Goal: Check status: Check status

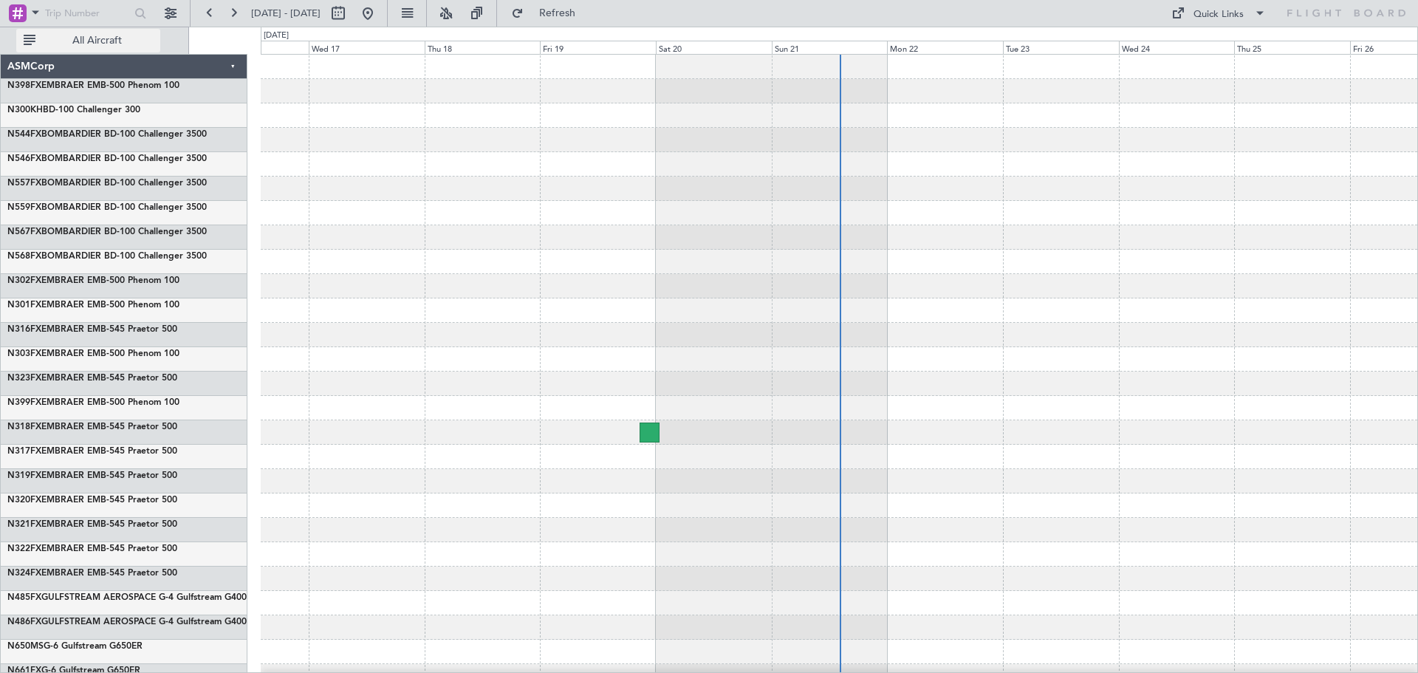
click at [73, 30] on button "All Aircraft" at bounding box center [88, 41] width 144 height 24
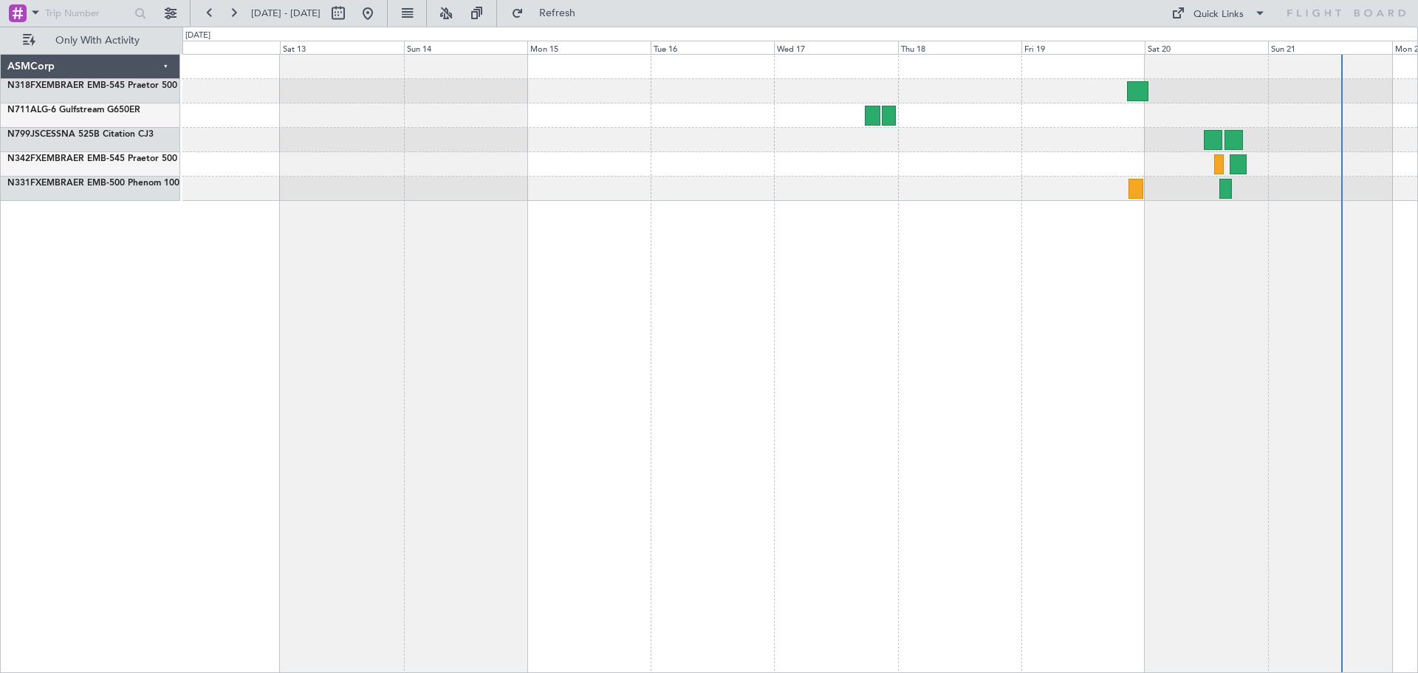
click at [992, 221] on div at bounding box center [799, 363] width 1235 height 619
click at [1041, 233] on div at bounding box center [799, 363] width 1235 height 619
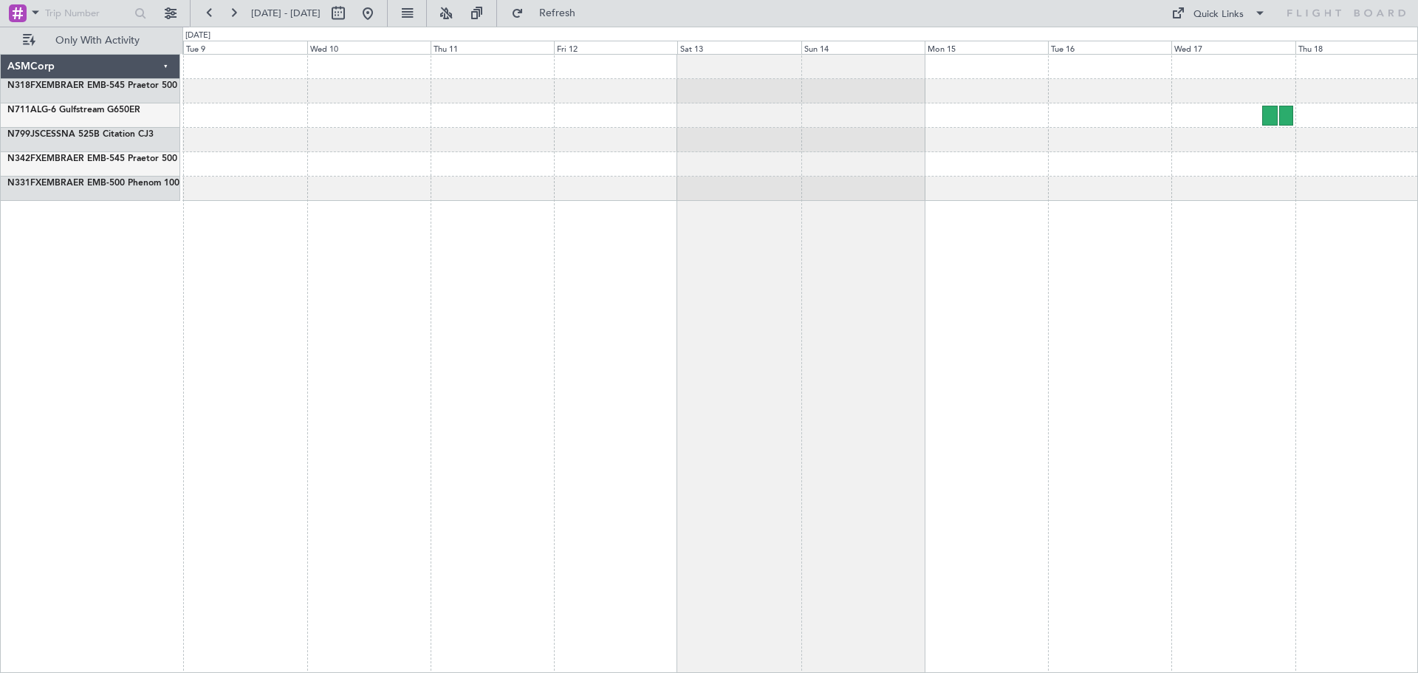
click at [873, 255] on div at bounding box center [799, 363] width 1235 height 619
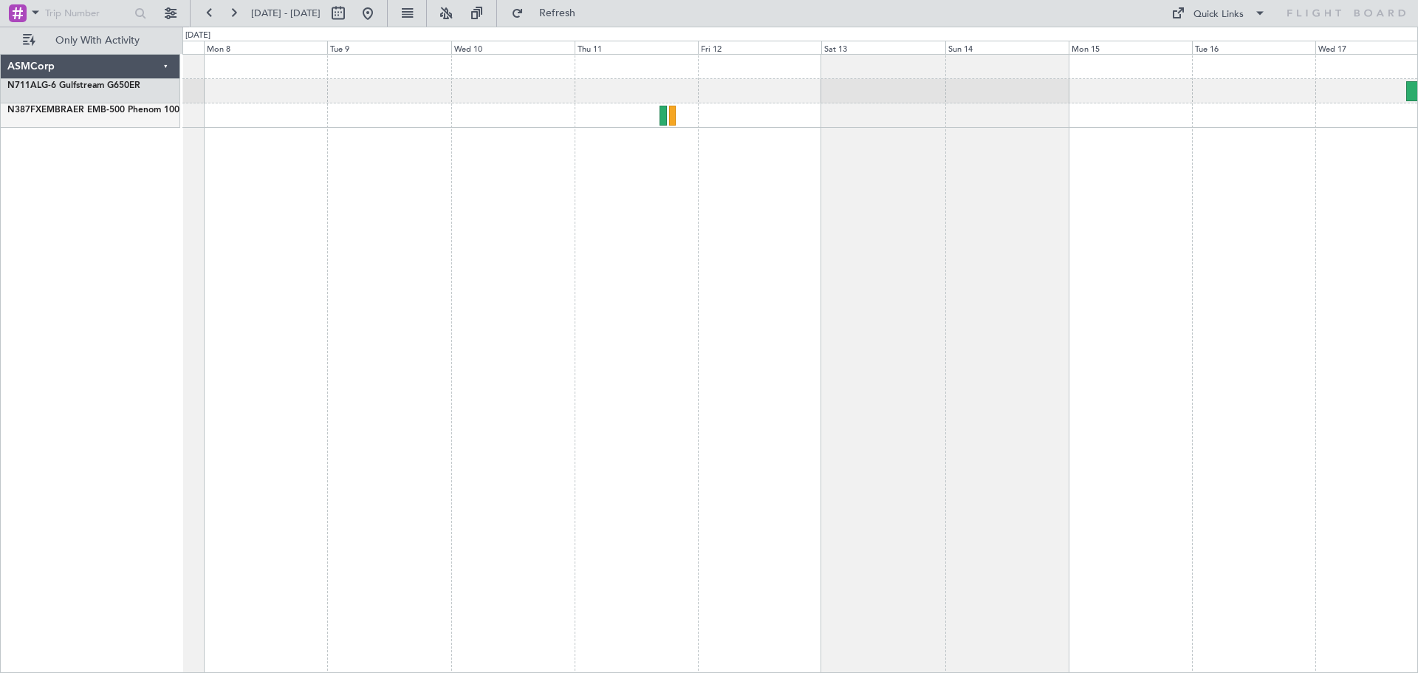
click at [667, 190] on div at bounding box center [799, 363] width 1235 height 619
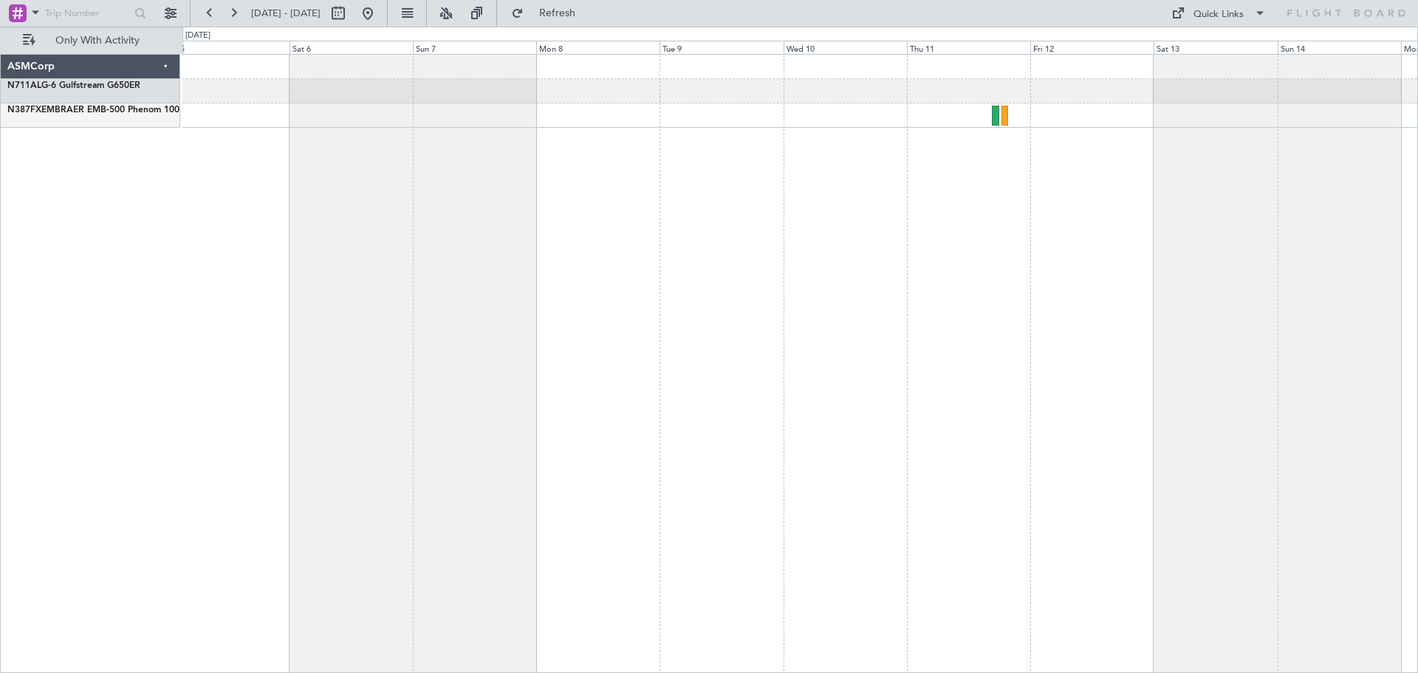
click at [537, 196] on div "ASMCorp N711AL G-6 Gulfstream G650ER N387FX EMBRAER EMB-500 Phenom 100 0 0 Fri …" at bounding box center [709, 350] width 1418 height 646
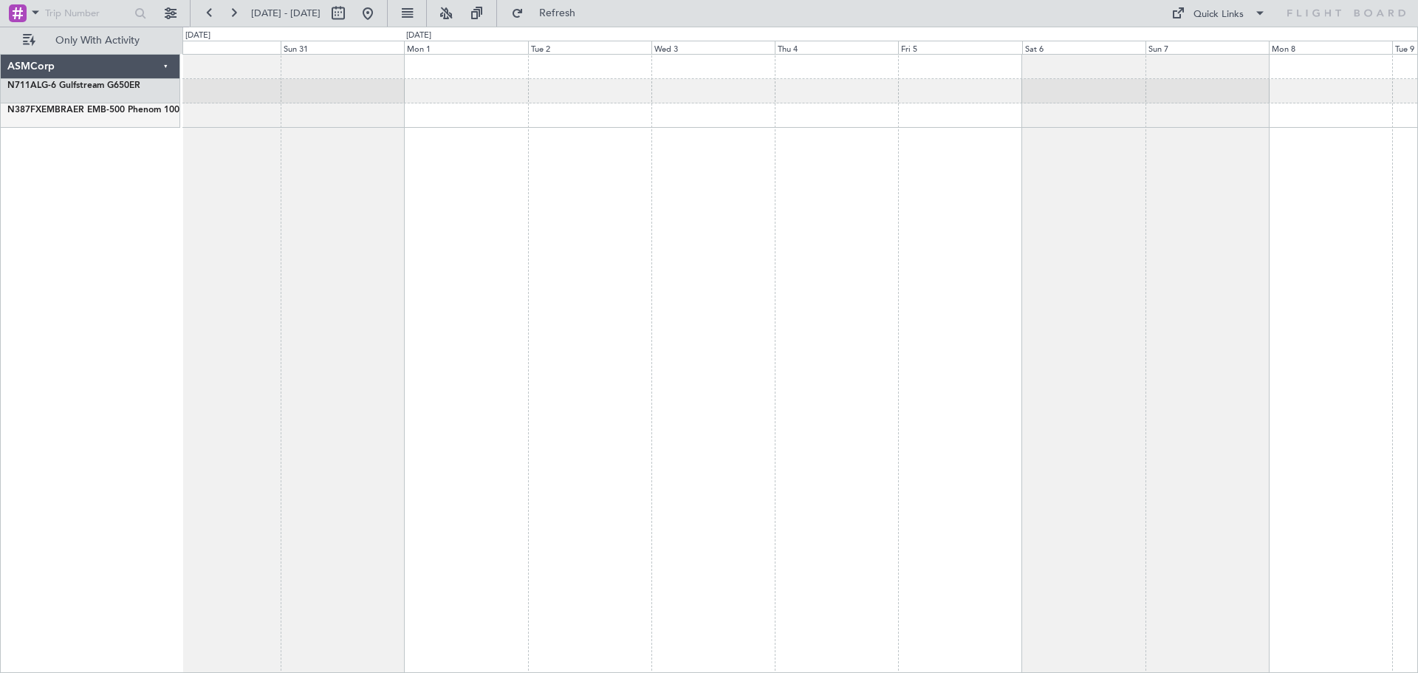
click at [827, 228] on div at bounding box center [799, 363] width 1235 height 619
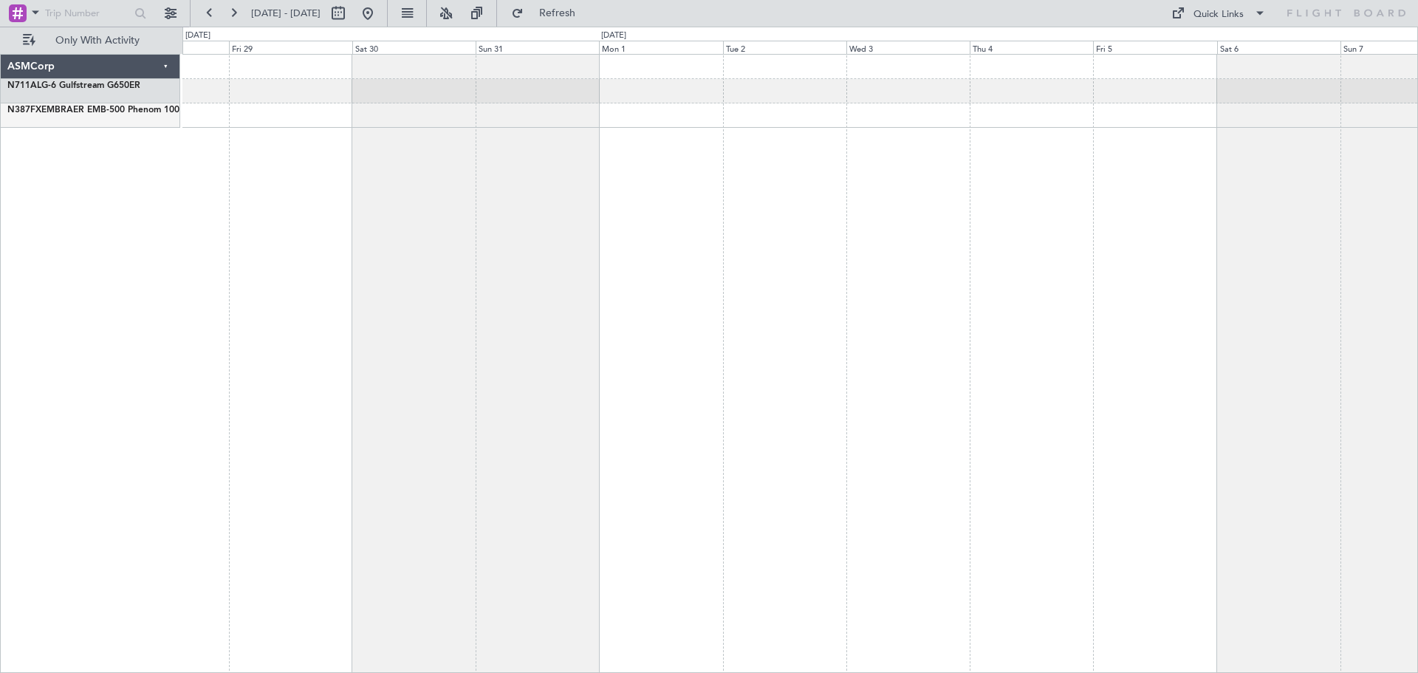
click at [883, 193] on div at bounding box center [799, 363] width 1235 height 619
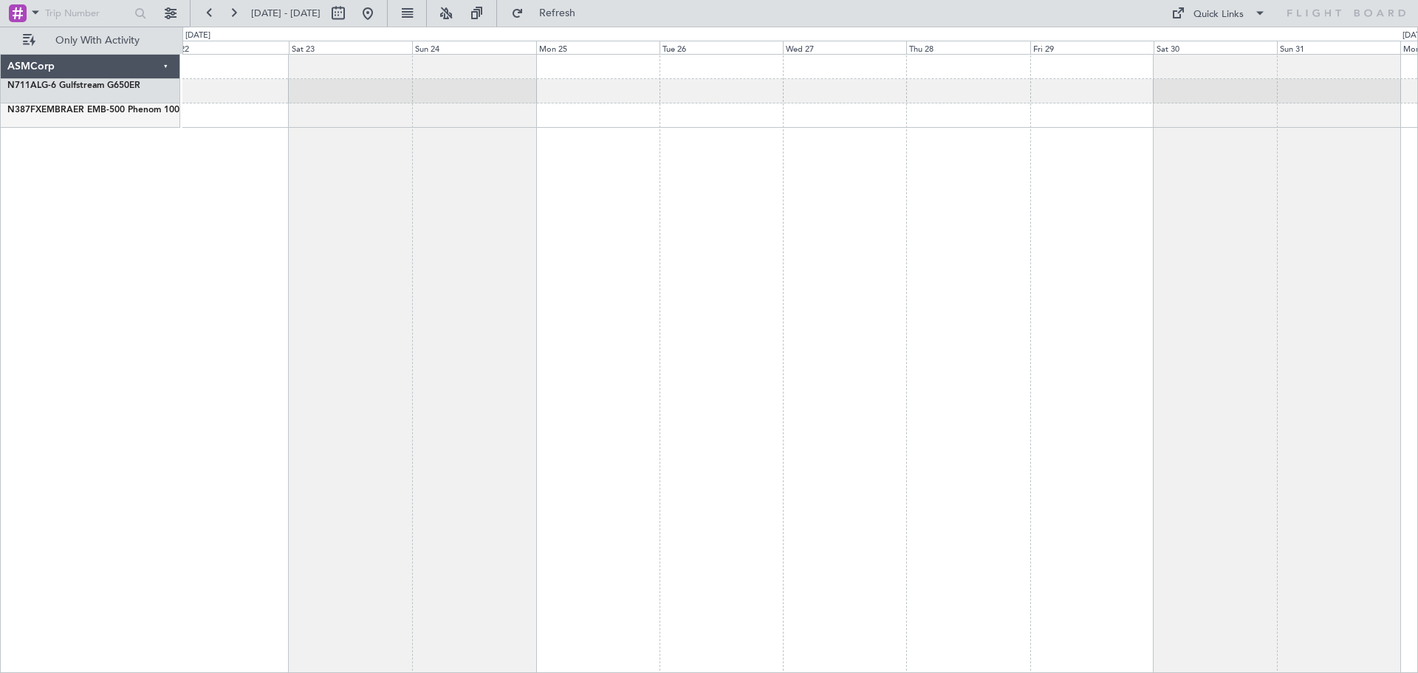
click at [918, 221] on div at bounding box center [799, 363] width 1235 height 619
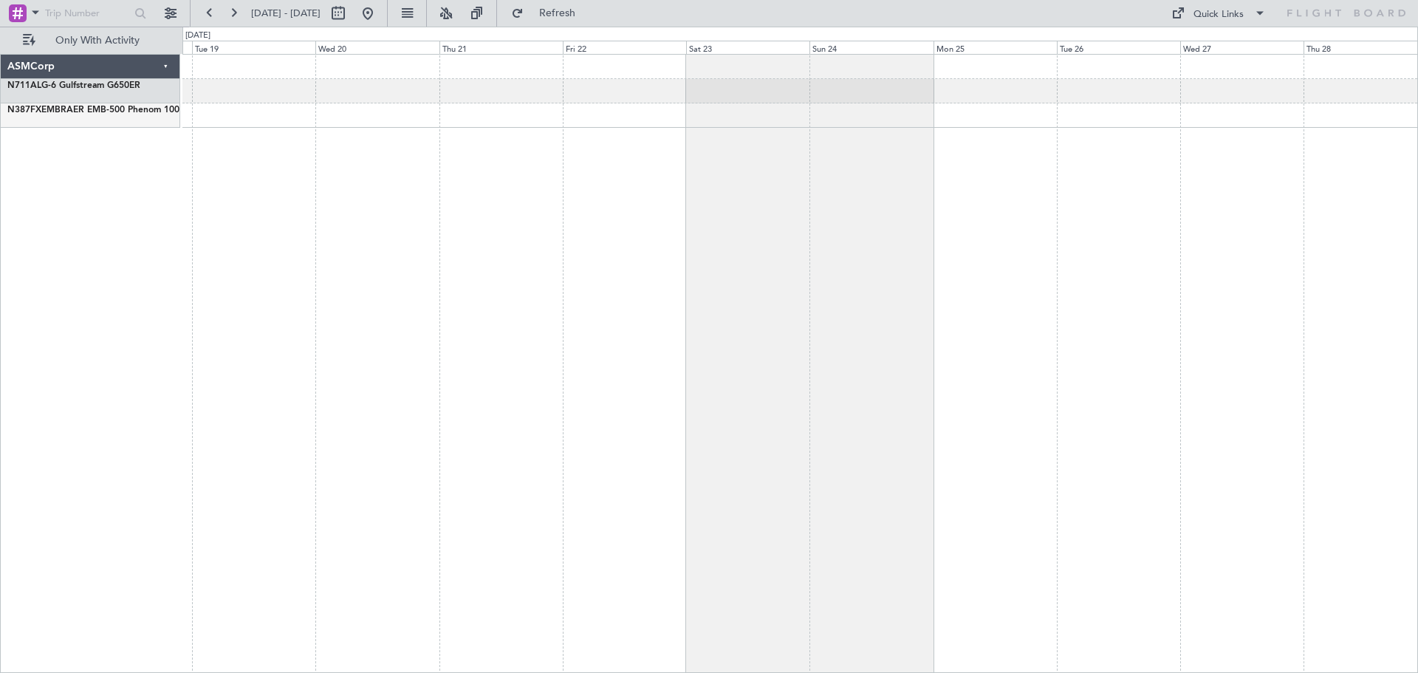
click at [811, 208] on div at bounding box center [799, 363] width 1235 height 619
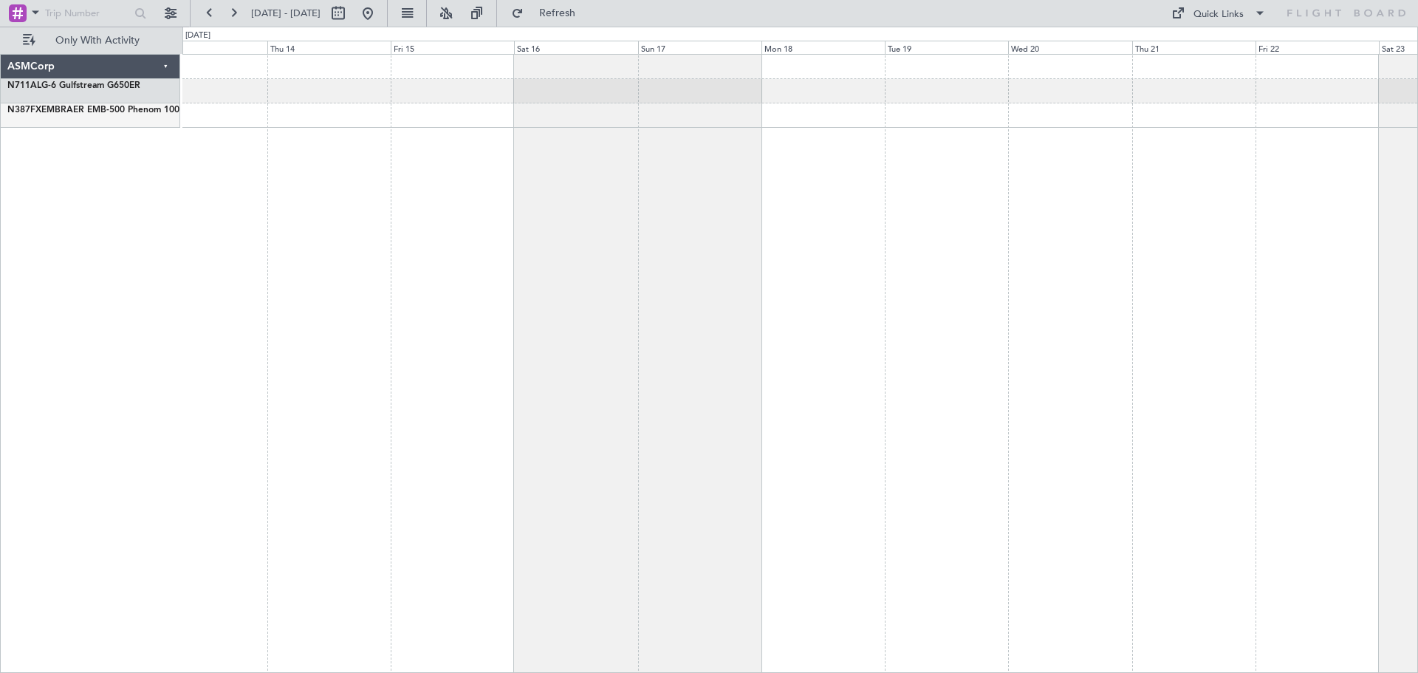
click at [493, 193] on div at bounding box center [799, 363] width 1235 height 619
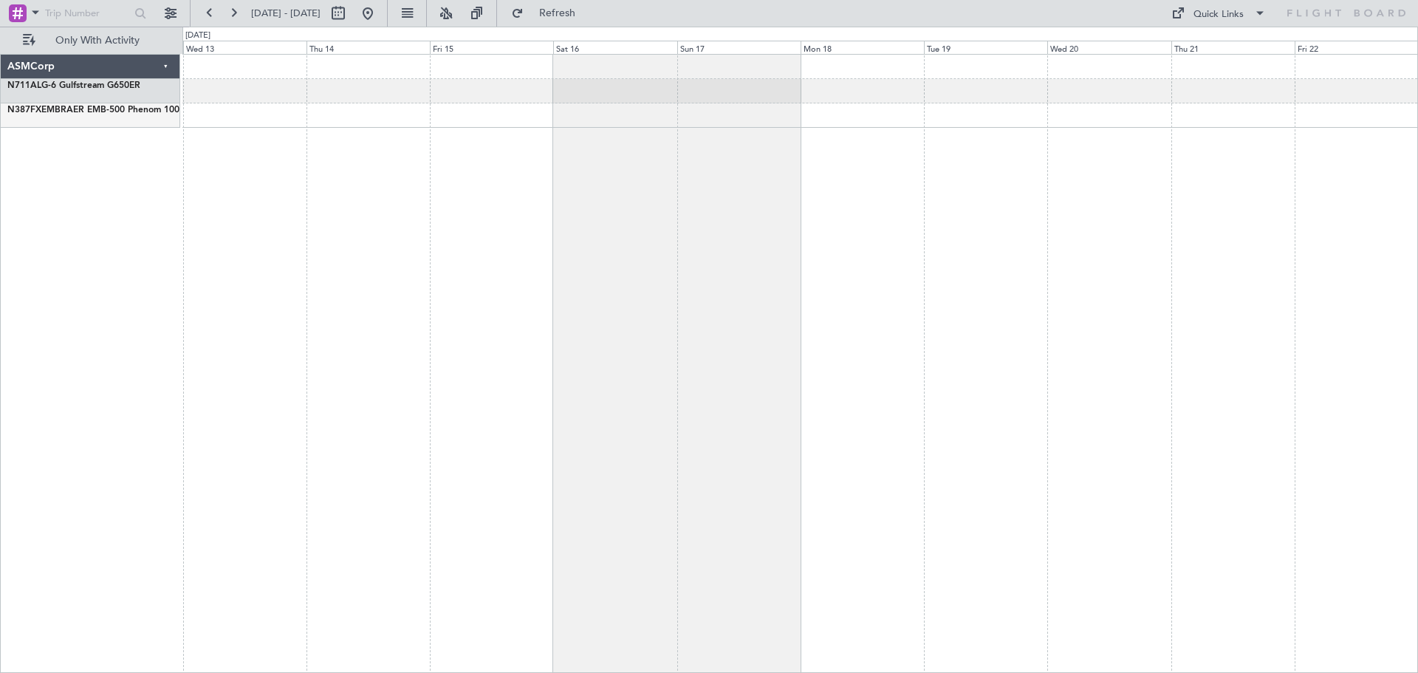
click at [400, 188] on div "ASMCorp N711AL G-6 Gulfstream G650ER N387FX EMBRAER EMB-500 Phenom 100 0 0 Wed …" at bounding box center [709, 350] width 1418 height 646
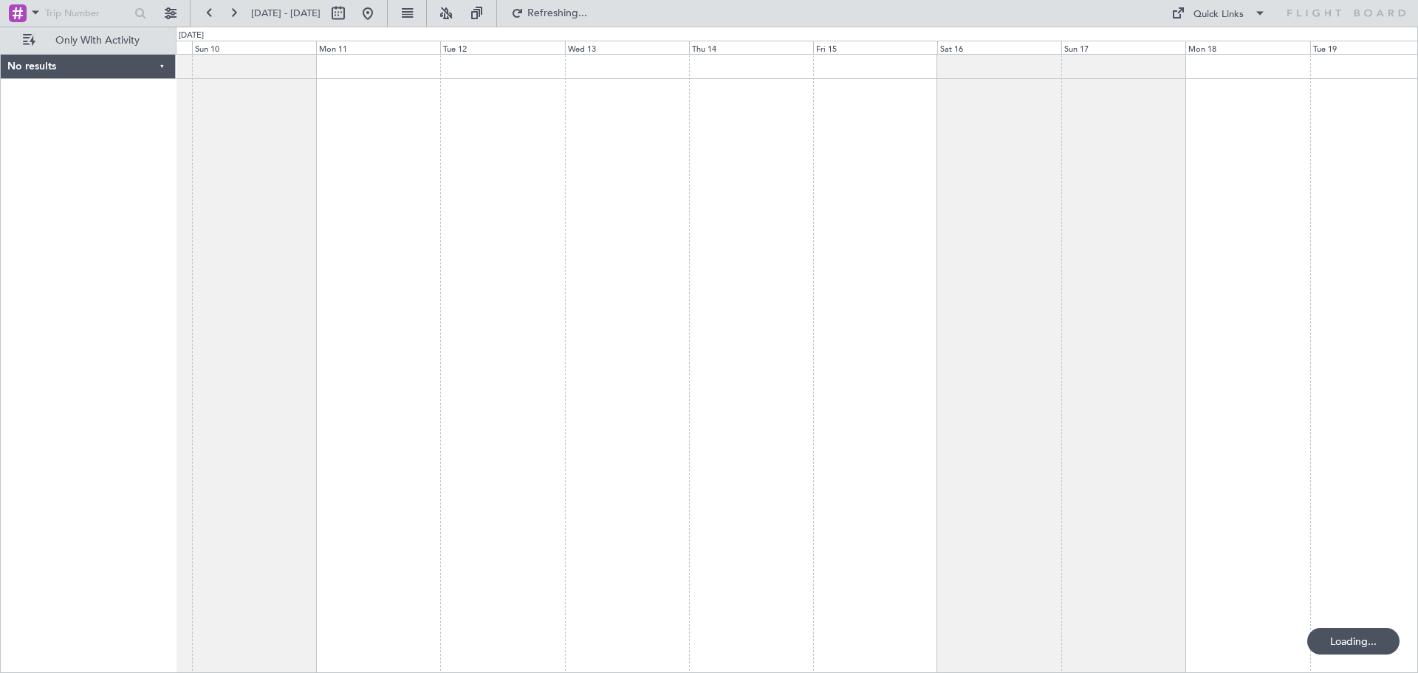
click at [710, 192] on div at bounding box center [797, 363] width 1242 height 619
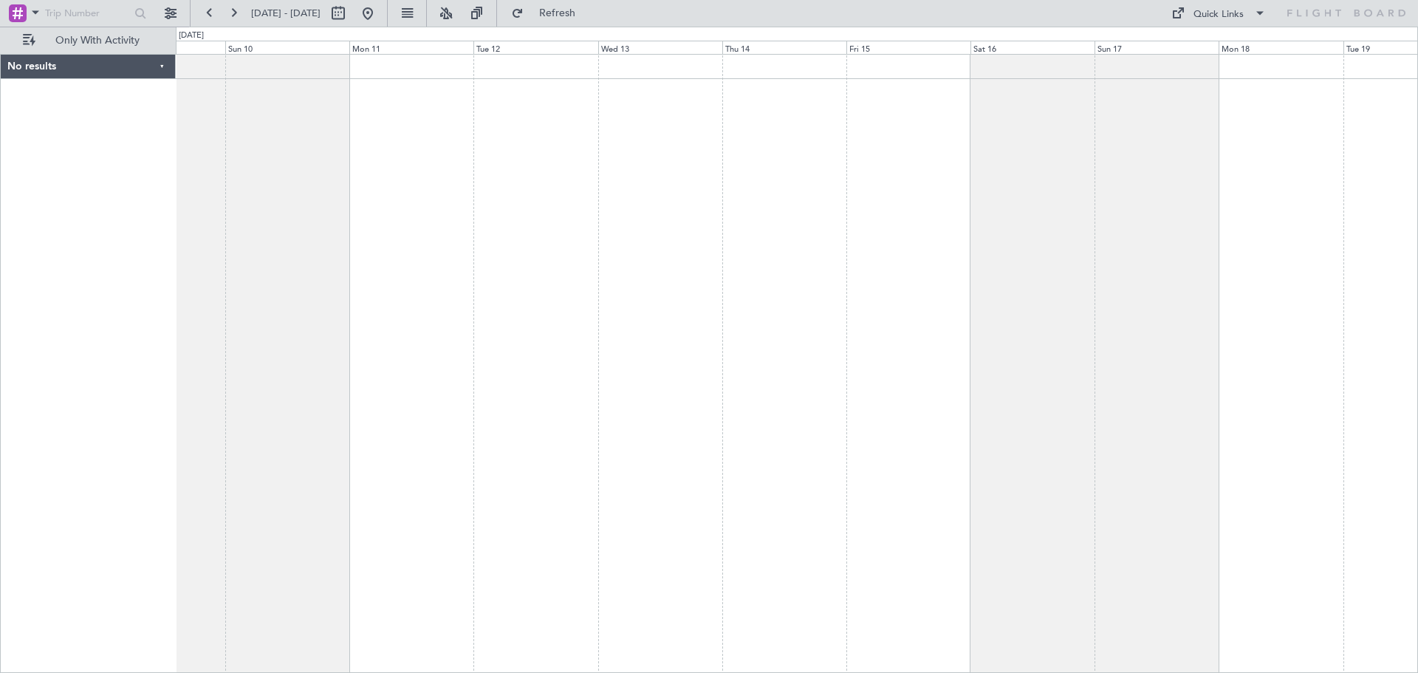
click at [424, 190] on div "No results 0 0 Sat 9 Sun 10 Mon 11 Tue 12 Wed 13 Thu 14 [DATE] Sat 16 Sun 17 Mo…" at bounding box center [709, 350] width 1418 height 646
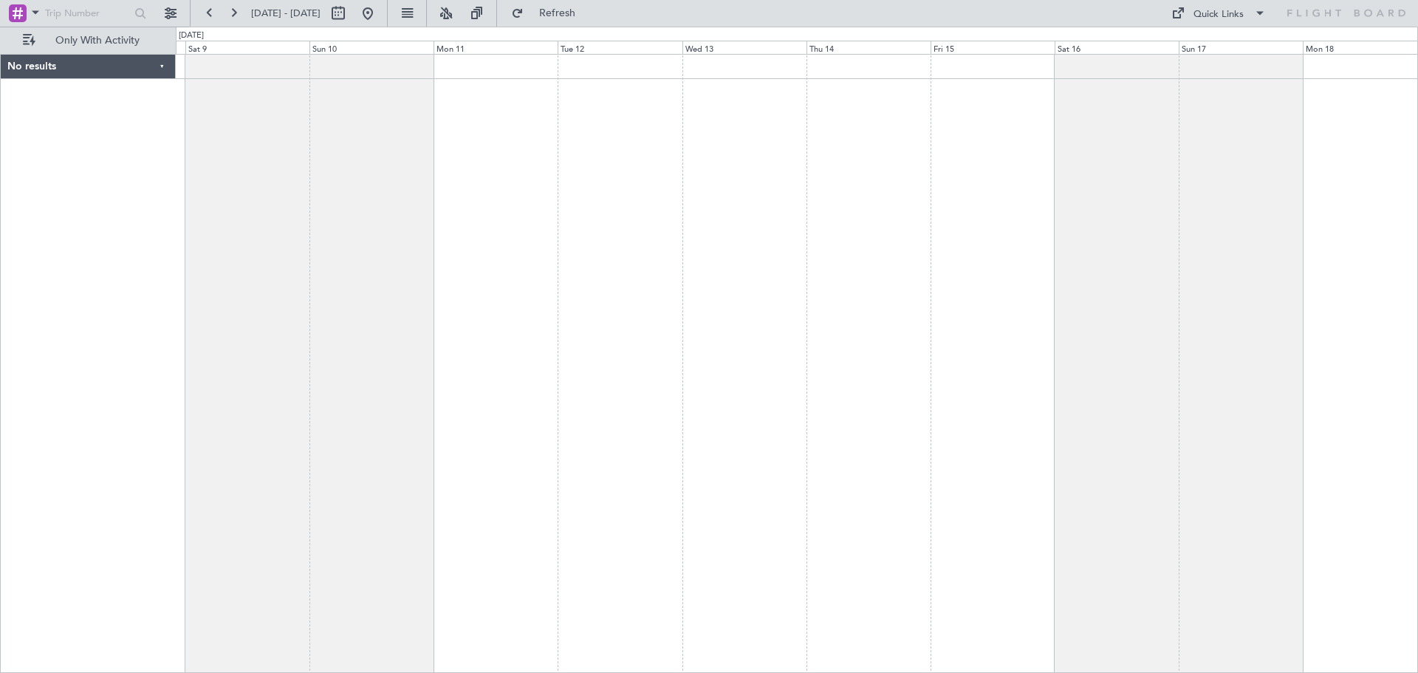
click at [248, 165] on div "No results 0 0 Fri 8 Sat 9 Sun 10 Mon 11 Tue 12 Wed 13 [DATE] Fri 15 Sat 16 Sun…" at bounding box center [709, 350] width 1418 height 646
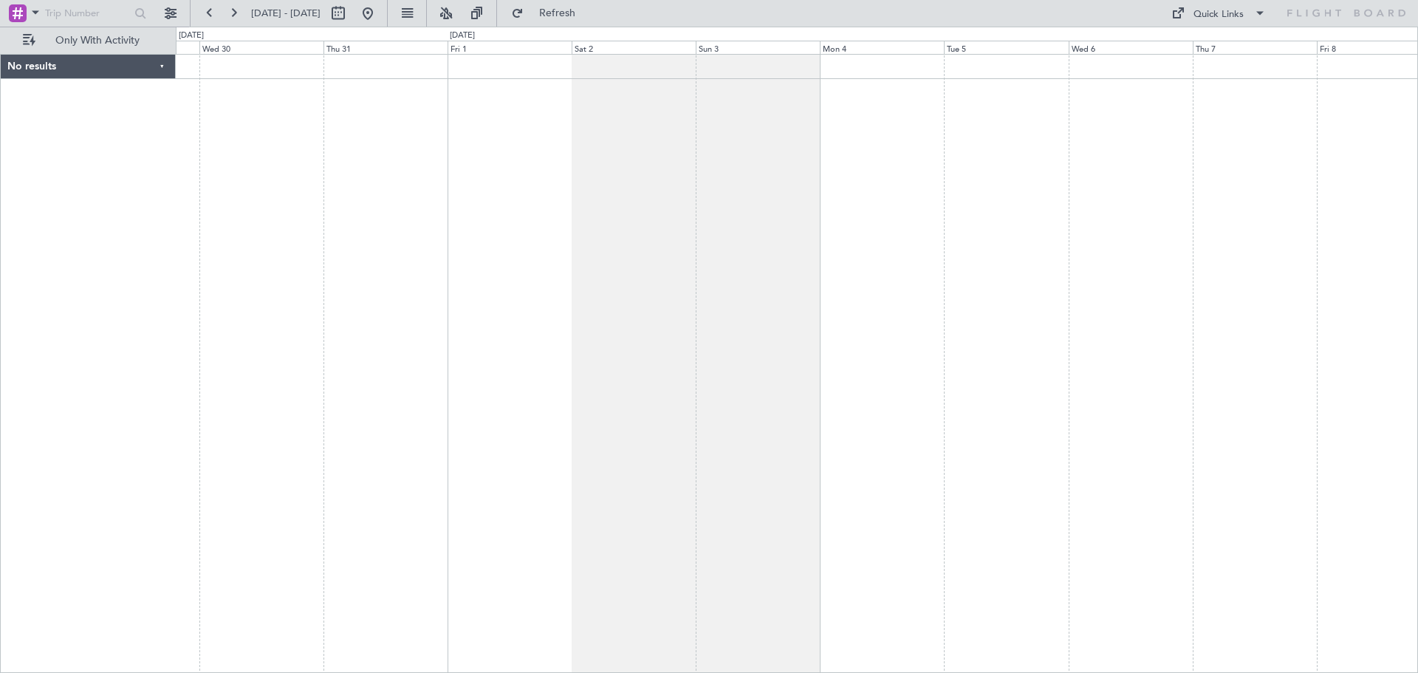
click at [1417, 196] on html "[DATE] - [DATE] Refresh Quick Links Only With Activity No results 0 0 Tue 29 We…" at bounding box center [709, 336] width 1418 height 673
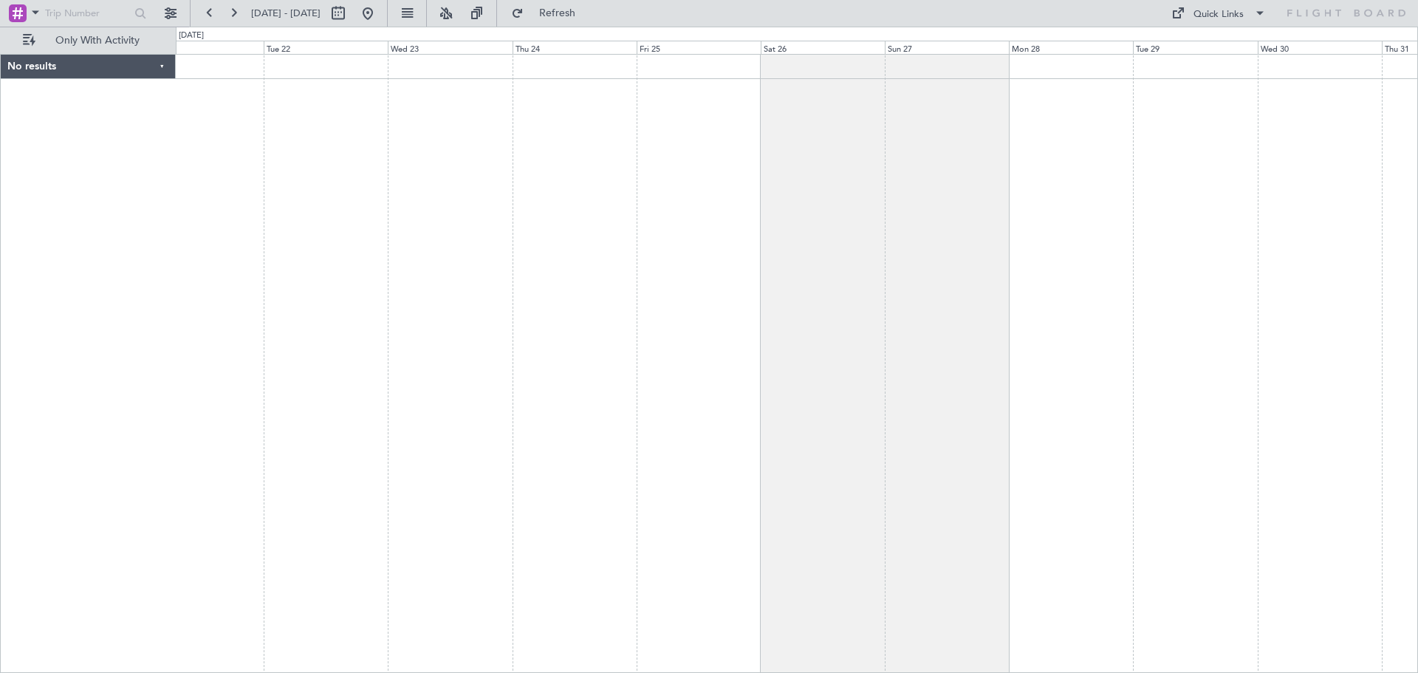
click at [1345, 206] on div at bounding box center [797, 363] width 1242 height 619
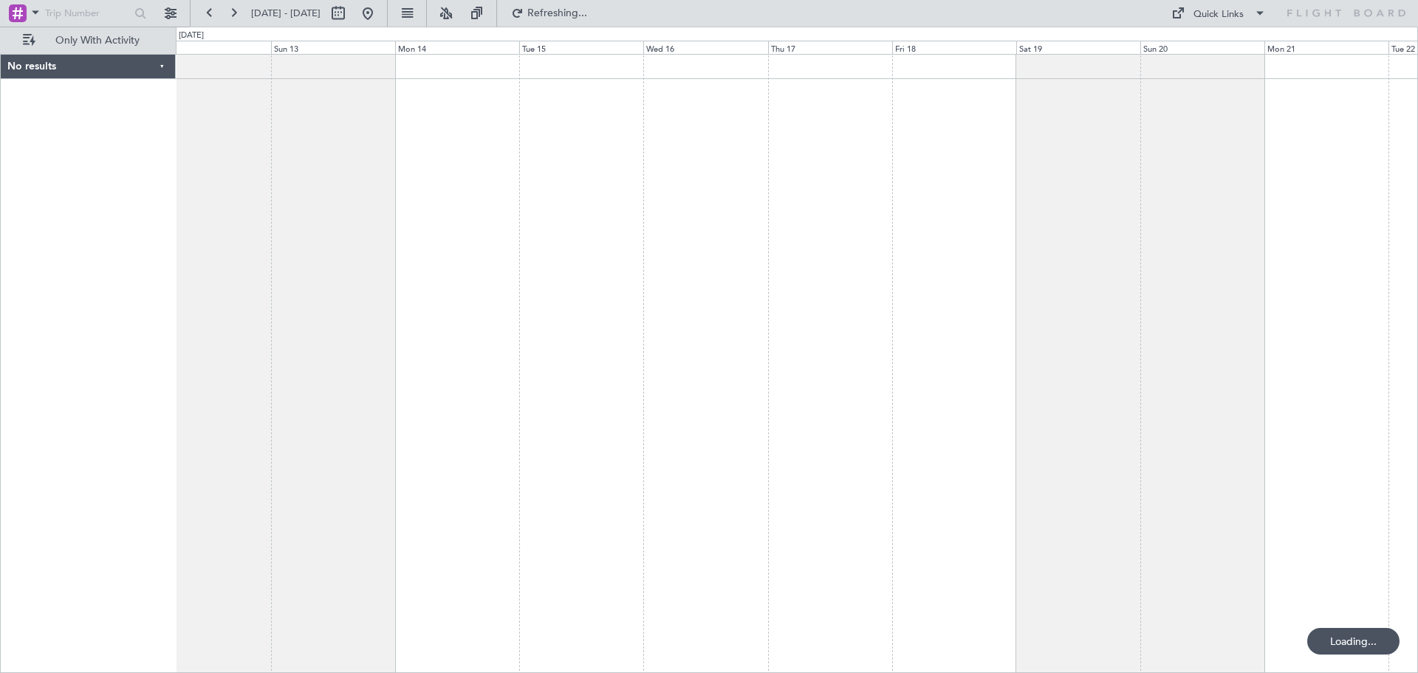
click at [1417, 233] on html "[DATE] - [DATE] Refreshing... Quick Links Only With Activity No results 0 0 Sat…" at bounding box center [709, 336] width 1418 height 673
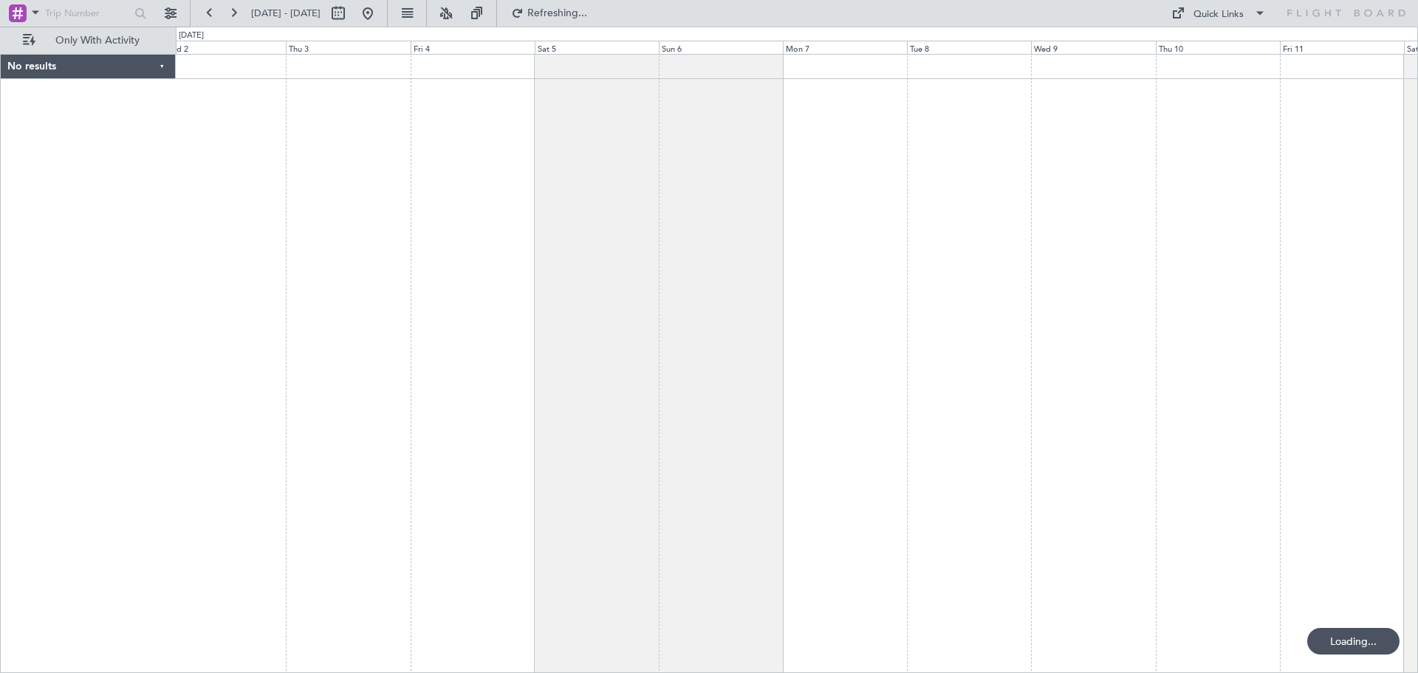
click at [1417, 222] on html "[DATE] - [DATE] Refreshing... Quick Links Only With Activity No results 0 0 Wed…" at bounding box center [709, 336] width 1418 height 673
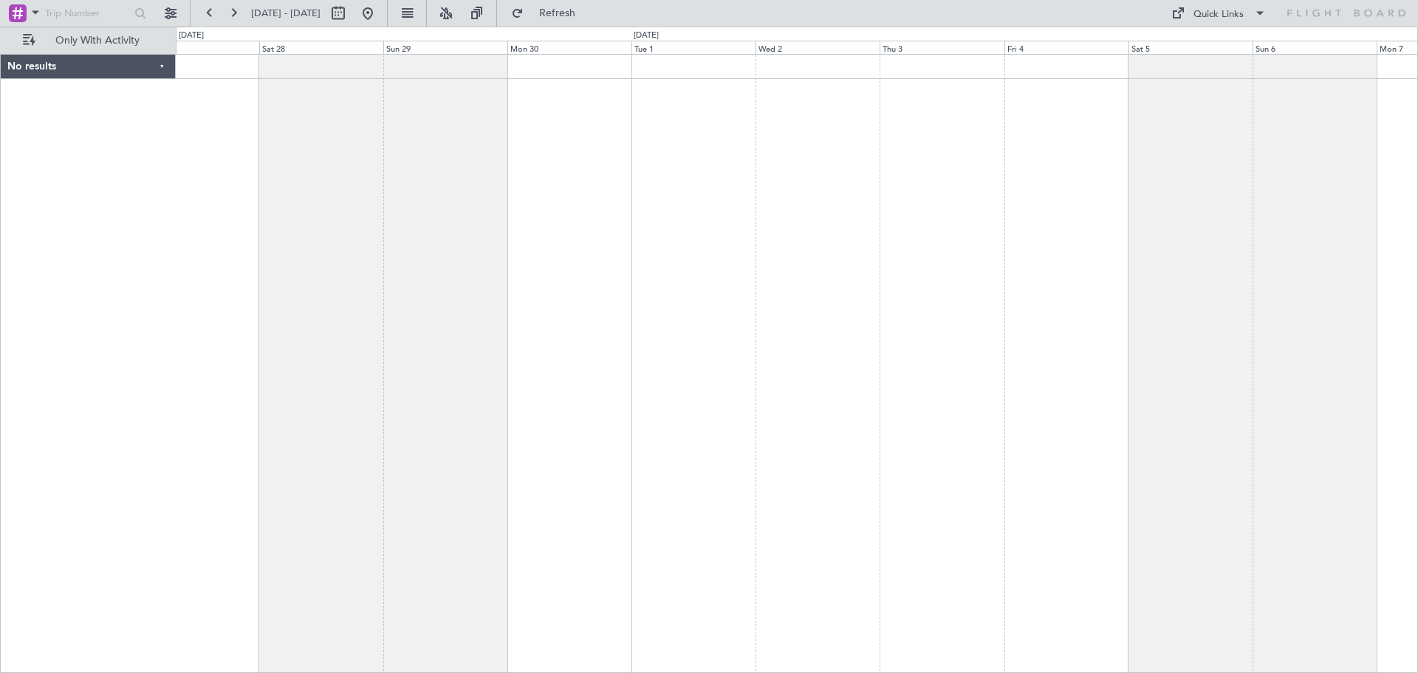
click at [1280, 174] on div at bounding box center [797, 363] width 1242 height 619
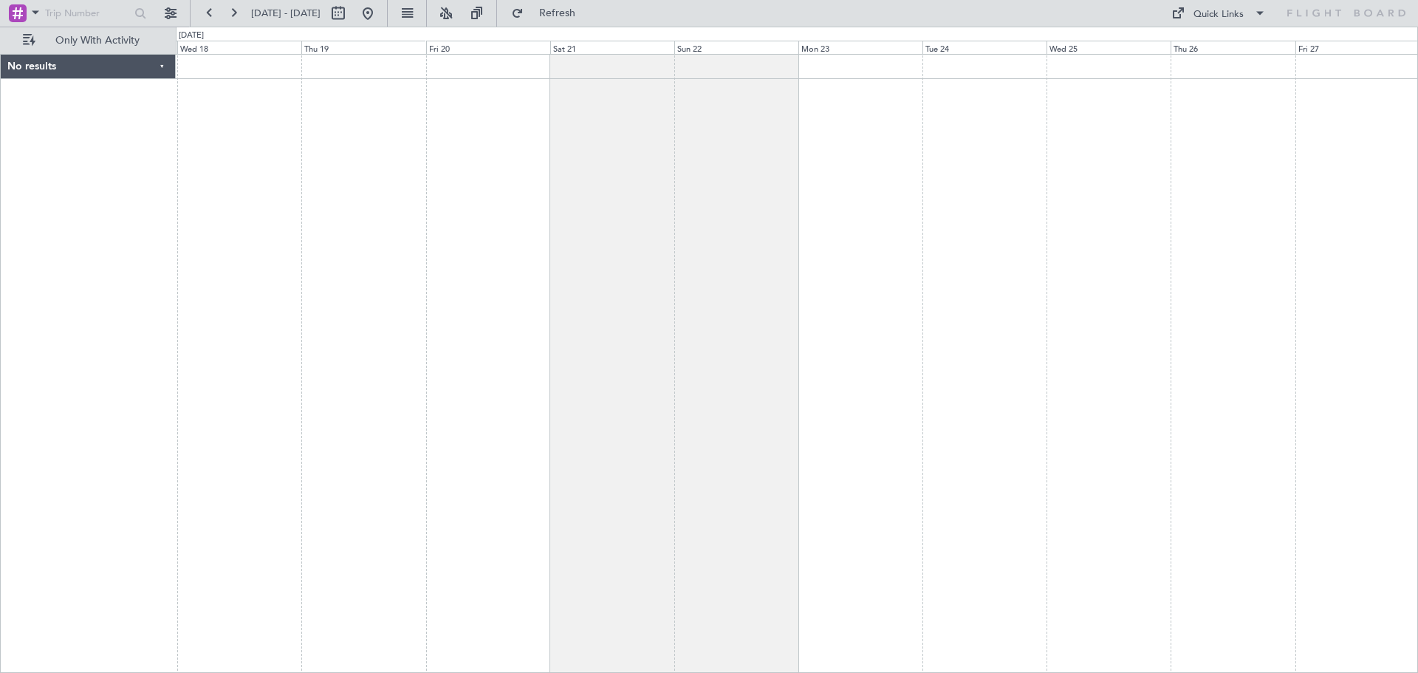
click at [1332, 144] on div at bounding box center [797, 363] width 1242 height 619
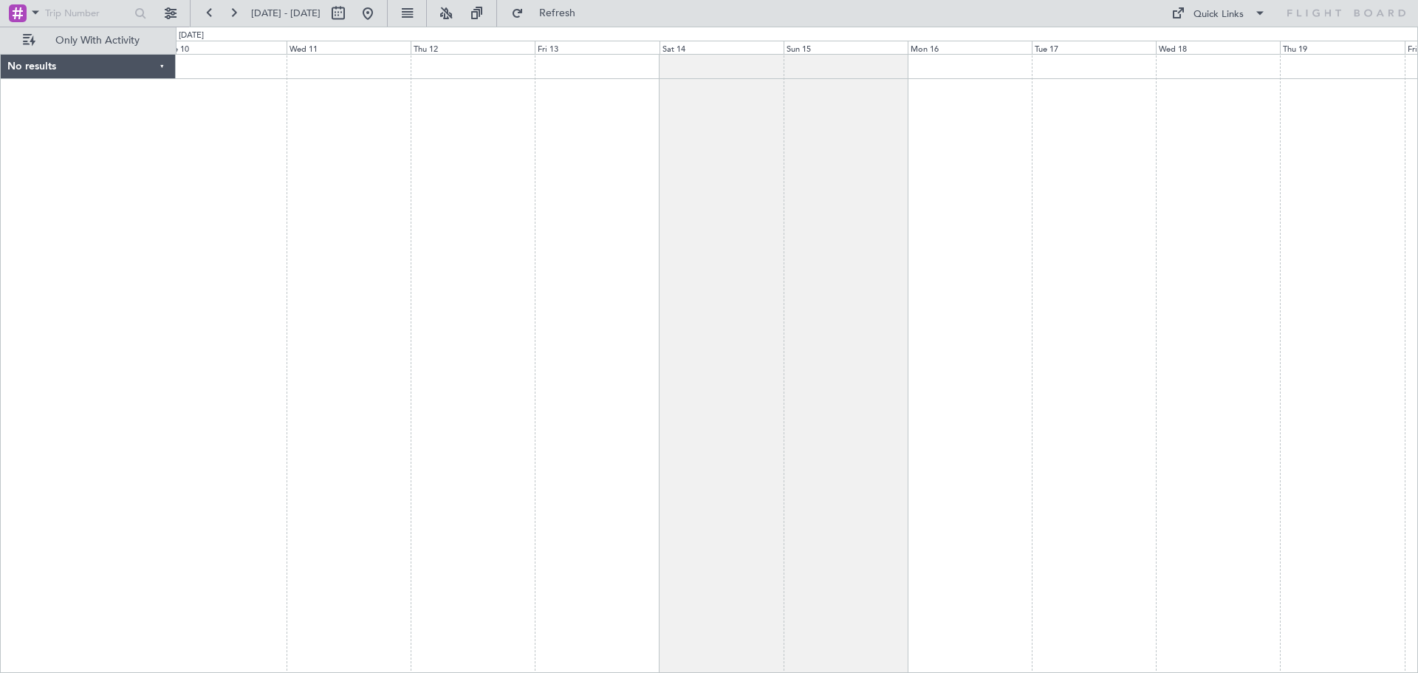
click at [1340, 145] on div at bounding box center [797, 363] width 1242 height 619
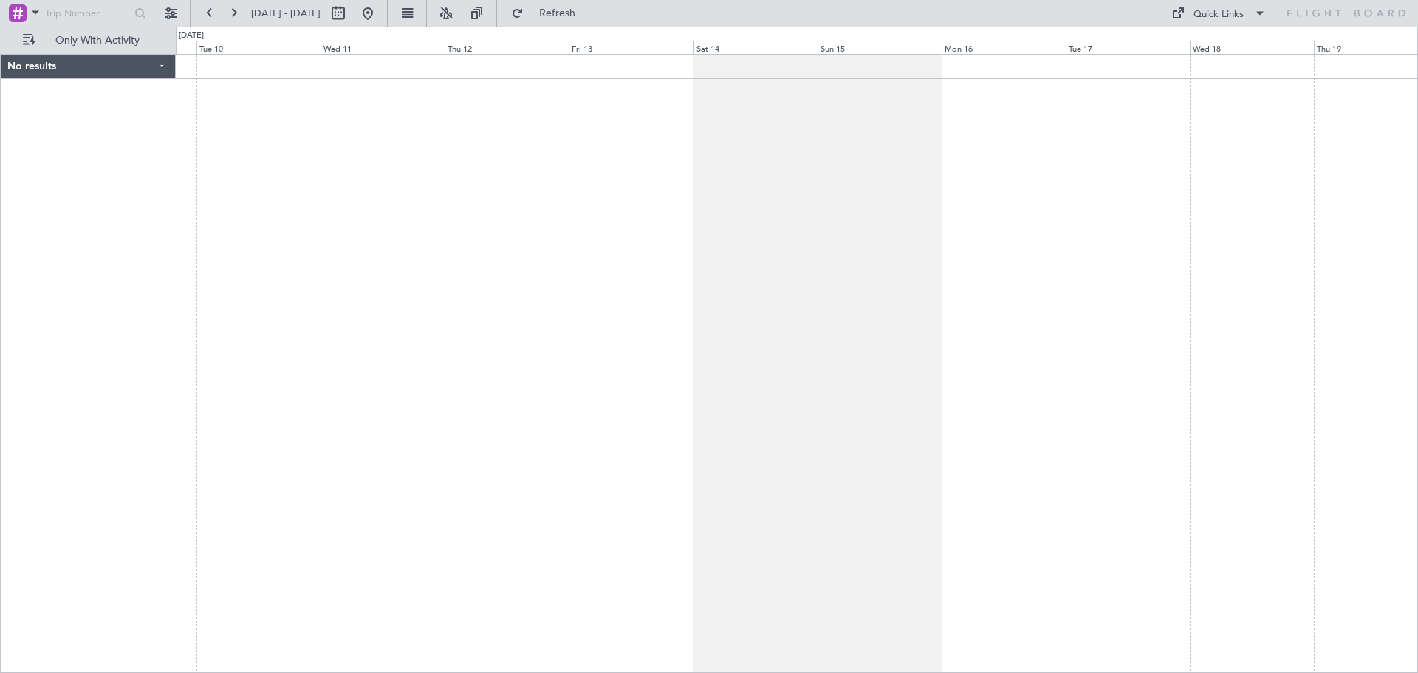
click at [1252, 151] on div at bounding box center [797, 363] width 1242 height 619
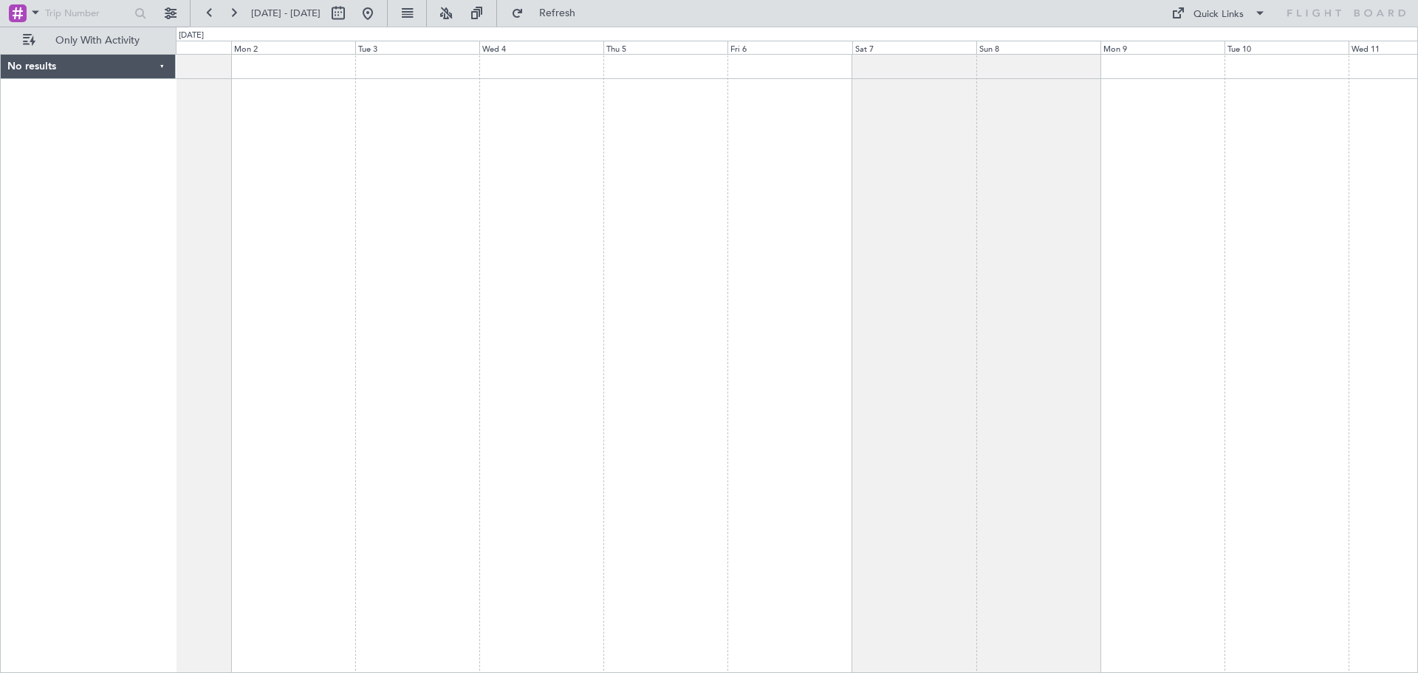
click at [1044, 120] on div at bounding box center [797, 363] width 1242 height 619
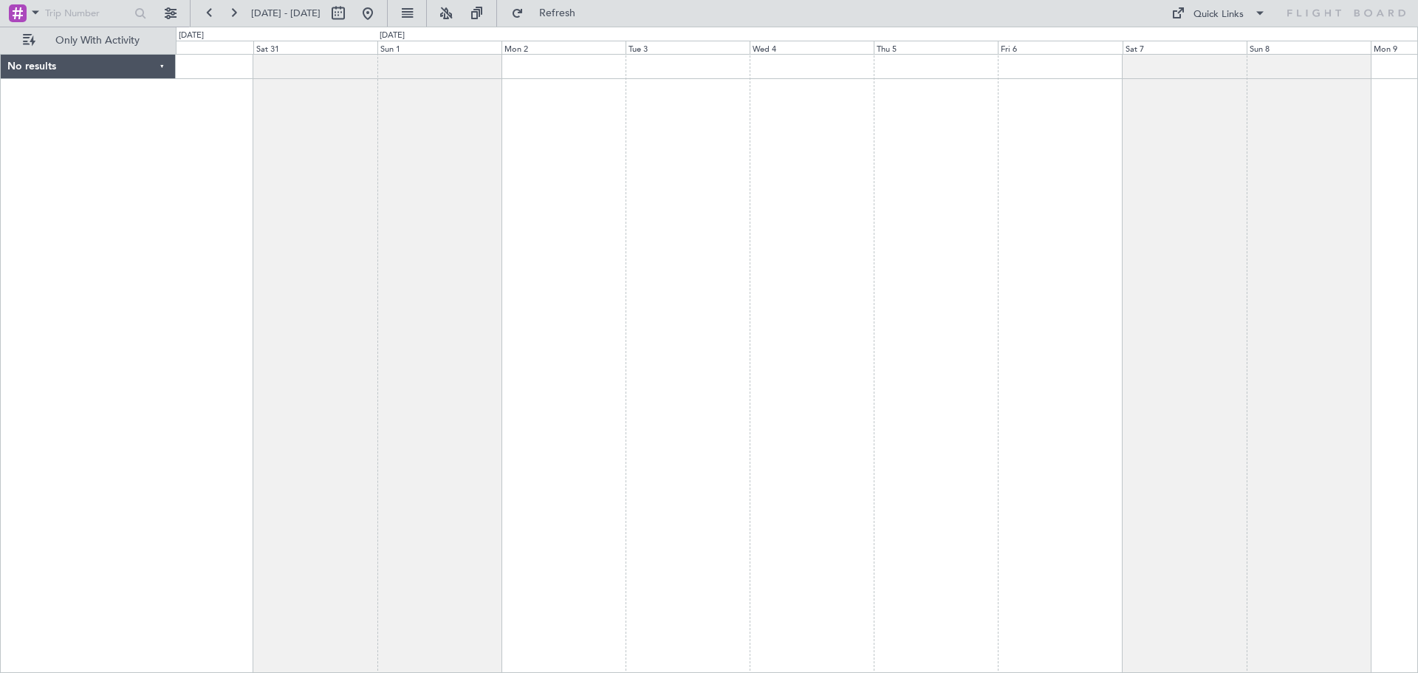
click at [1161, 157] on div at bounding box center [797, 363] width 1242 height 619
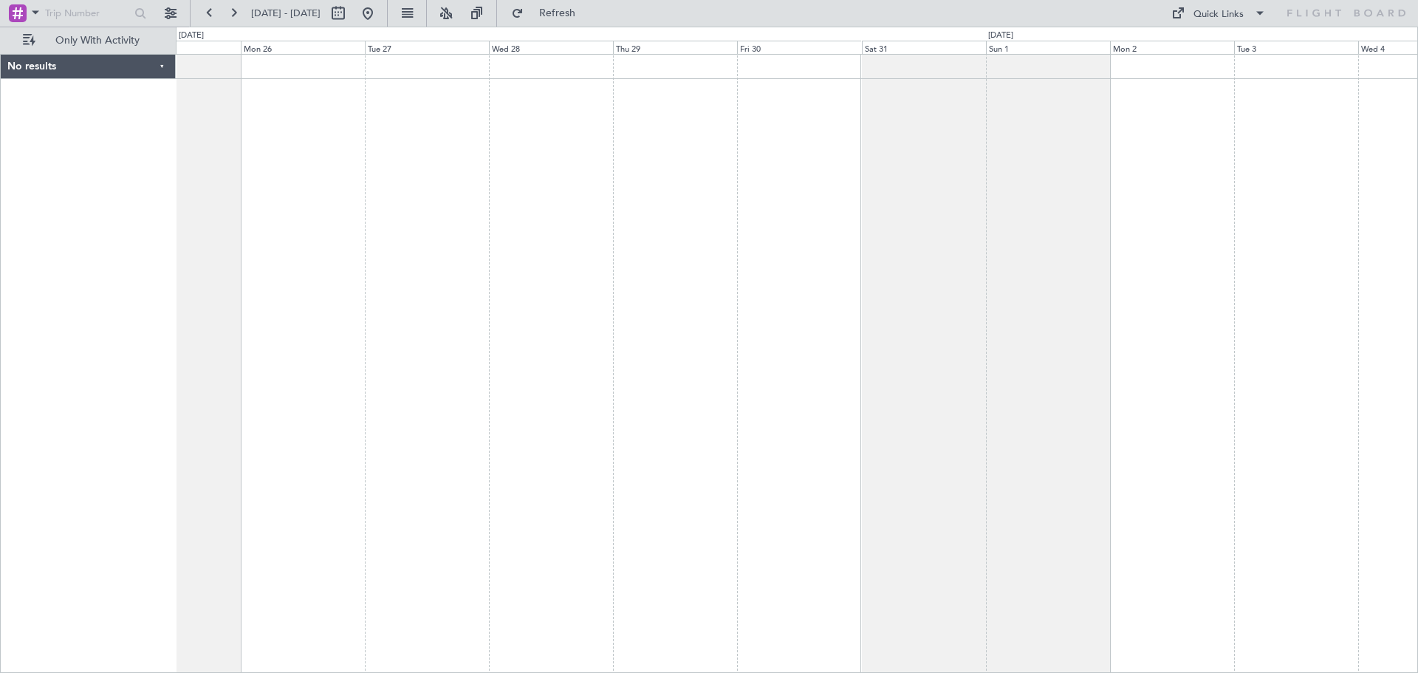
click at [663, 83] on div "No results 0 0 Sun 25 Mon 26 Tue 27 Wed 28 Thu 29 Fri 30 Sat 31 [DATE] Sun 1 Mo…" at bounding box center [709, 350] width 1418 height 646
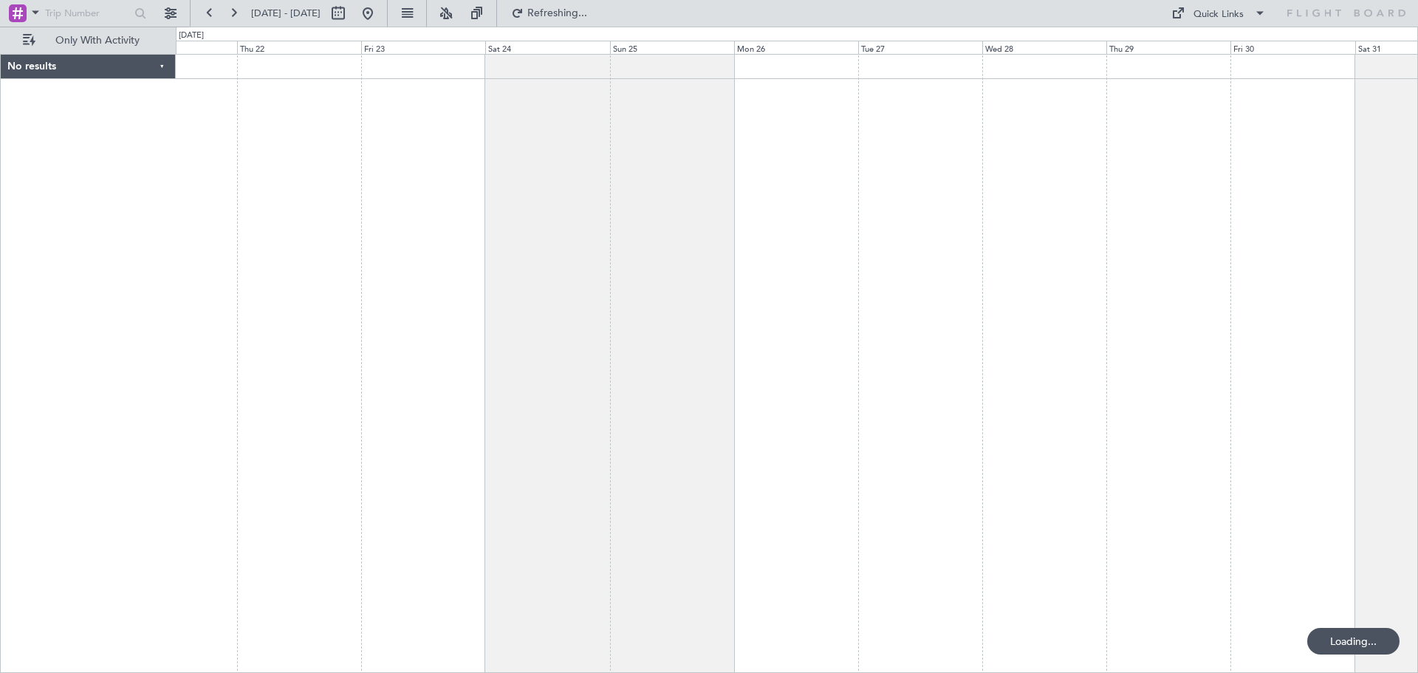
click at [1215, 109] on div at bounding box center [797, 363] width 1242 height 619
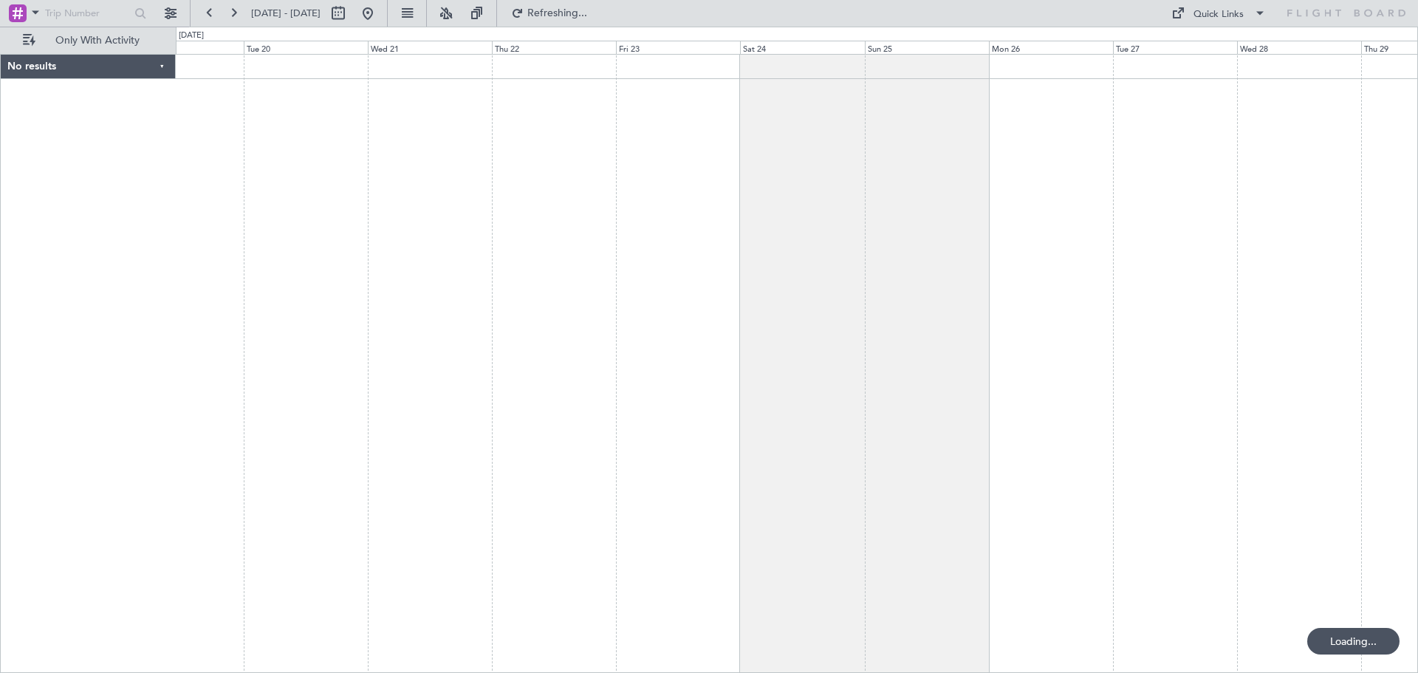
click at [1076, 112] on div at bounding box center [797, 363] width 1242 height 619
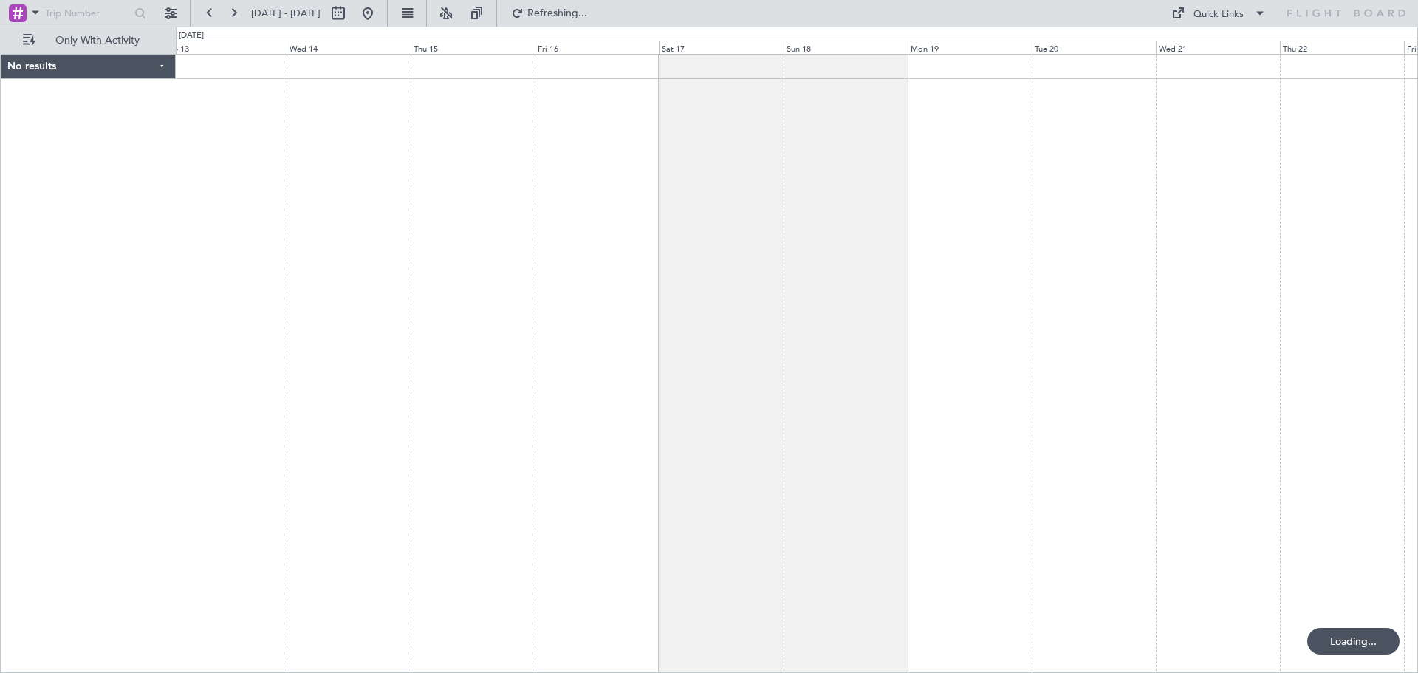
click at [410, 97] on div at bounding box center [797, 363] width 1242 height 619
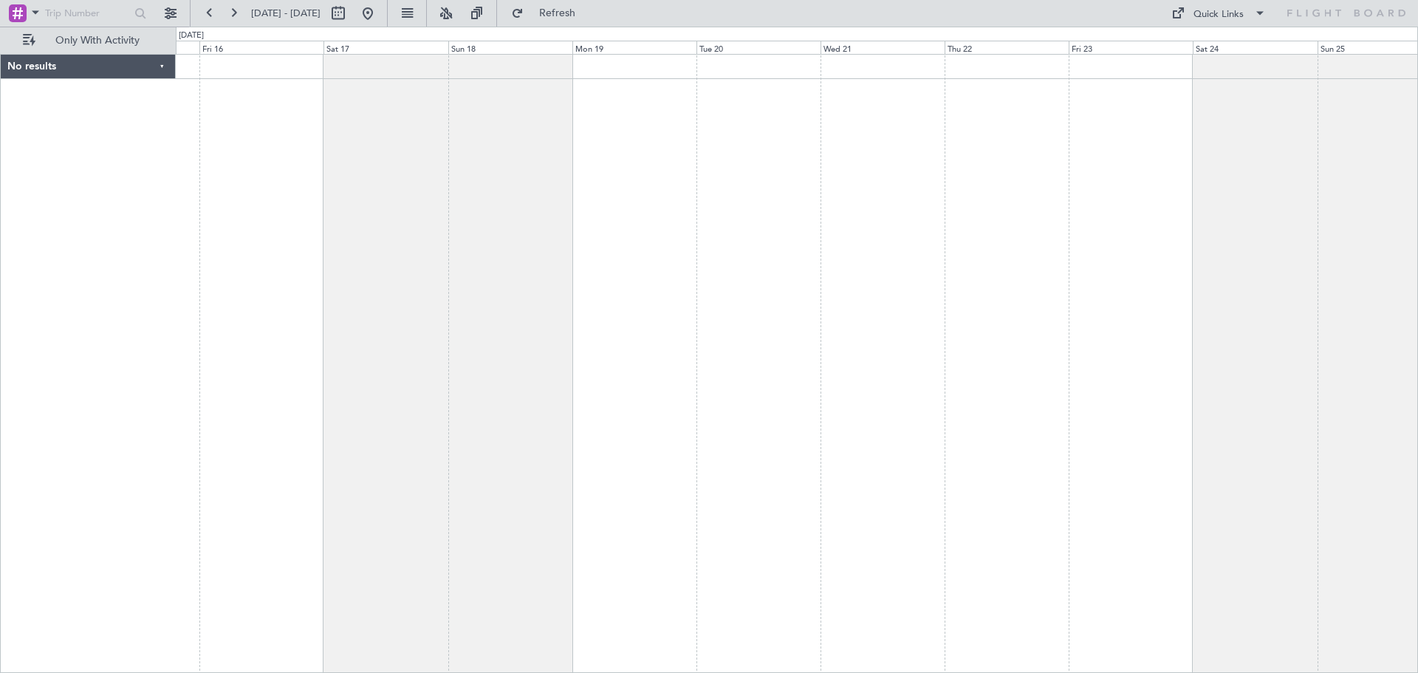
click at [882, 163] on div at bounding box center [797, 363] width 1242 height 619
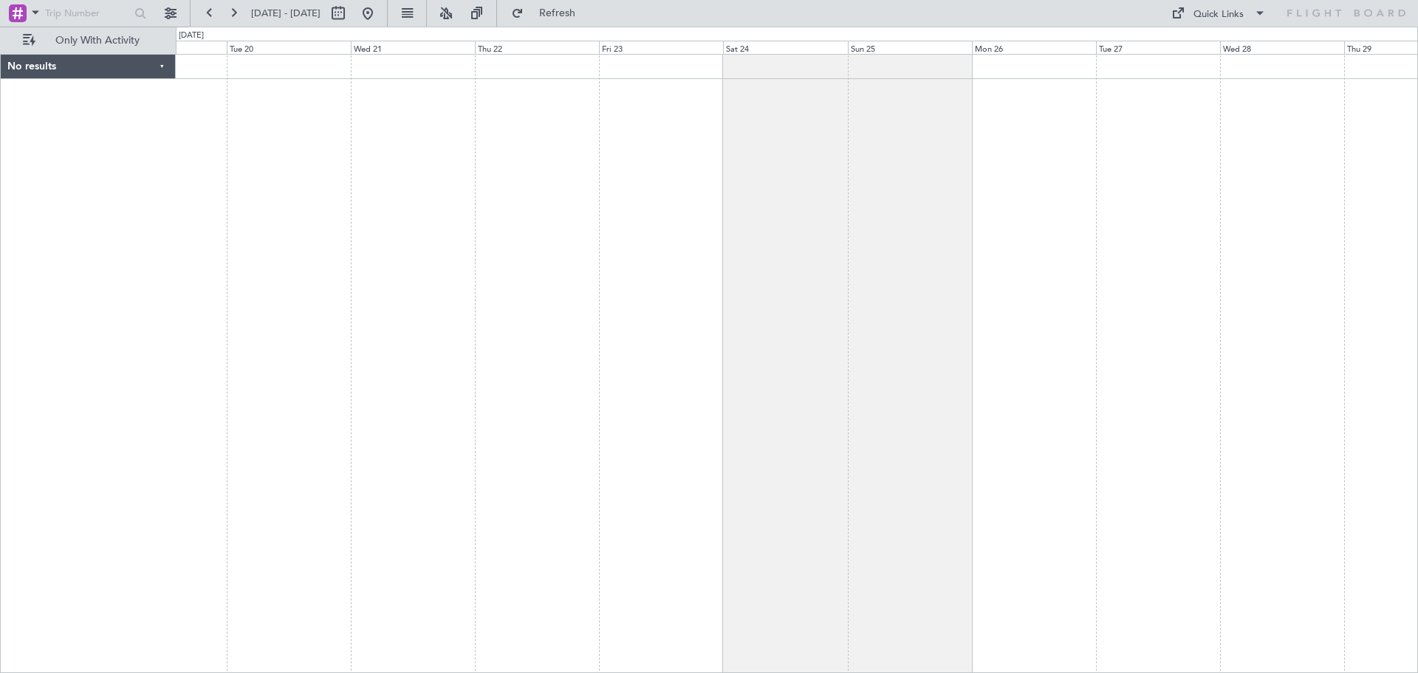
click at [251, 157] on div at bounding box center [797, 363] width 1242 height 619
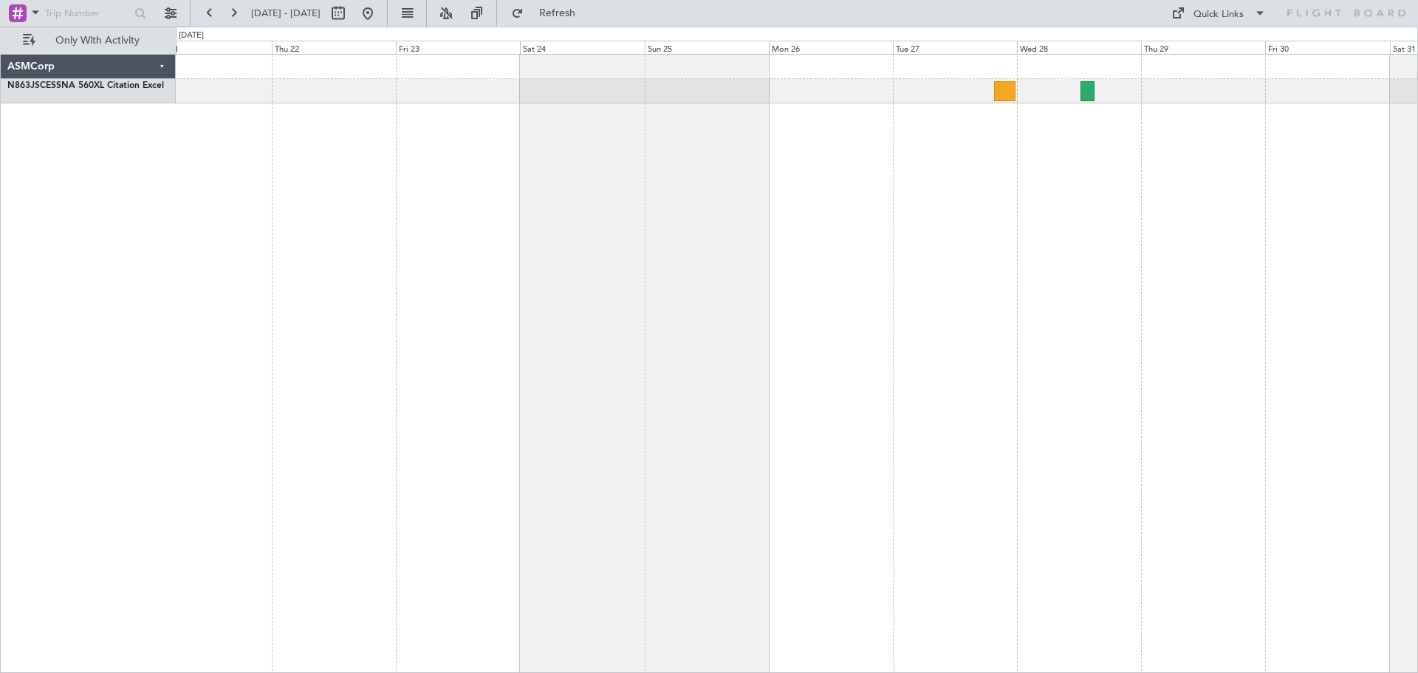
click at [896, 245] on div at bounding box center [797, 363] width 1242 height 619
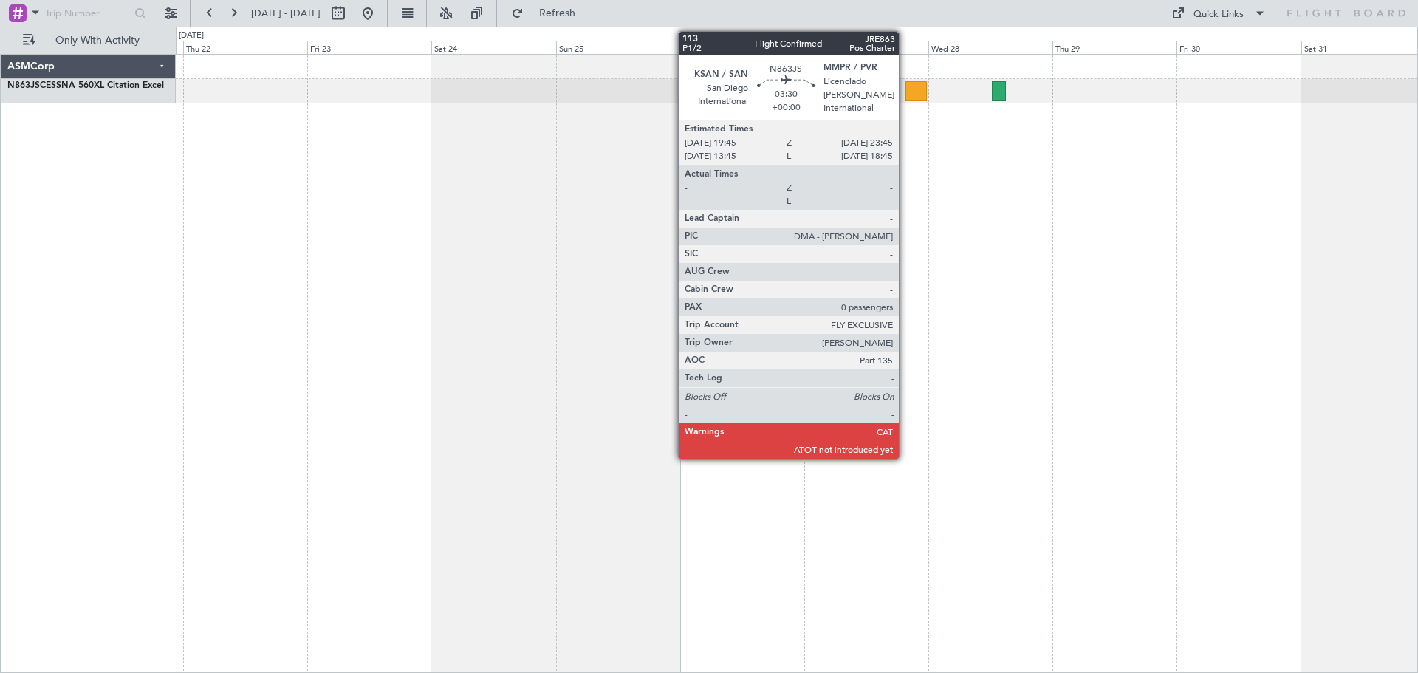
click at [906, 97] on div at bounding box center [915, 91] width 21 height 20
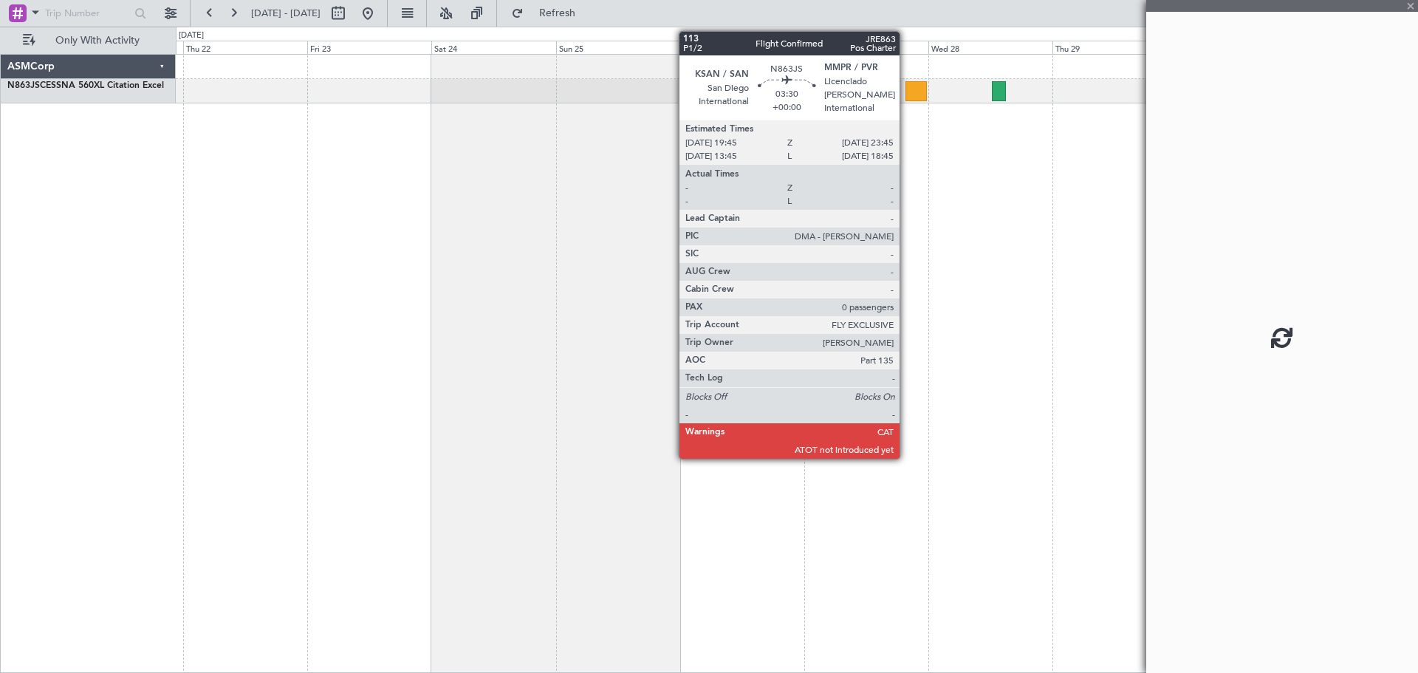
click at [914, 89] on div at bounding box center [915, 91] width 21 height 20
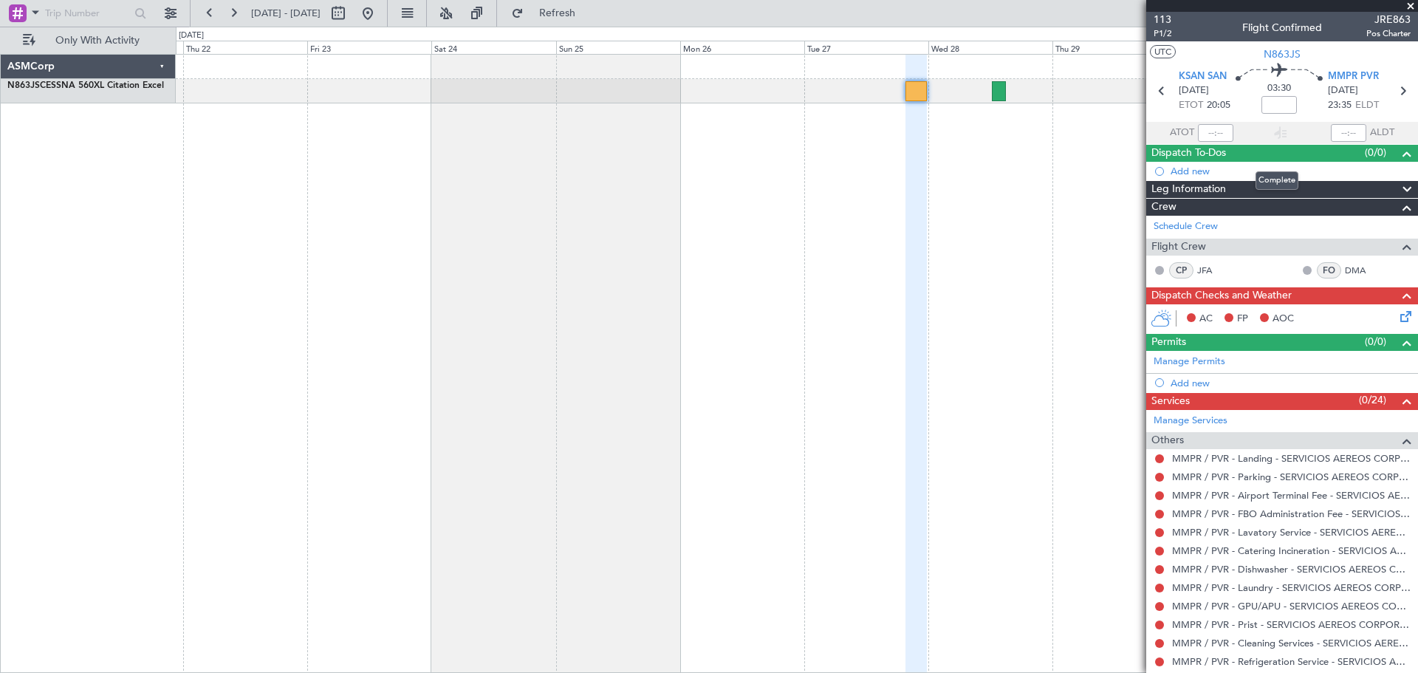
click at [1291, 152] on div "Dispatch To-Dos (0/0)" at bounding box center [1282, 153] width 272 height 17
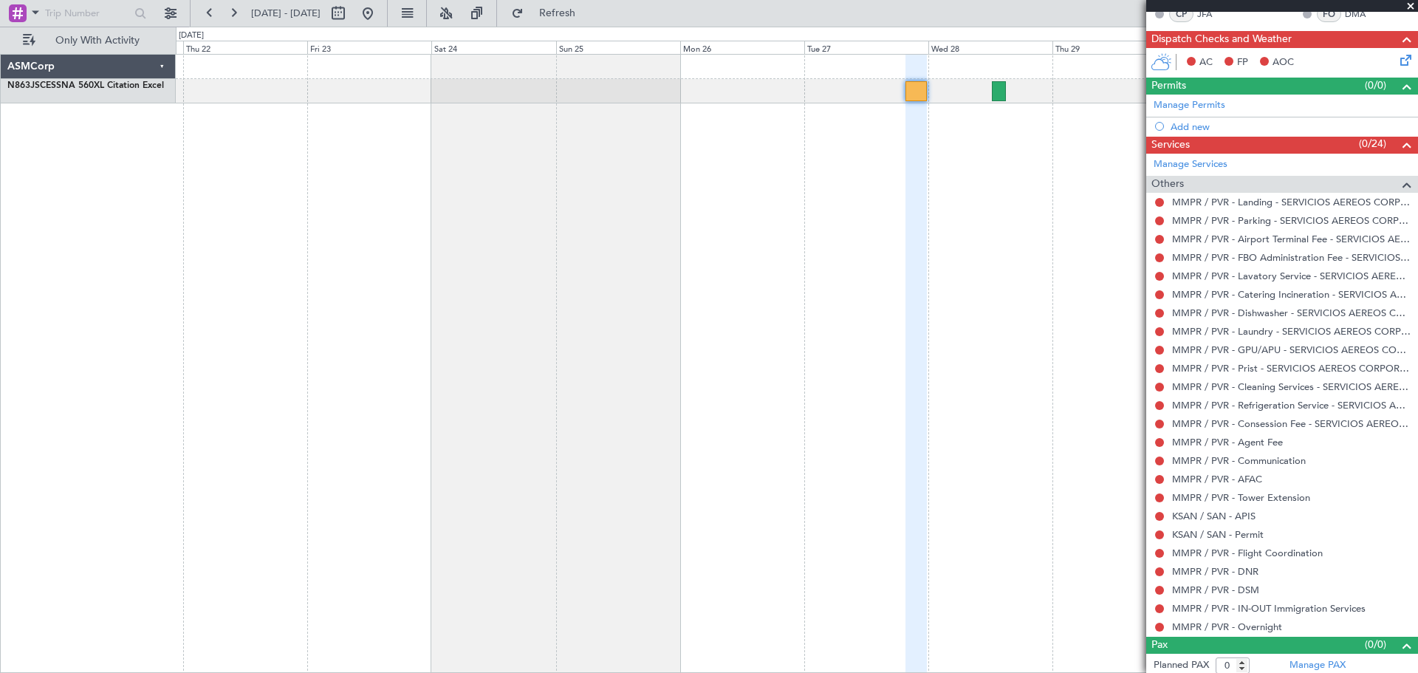
scroll to position [242, 0]
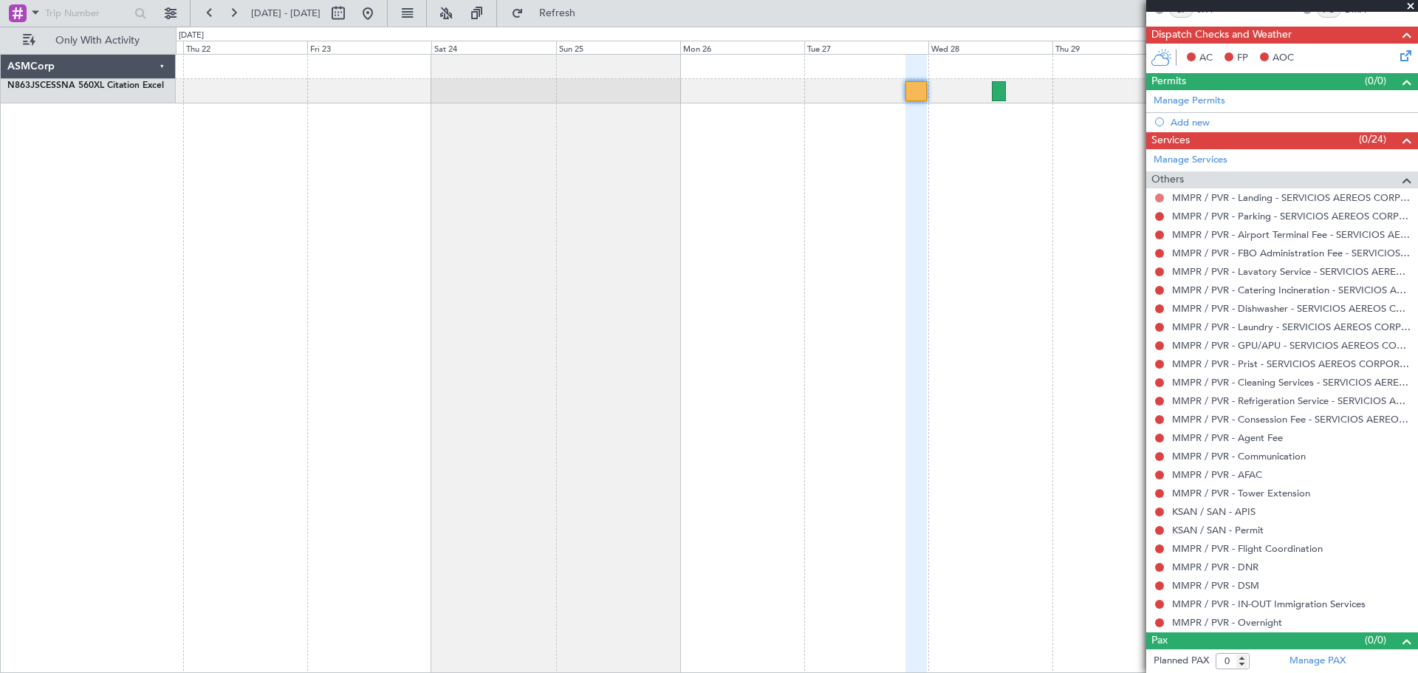
click at [1161, 199] on button at bounding box center [1159, 197] width 9 height 9
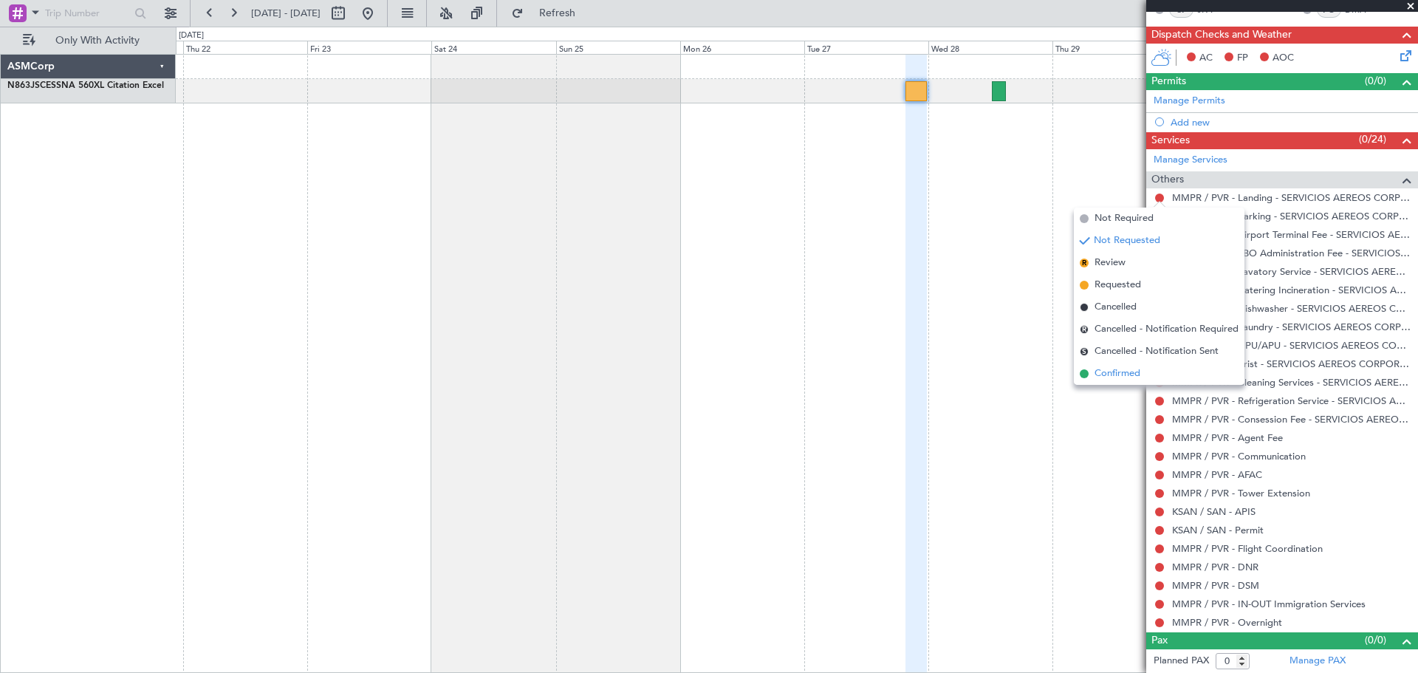
click at [1119, 374] on span "Confirmed" at bounding box center [1117, 373] width 46 height 15
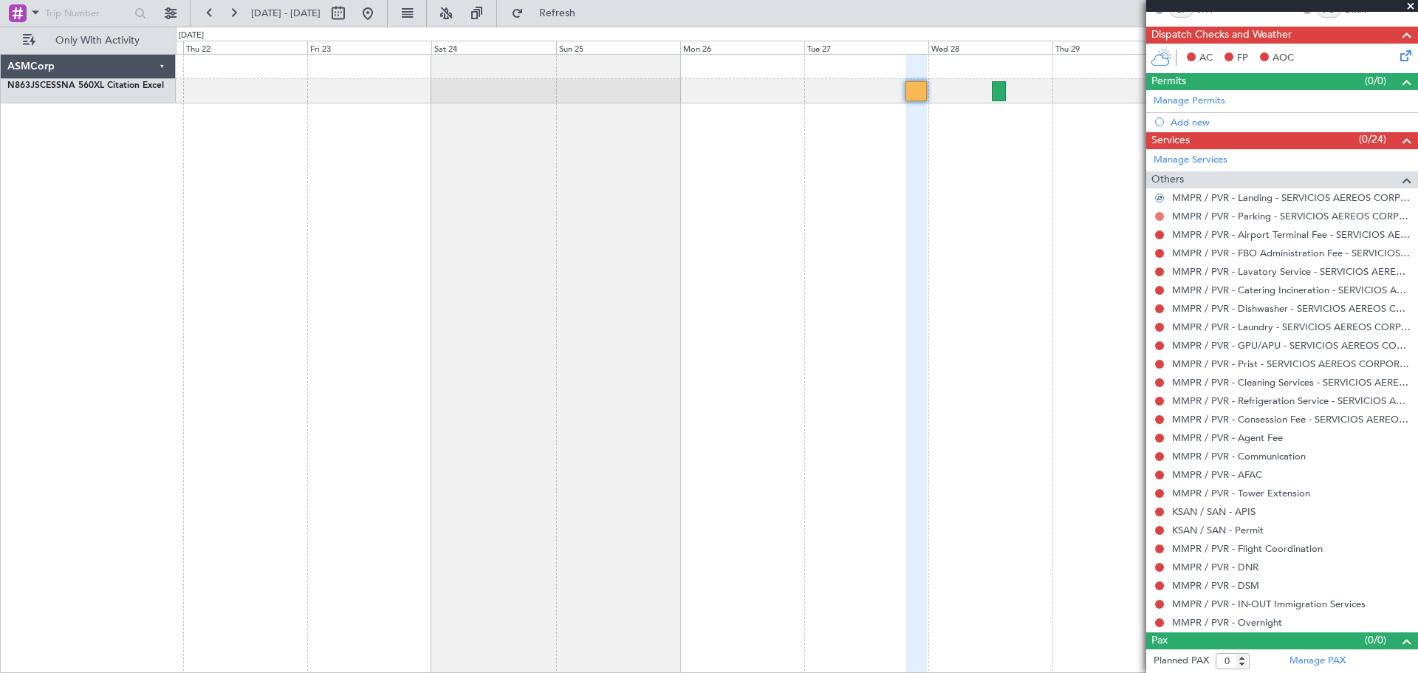
click at [1161, 217] on button at bounding box center [1159, 216] width 9 height 9
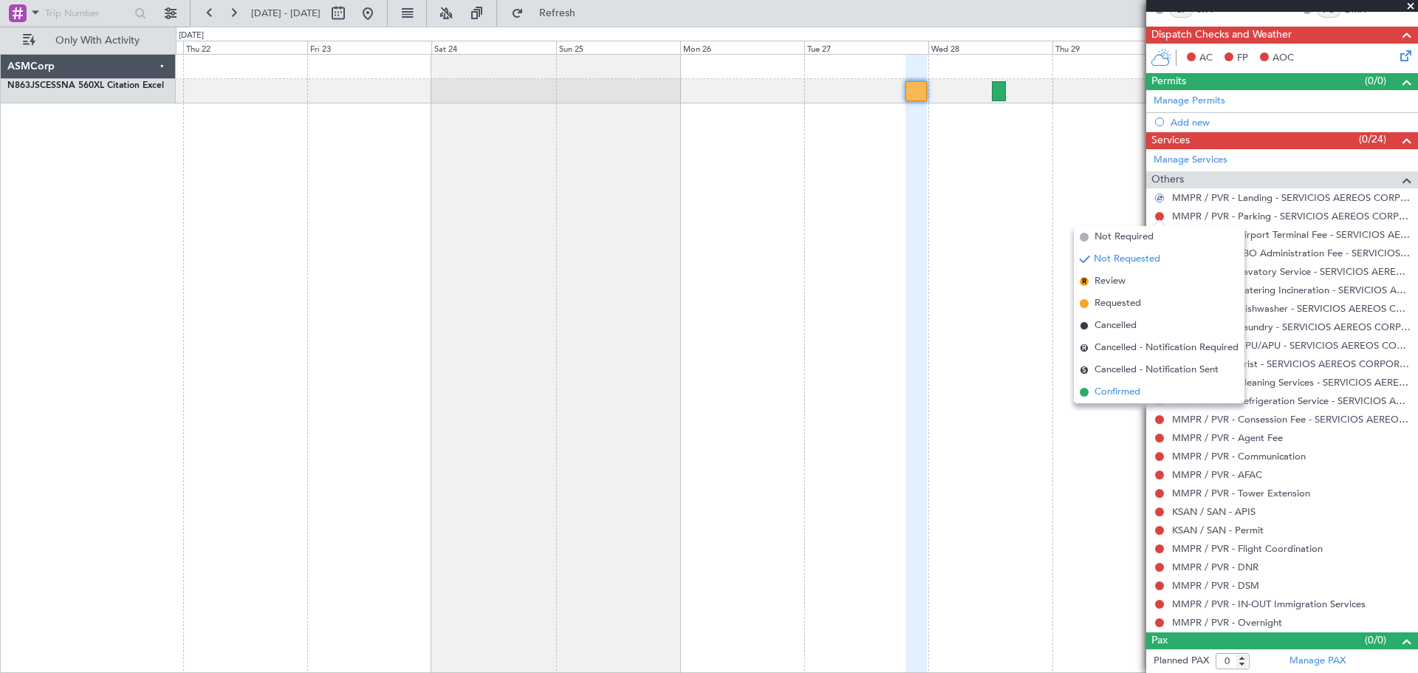
click at [1145, 394] on li "Confirmed" at bounding box center [1158, 392] width 171 height 22
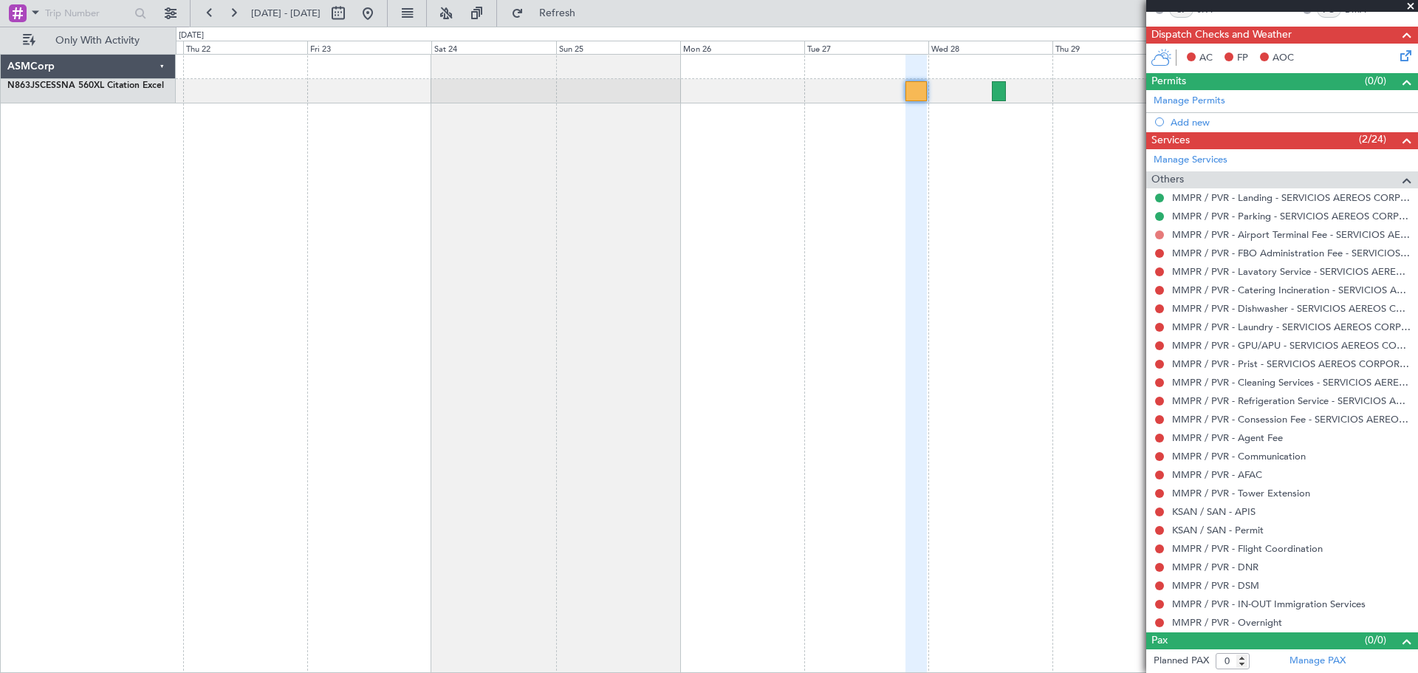
click at [1158, 232] on button at bounding box center [1159, 234] width 9 height 9
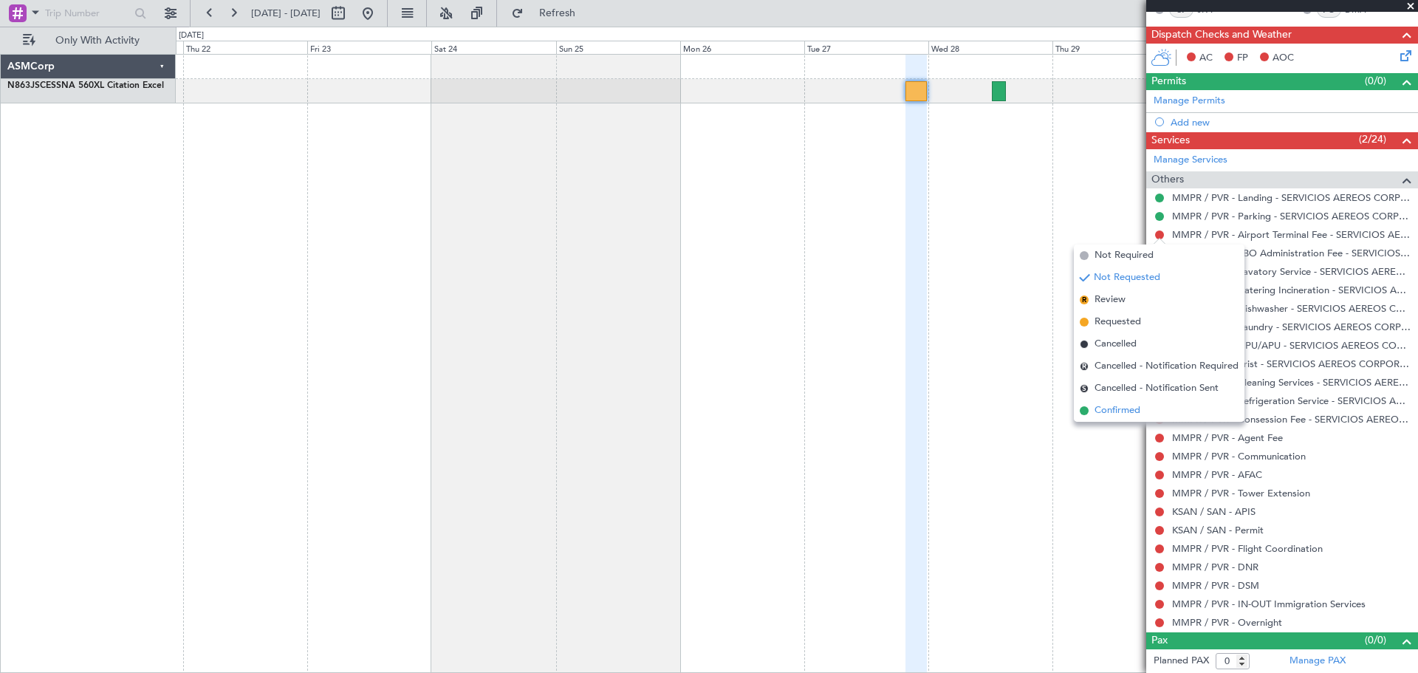
click at [1102, 410] on span "Confirmed" at bounding box center [1117, 410] width 46 height 15
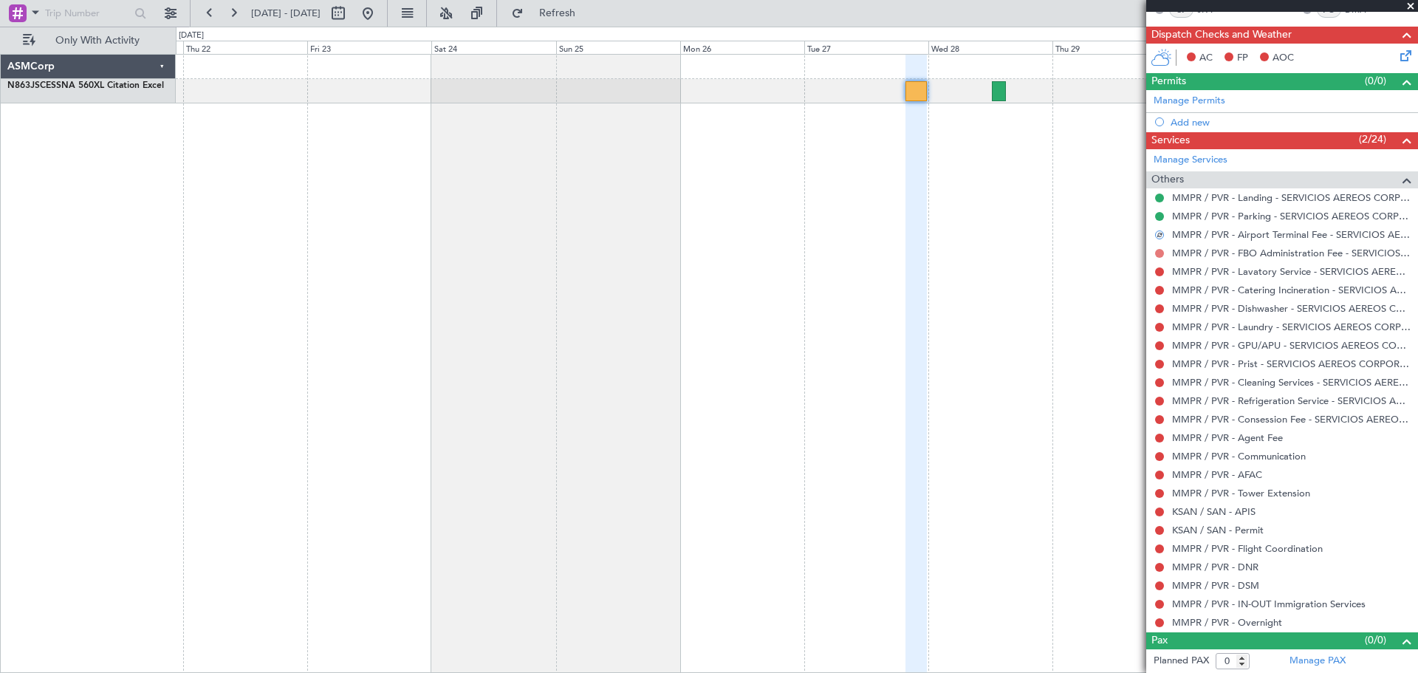
click at [1156, 252] on button at bounding box center [1159, 253] width 9 height 9
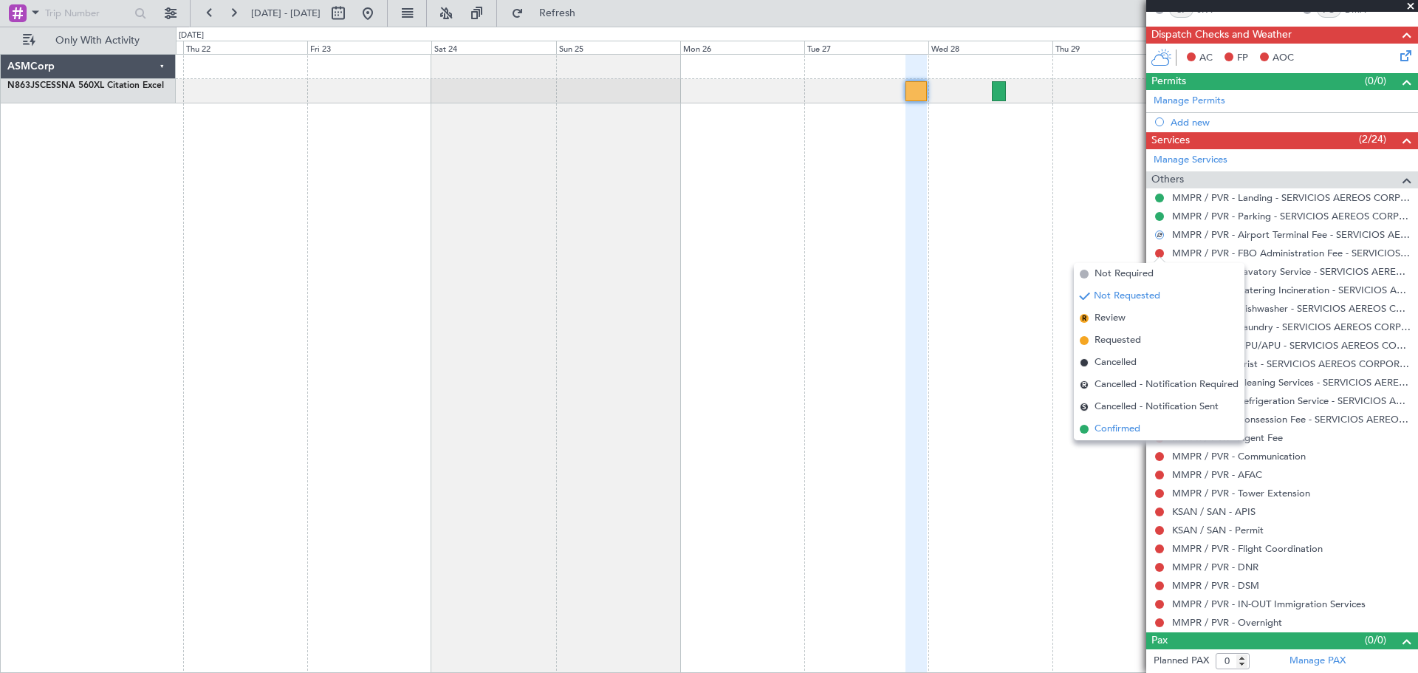
click at [1152, 432] on li "Confirmed" at bounding box center [1158, 429] width 171 height 22
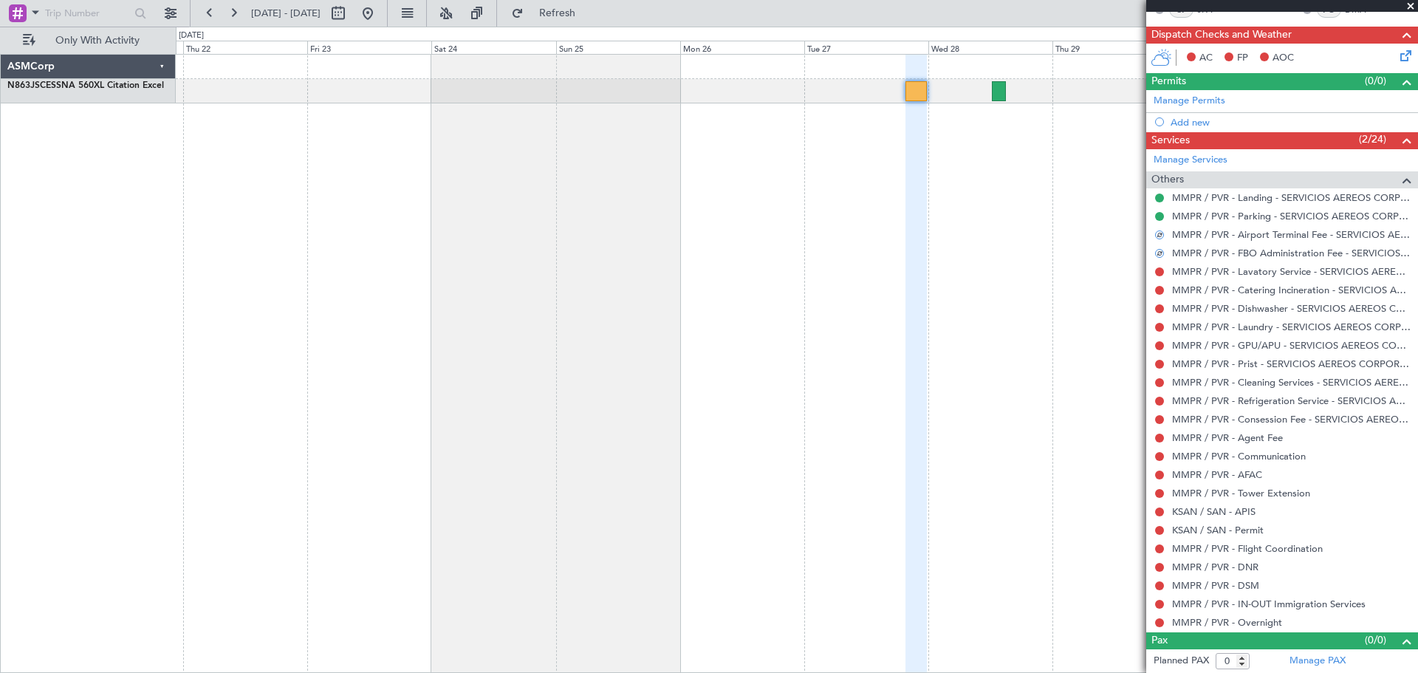
click at [1163, 267] on div at bounding box center [1159, 272] width 12 height 12
click at [1160, 267] on button at bounding box center [1159, 271] width 9 height 9
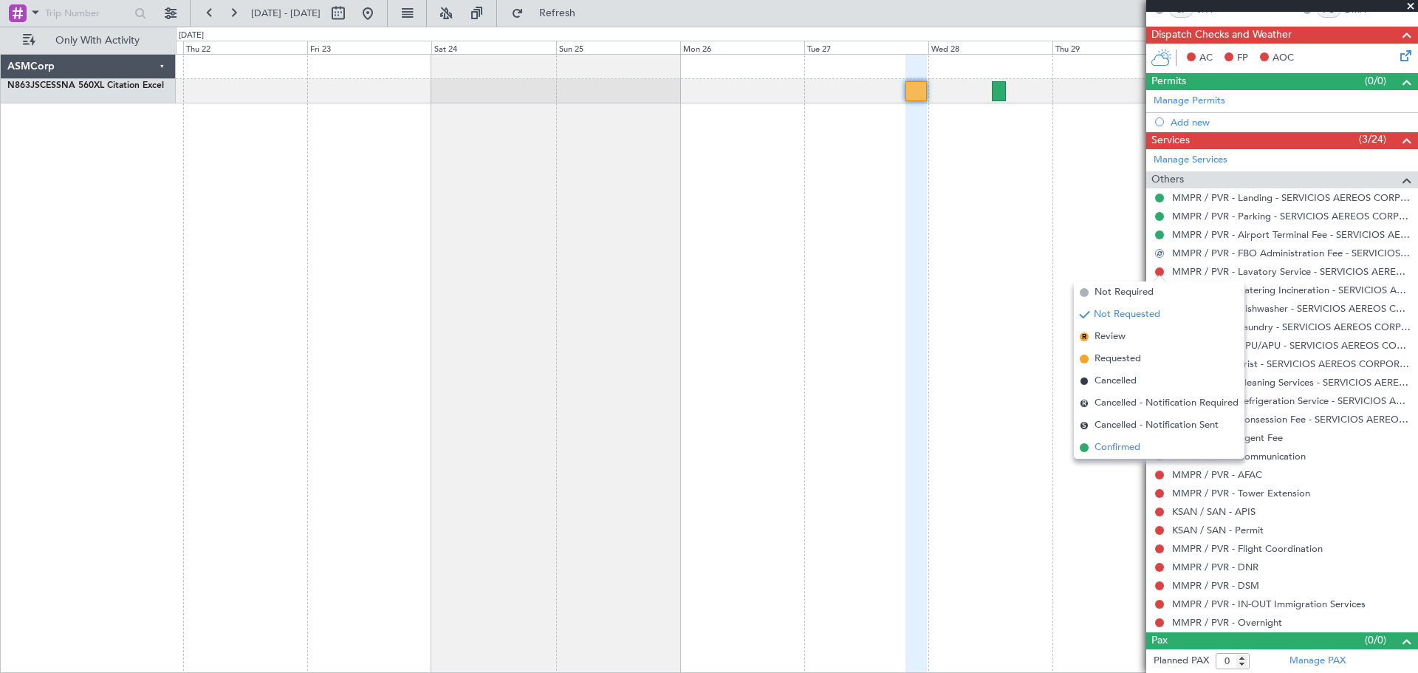
click at [1158, 443] on li "Confirmed" at bounding box center [1158, 447] width 171 height 22
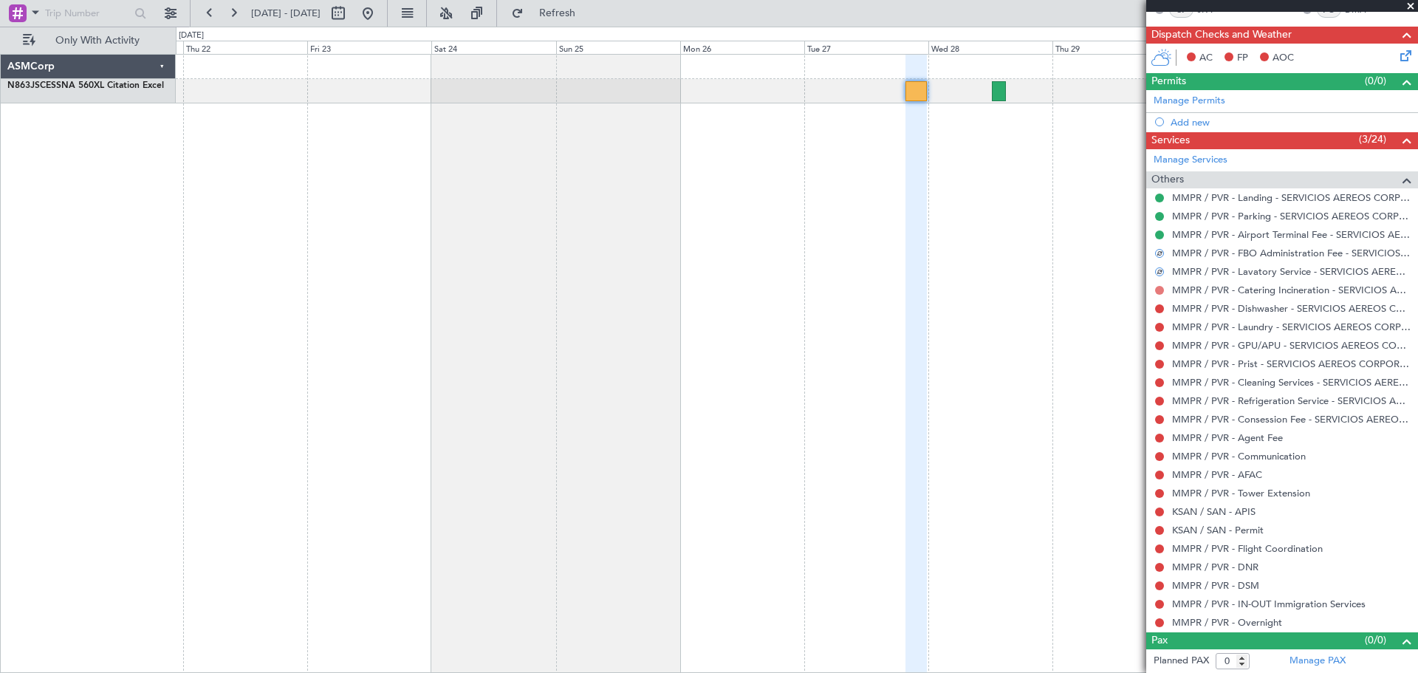
click at [1161, 290] on button at bounding box center [1159, 290] width 9 height 9
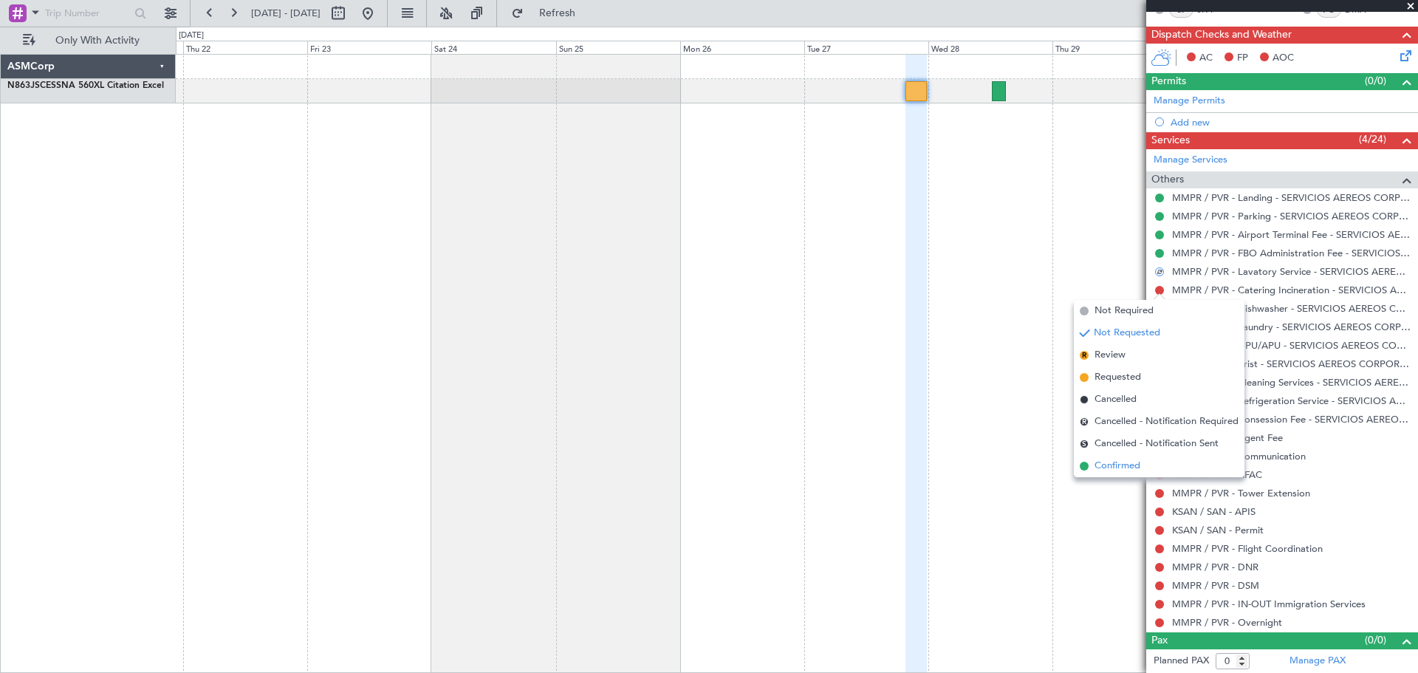
click at [1146, 470] on li "Confirmed" at bounding box center [1158, 466] width 171 height 22
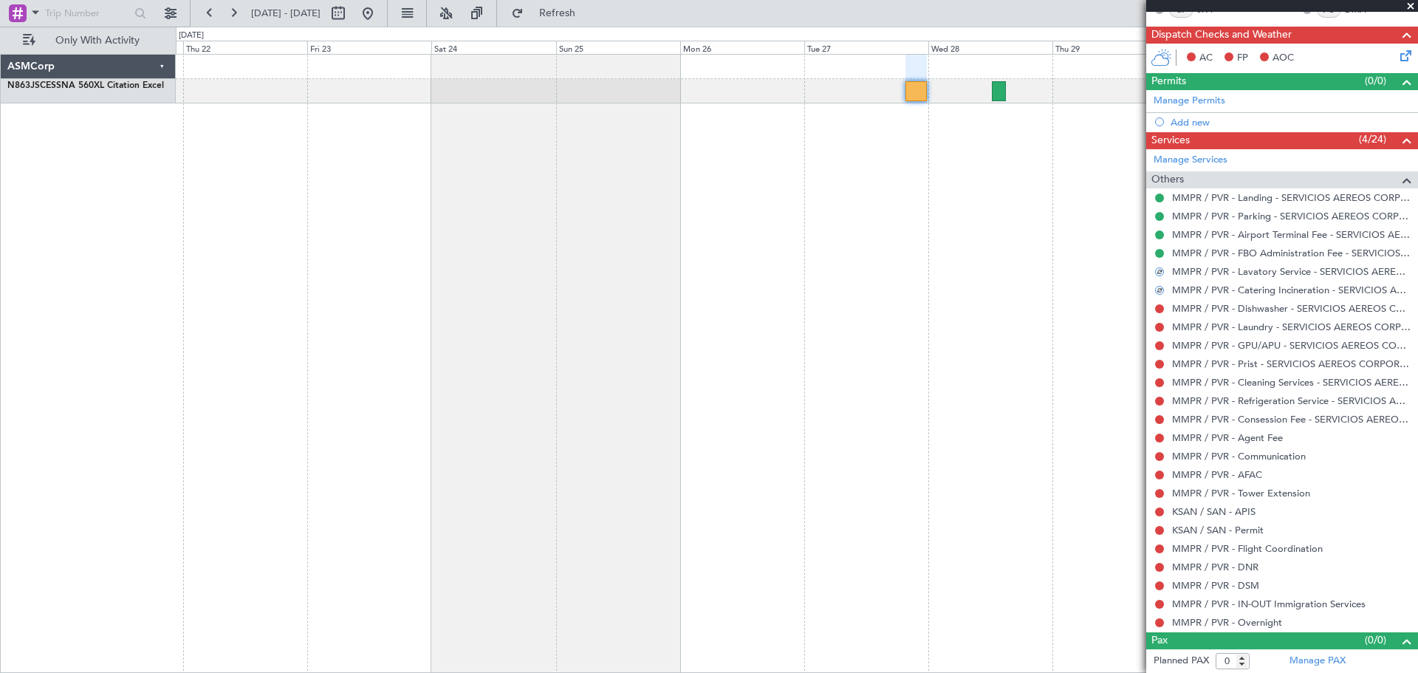
click at [1162, 313] on nimbus-traffic-light at bounding box center [1159, 309] width 12 height 12
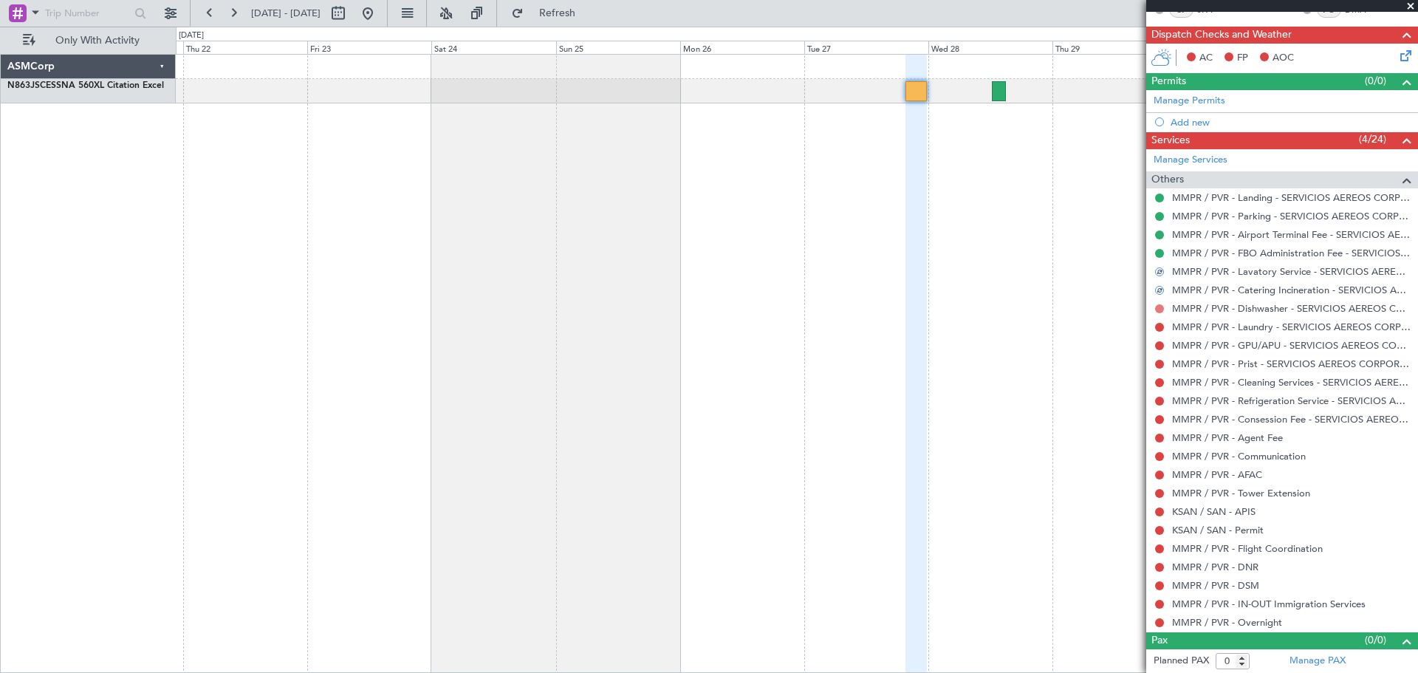
click at [1161, 312] on mat-tooltip-component "Not Requested" at bounding box center [1159, 331] width 83 height 39
click at [1159, 306] on button at bounding box center [1159, 308] width 9 height 9
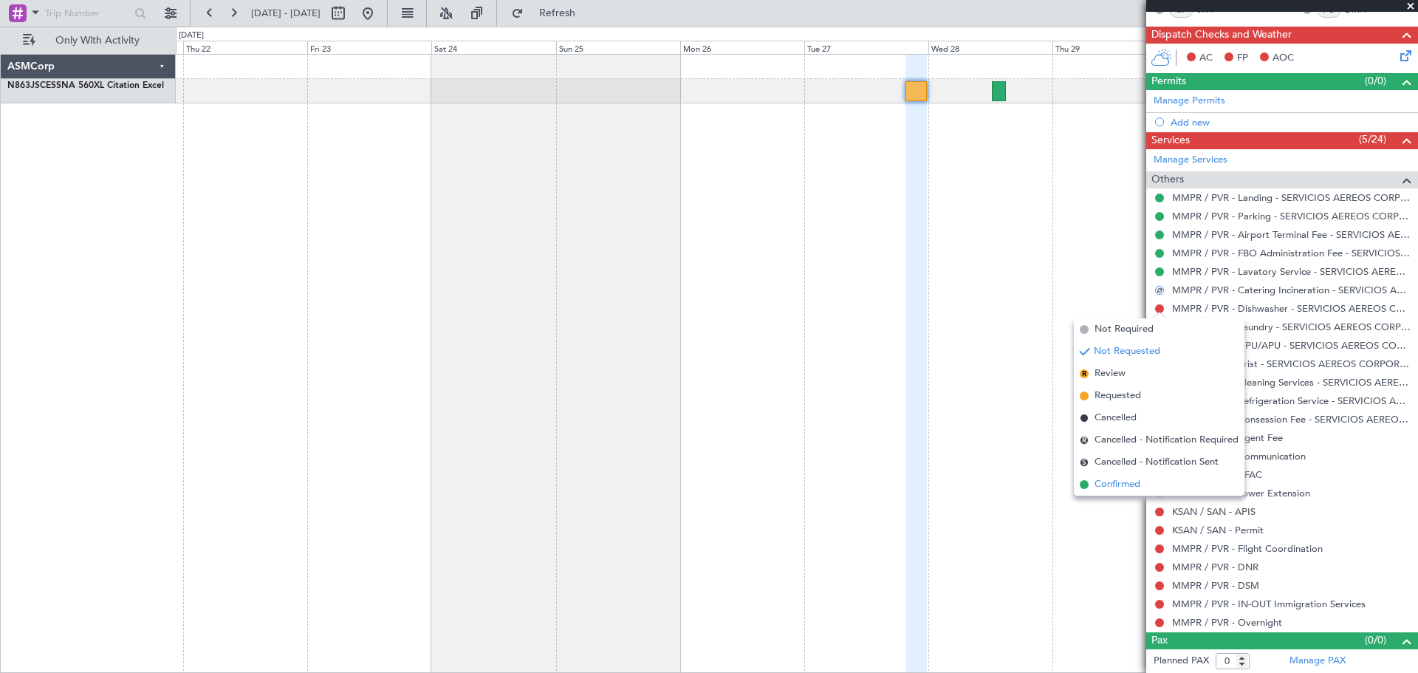
click at [1135, 488] on span "Confirmed" at bounding box center [1117, 484] width 46 height 15
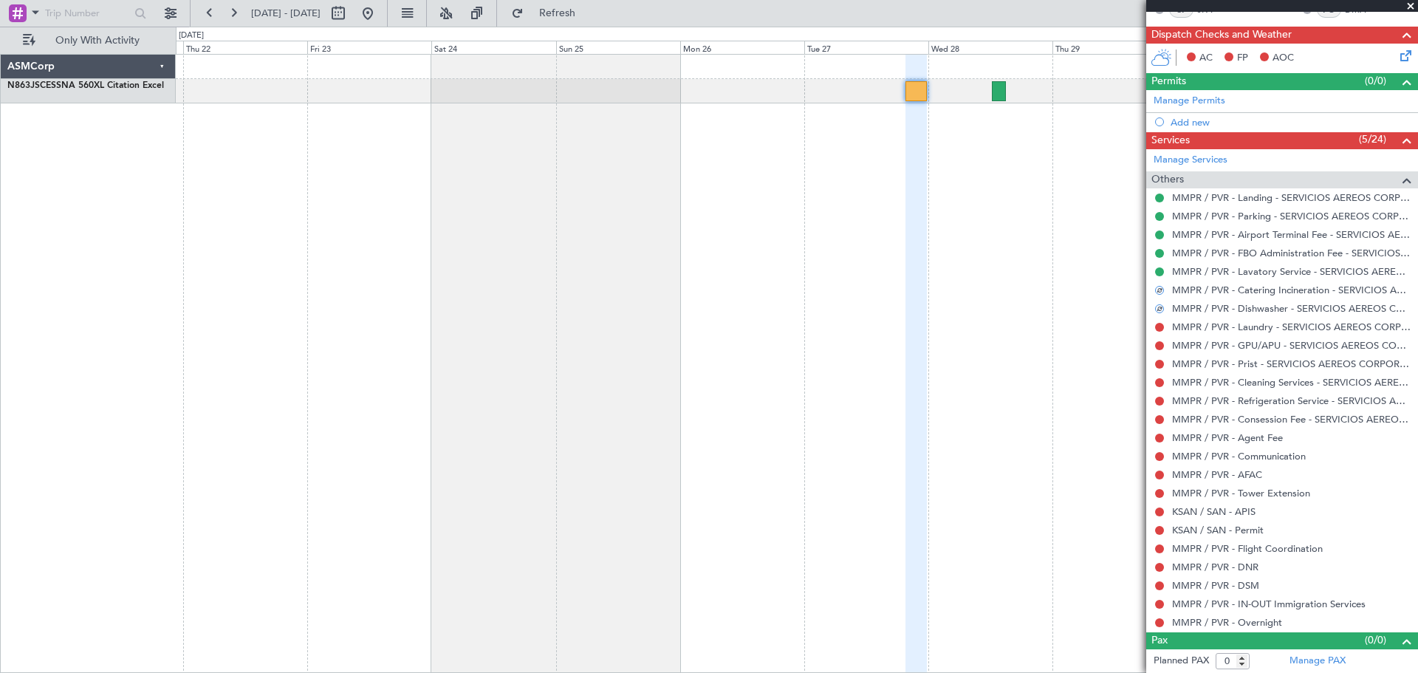
click at [1157, 321] on div at bounding box center [1159, 327] width 12 height 12
click at [1162, 326] on button at bounding box center [1159, 327] width 9 height 9
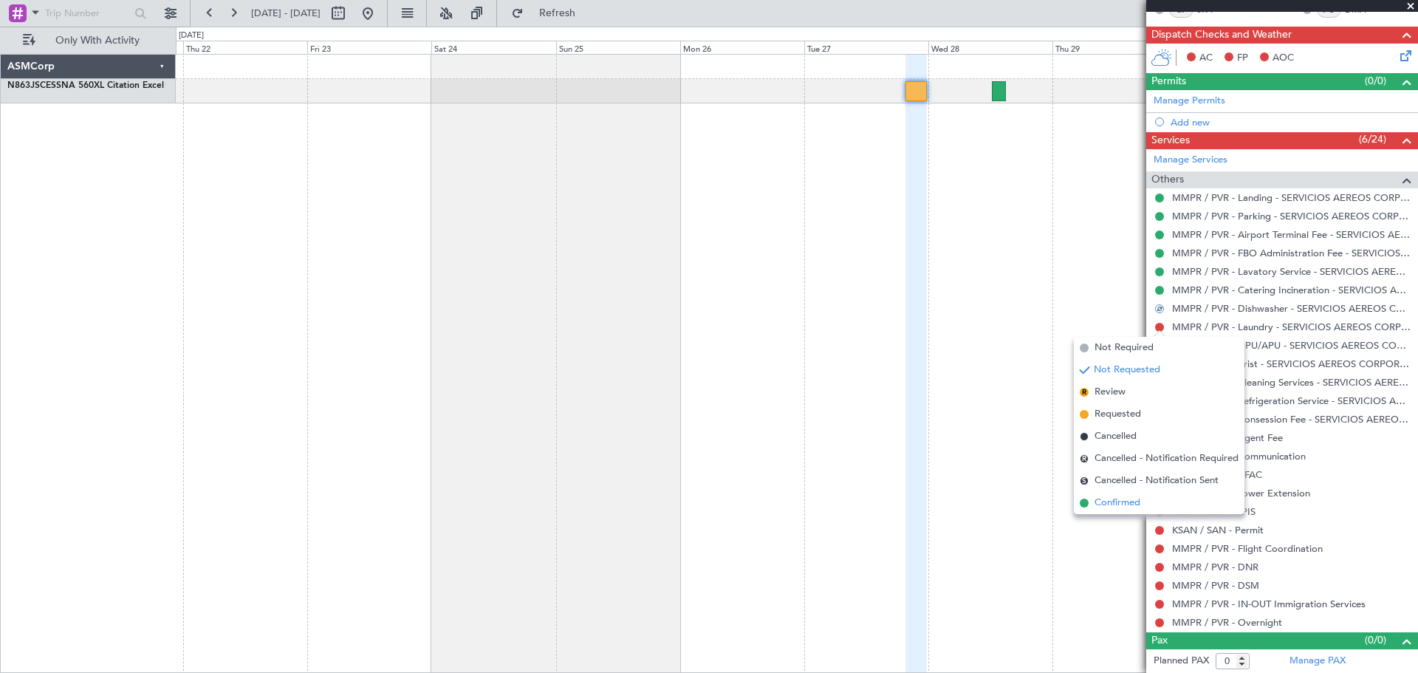
click at [1161, 500] on li "Confirmed" at bounding box center [1158, 503] width 171 height 22
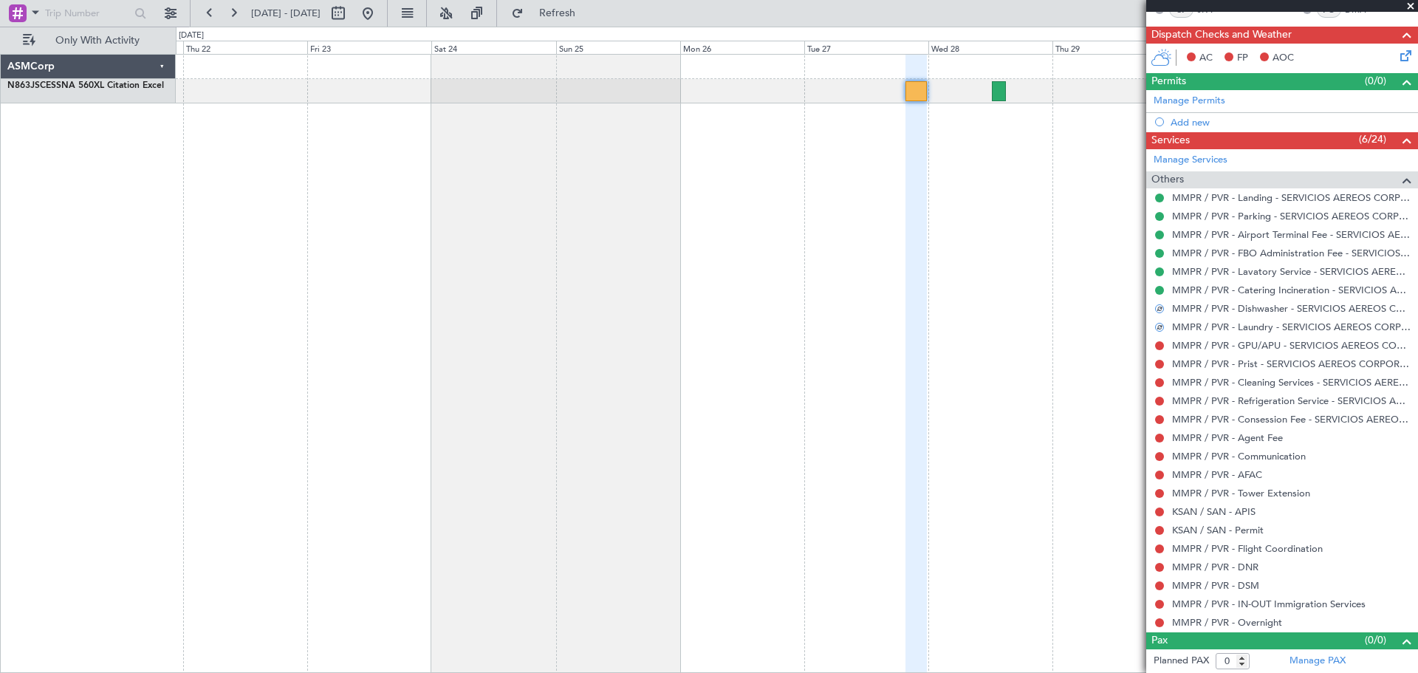
click at [1162, 348] on div at bounding box center [1159, 346] width 12 height 12
click at [1162, 348] on button at bounding box center [1159, 345] width 9 height 9
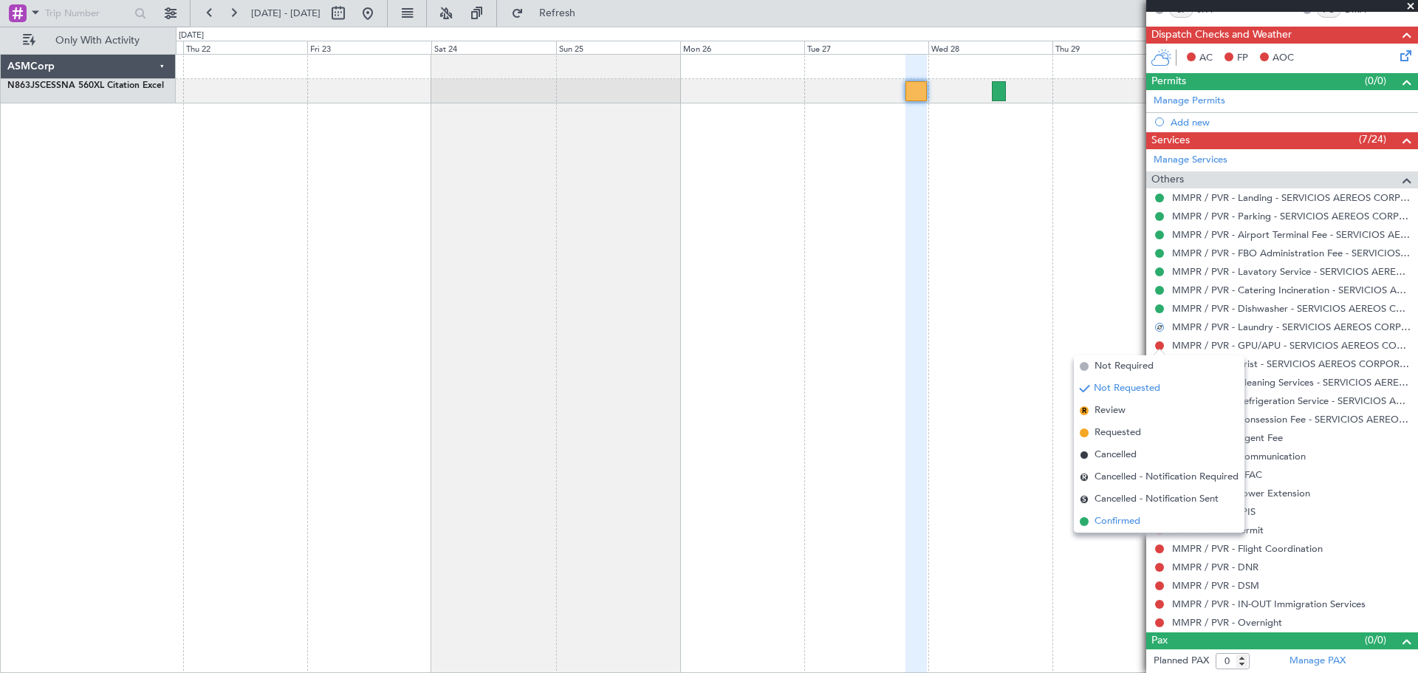
click at [1093, 528] on li "Confirmed" at bounding box center [1158, 521] width 171 height 22
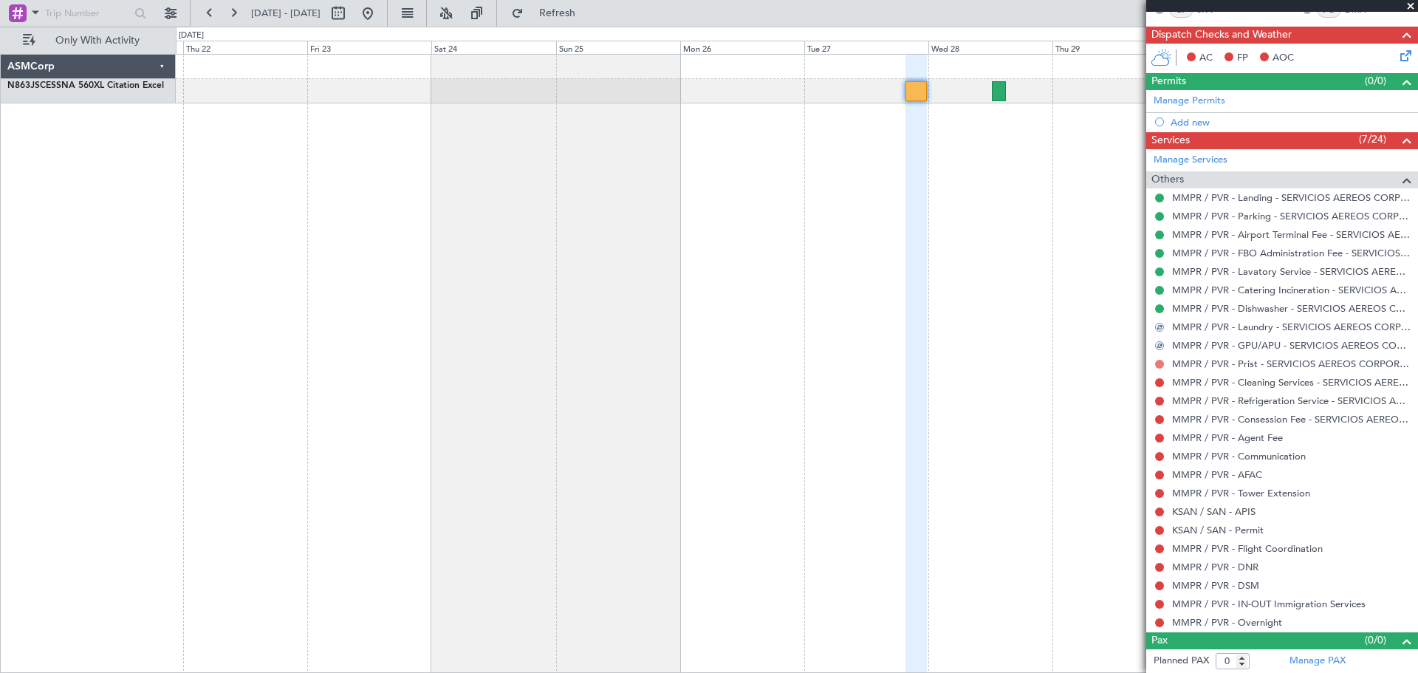
click at [1159, 365] on button at bounding box center [1159, 364] width 9 height 9
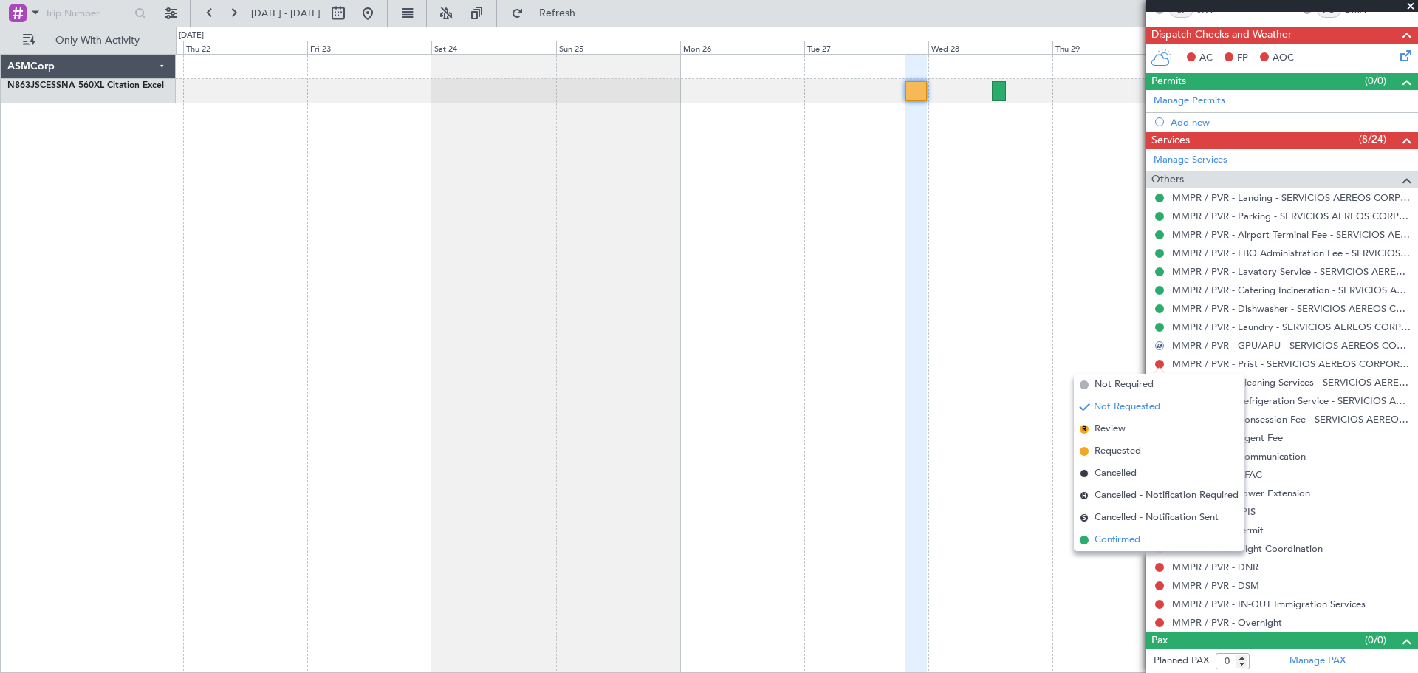
click at [1147, 544] on li "Confirmed" at bounding box center [1158, 540] width 171 height 22
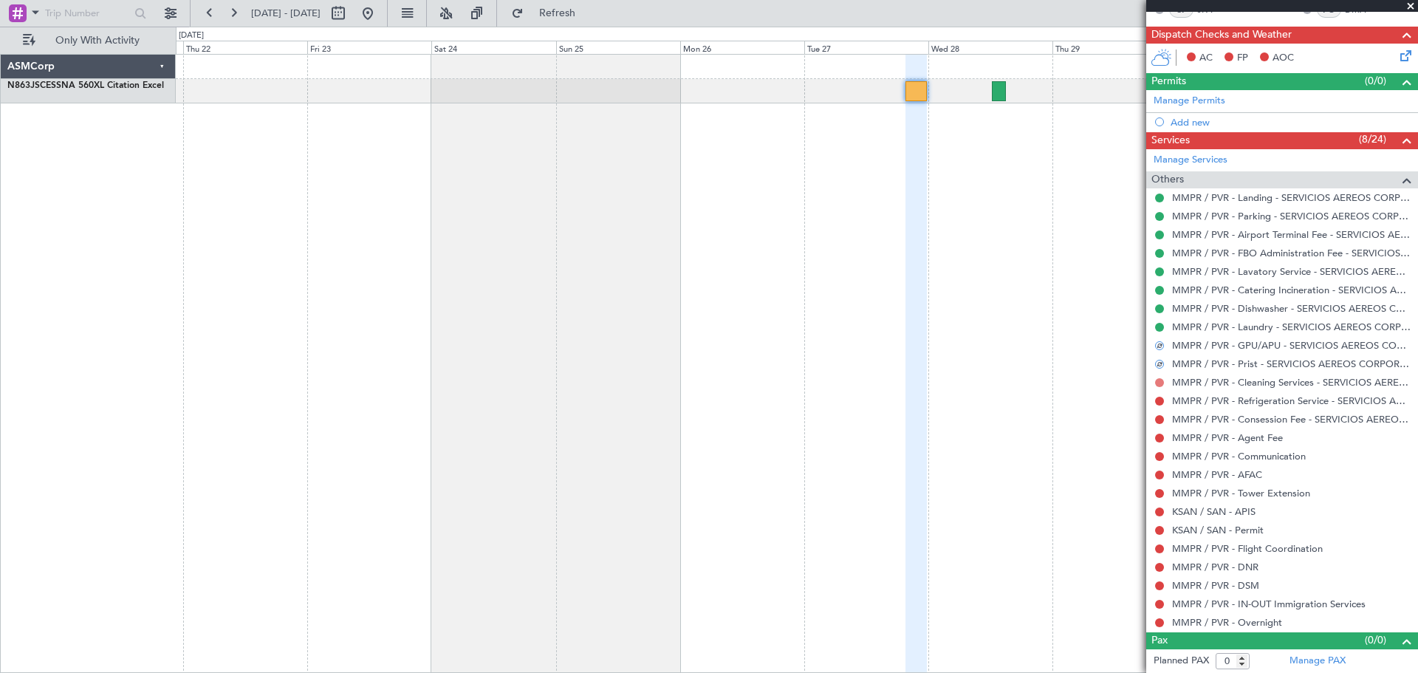
click at [1159, 382] on button at bounding box center [1159, 382] width 9 height 9
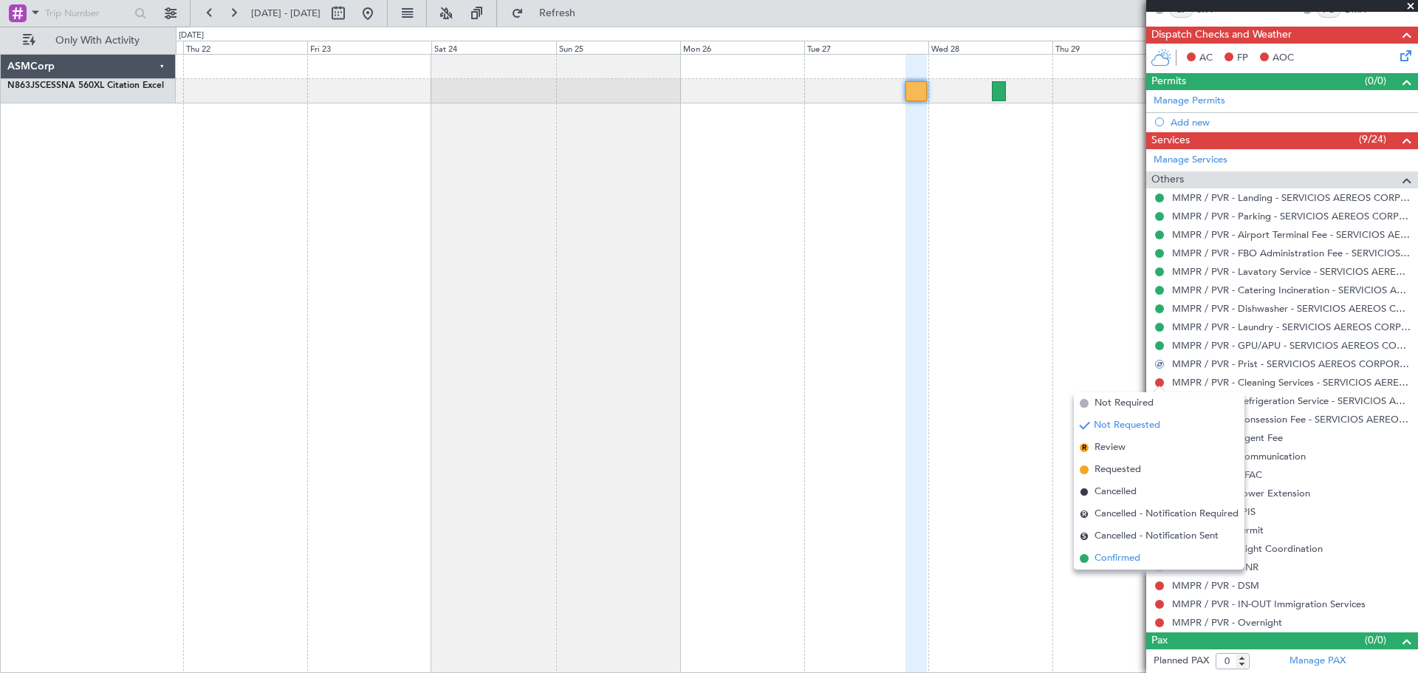
click at [1140, 549] on li "Confirmed" at bounding box center [1158, 558] width 171 height 22
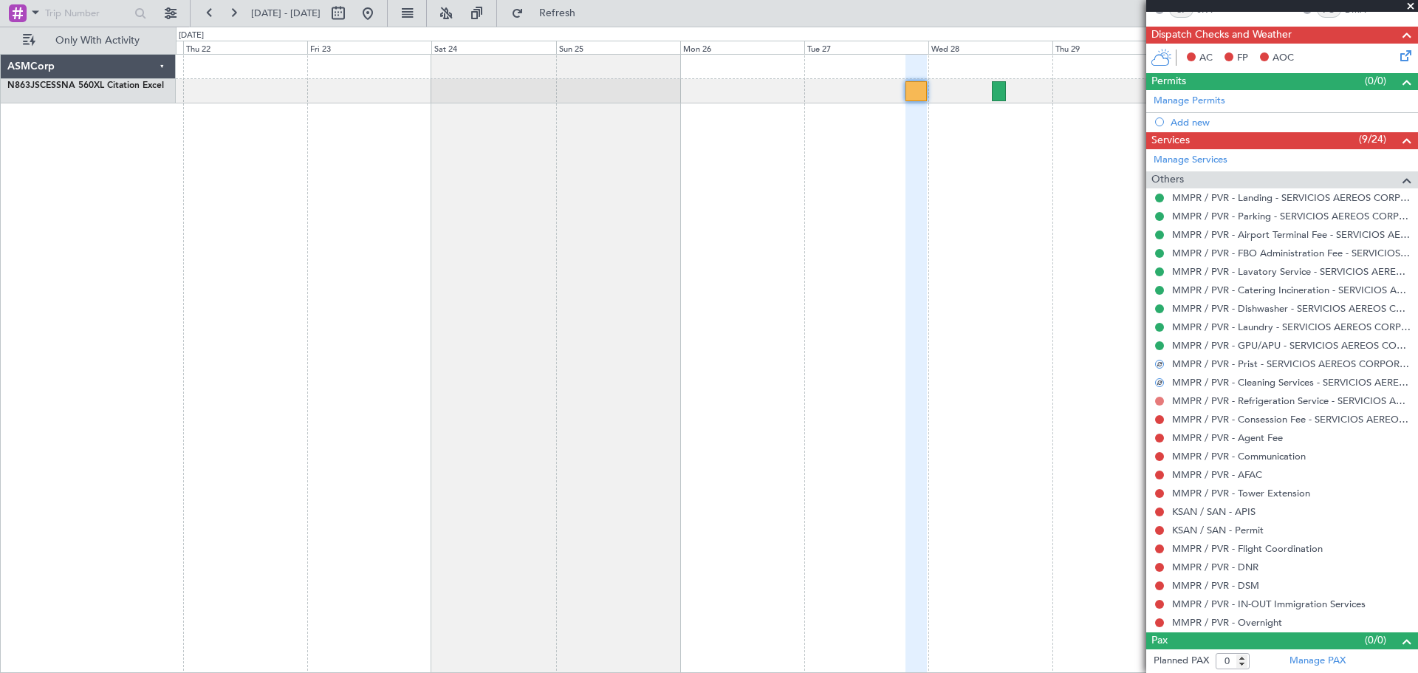
click at [1161, 402] on button at bounding box center [1159, 400] width 9 height 9
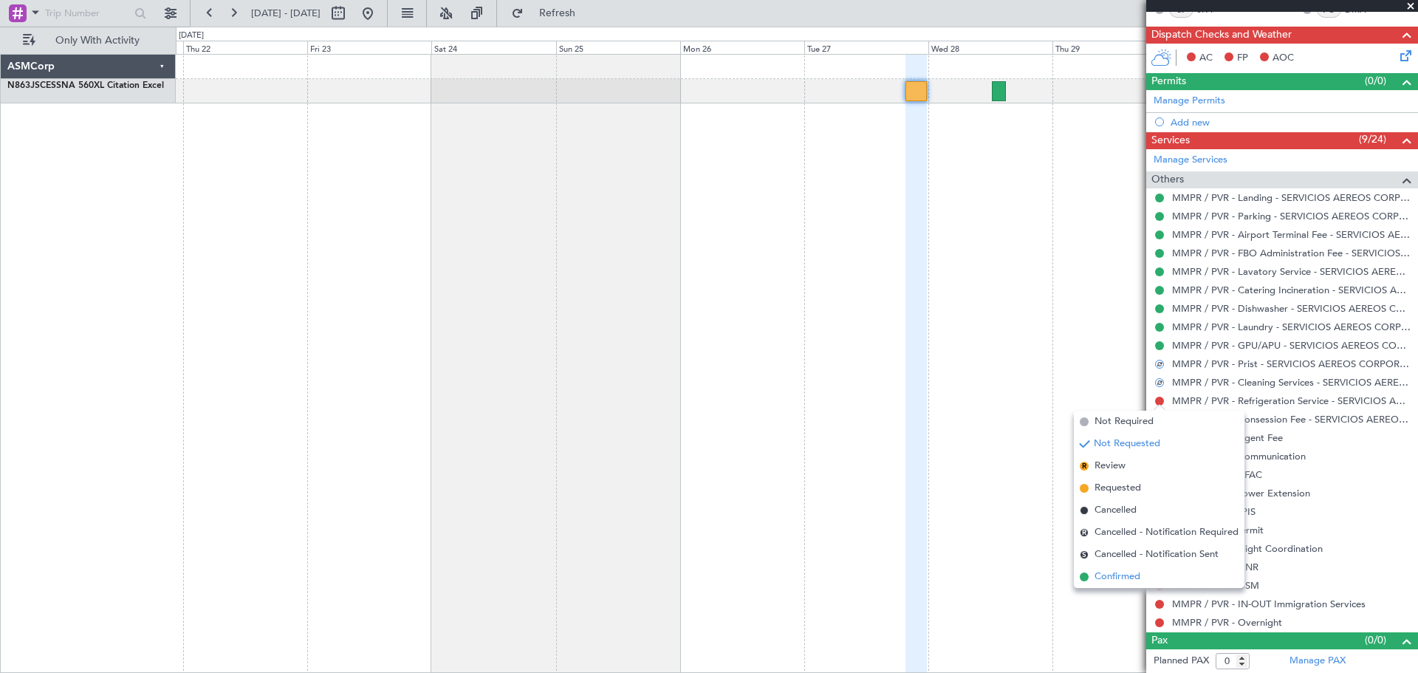
click at [1171, 573] on li "Confirmed" at bounding box center [1158, 577] width 171 height 22
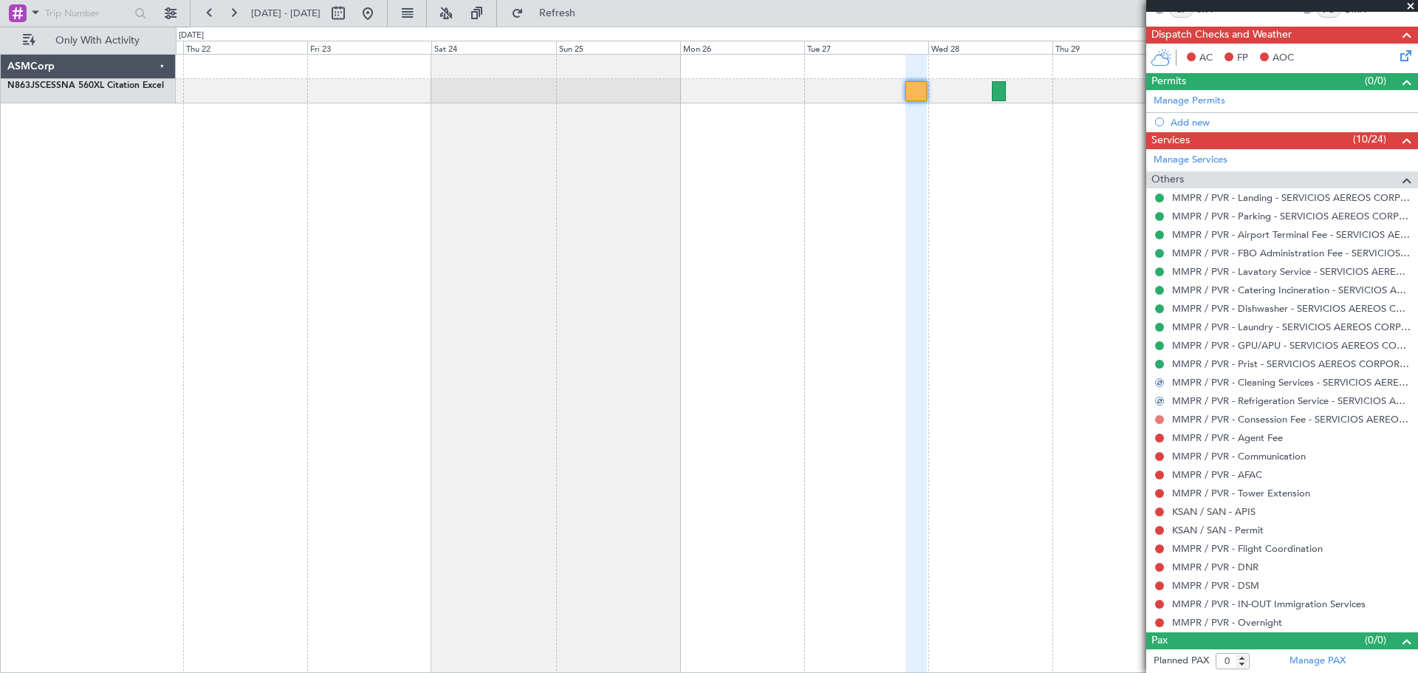
click at [1162, 421] on button at bounding box center [1159, 419] width 9 height 9
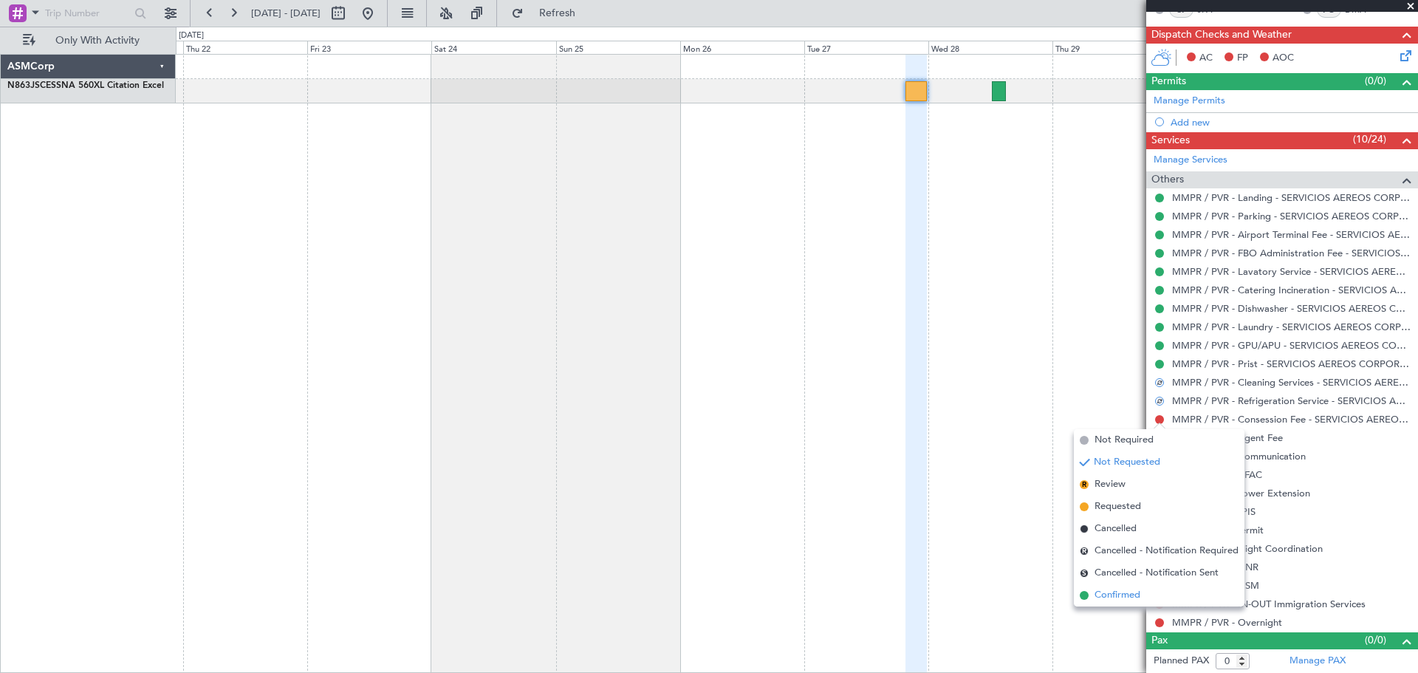
click at [1133, 591] on span "Confirmed" at bounding box center [1117, 595] width 46 height 15
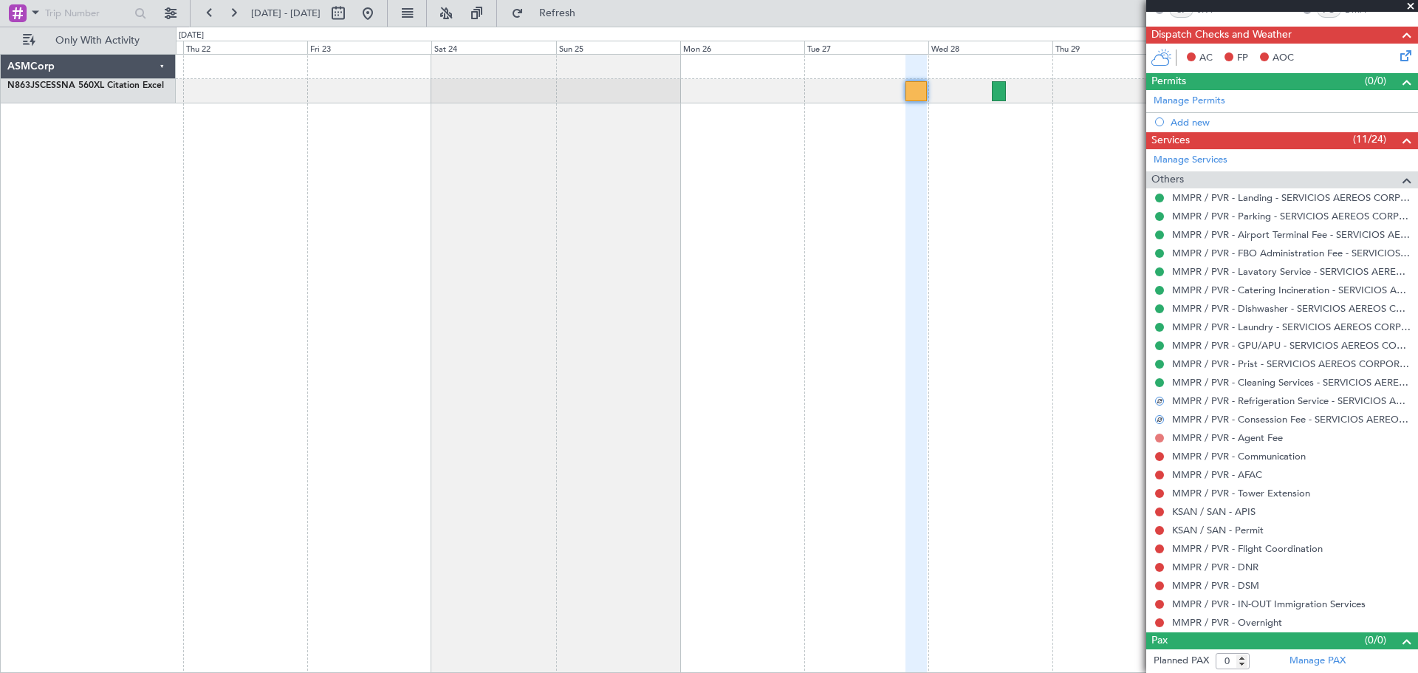
click at [1161, 436] on button at bounding box center [1159, 437] width 9 height 9
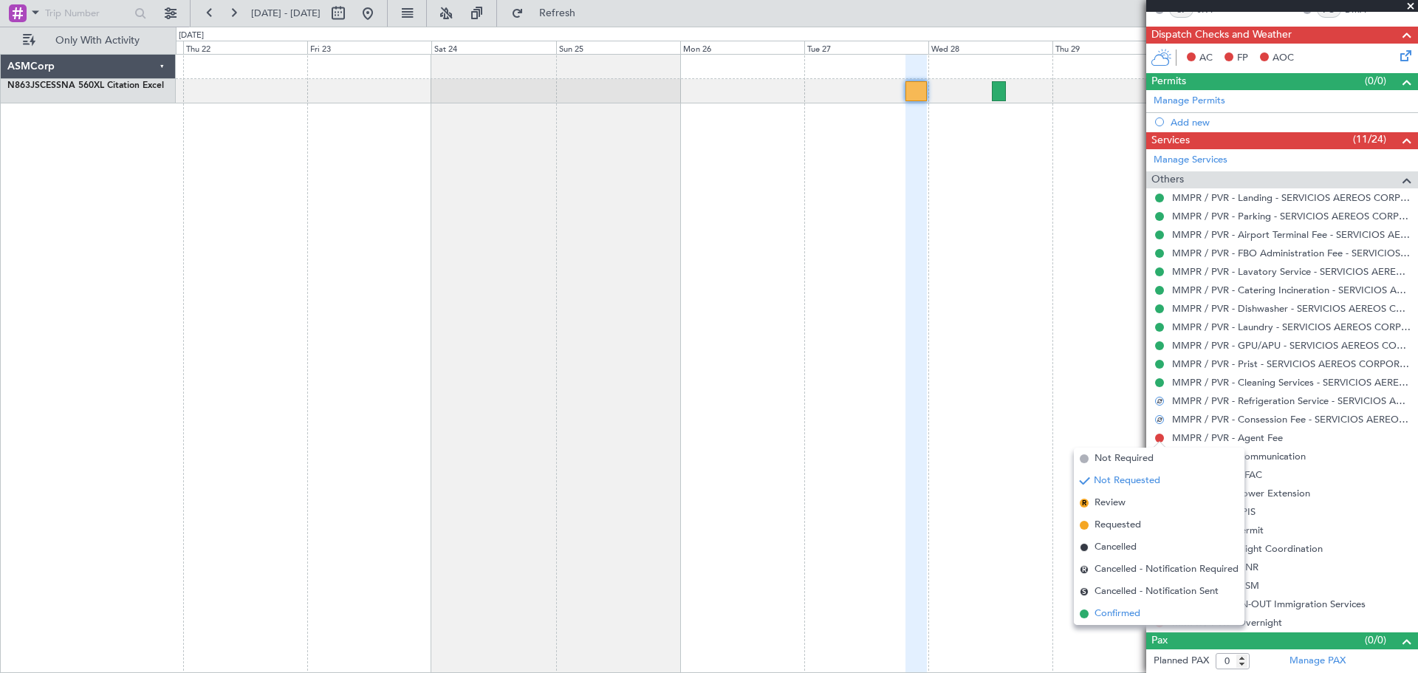
click at [1130, 612] on span "Confirmed" at bounding box center [1117, 613] width 46 height 15
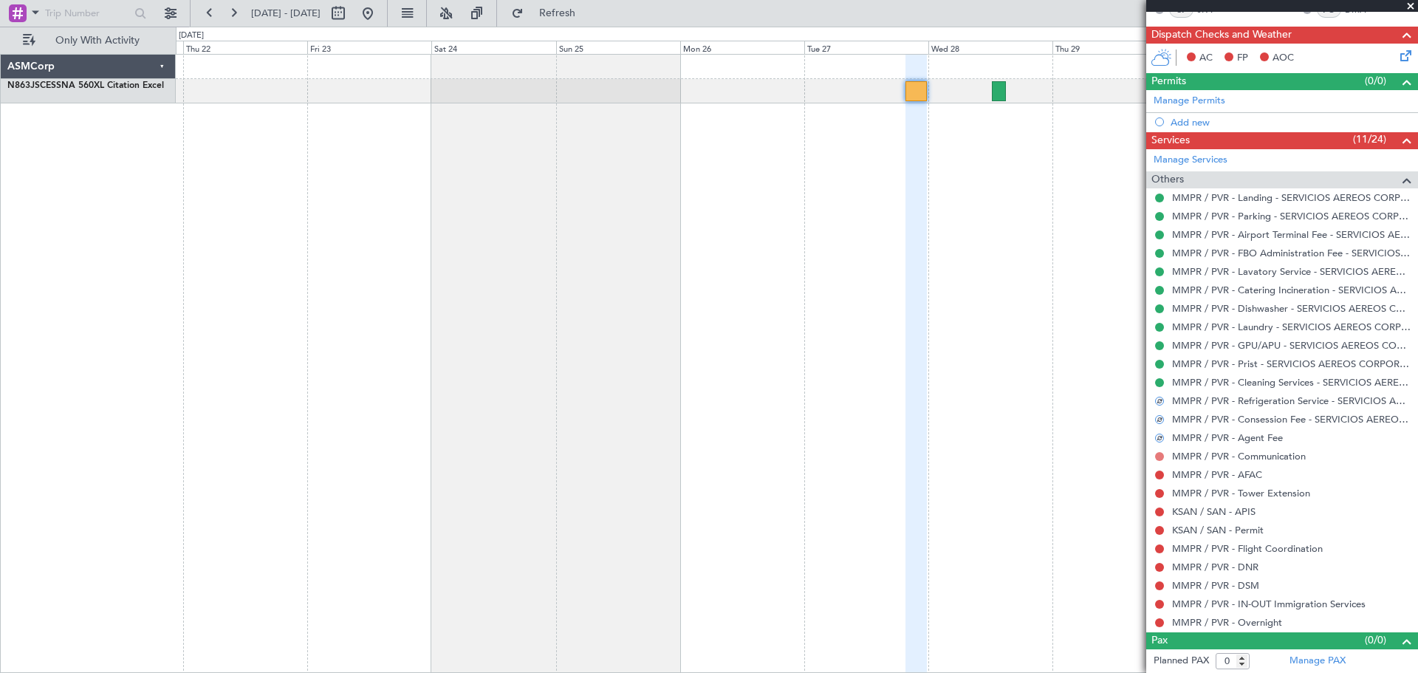
click at [1156, 456] on button at bounding box center [1159, 456] width 9 height 9
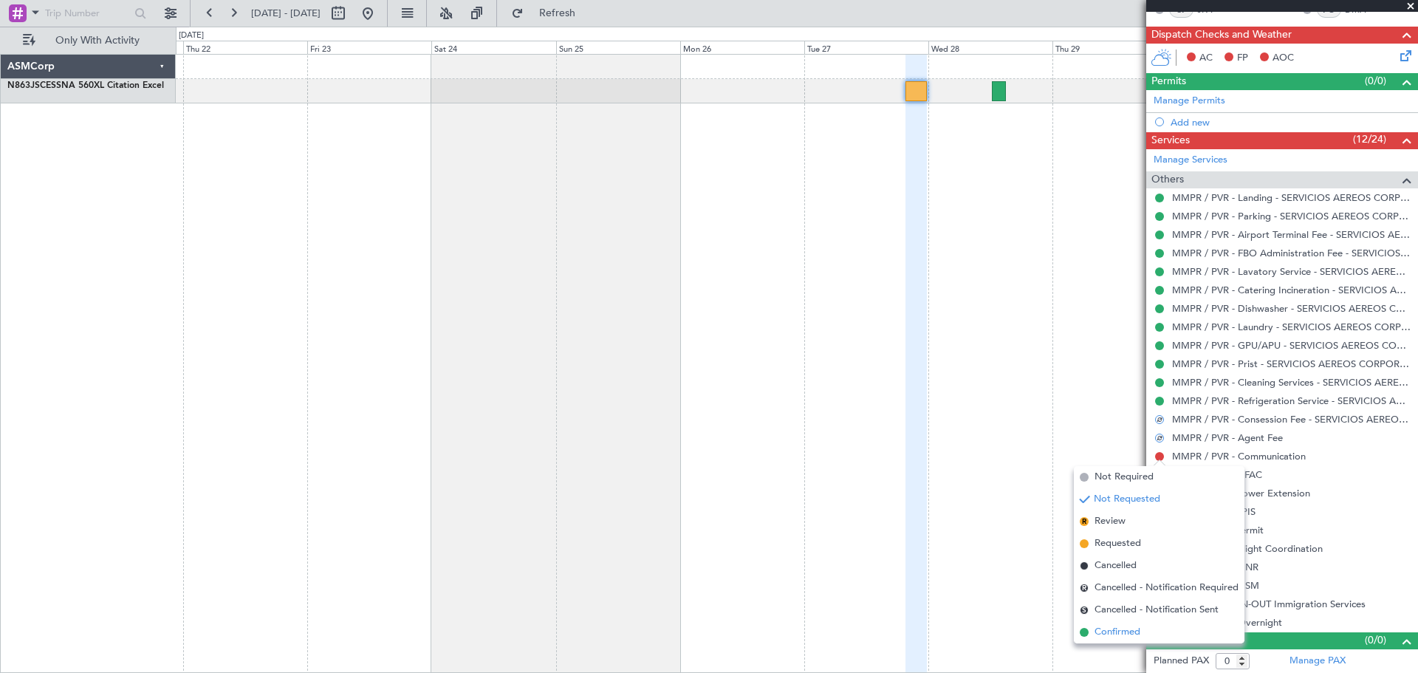
click at [1104, 631] on span "Confirmed" at bounding box center [1117, 632] width 46 height 15
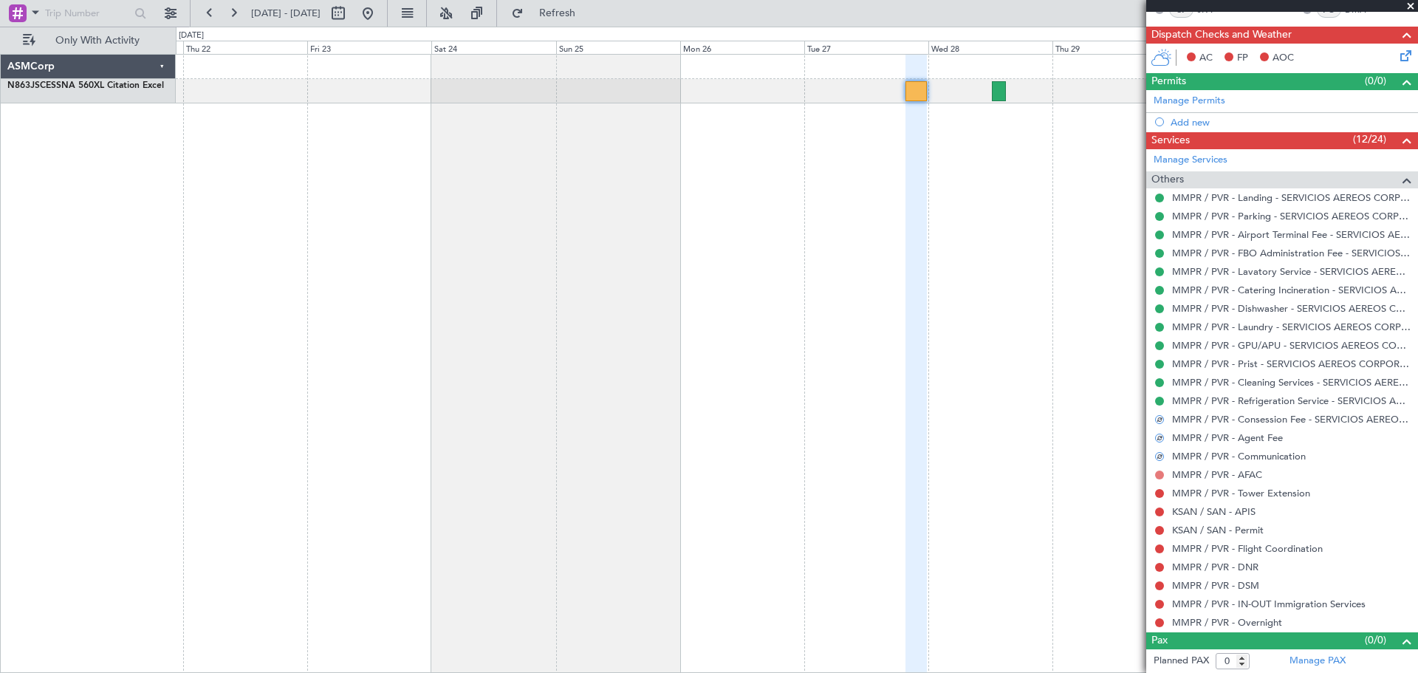
click at [1161, 473] on button at bounding box center [1159, 474] width 9 height 9
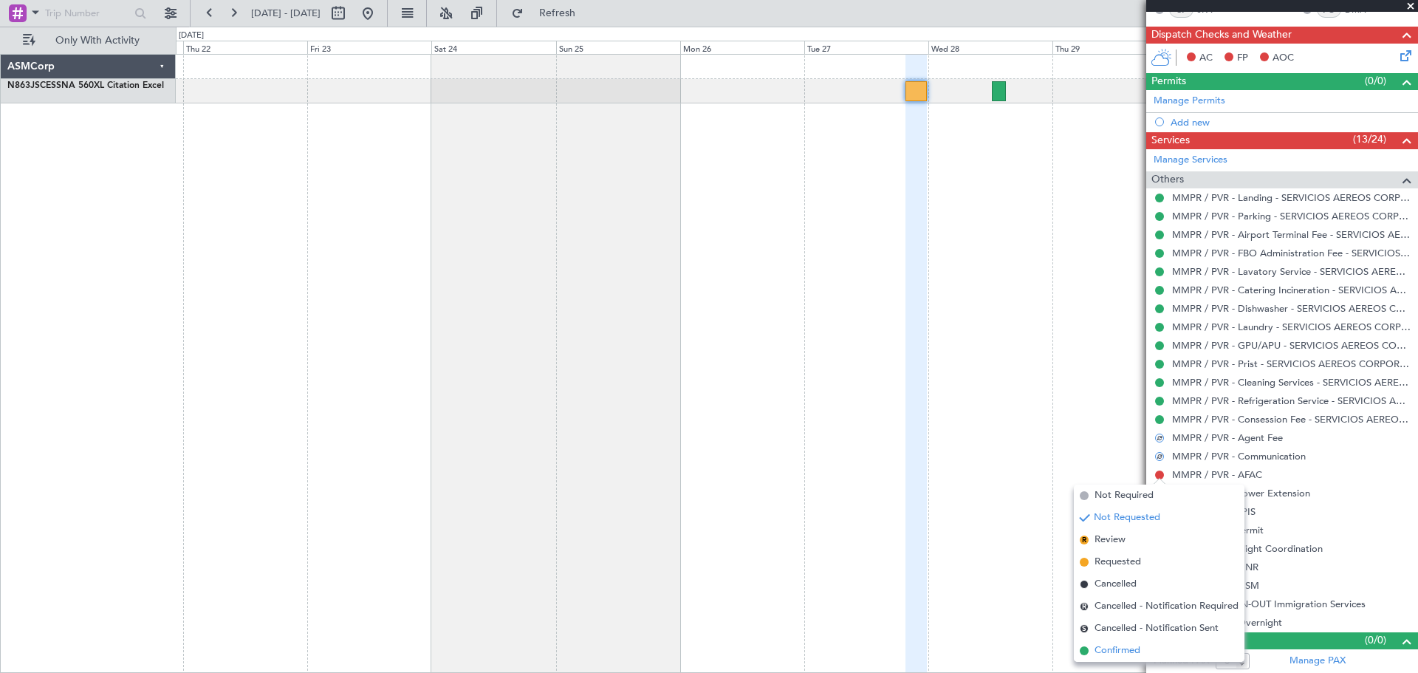
click at [1101, 650] on span "Confirmed" at bounding box center [1117, 650] width 46 height 15
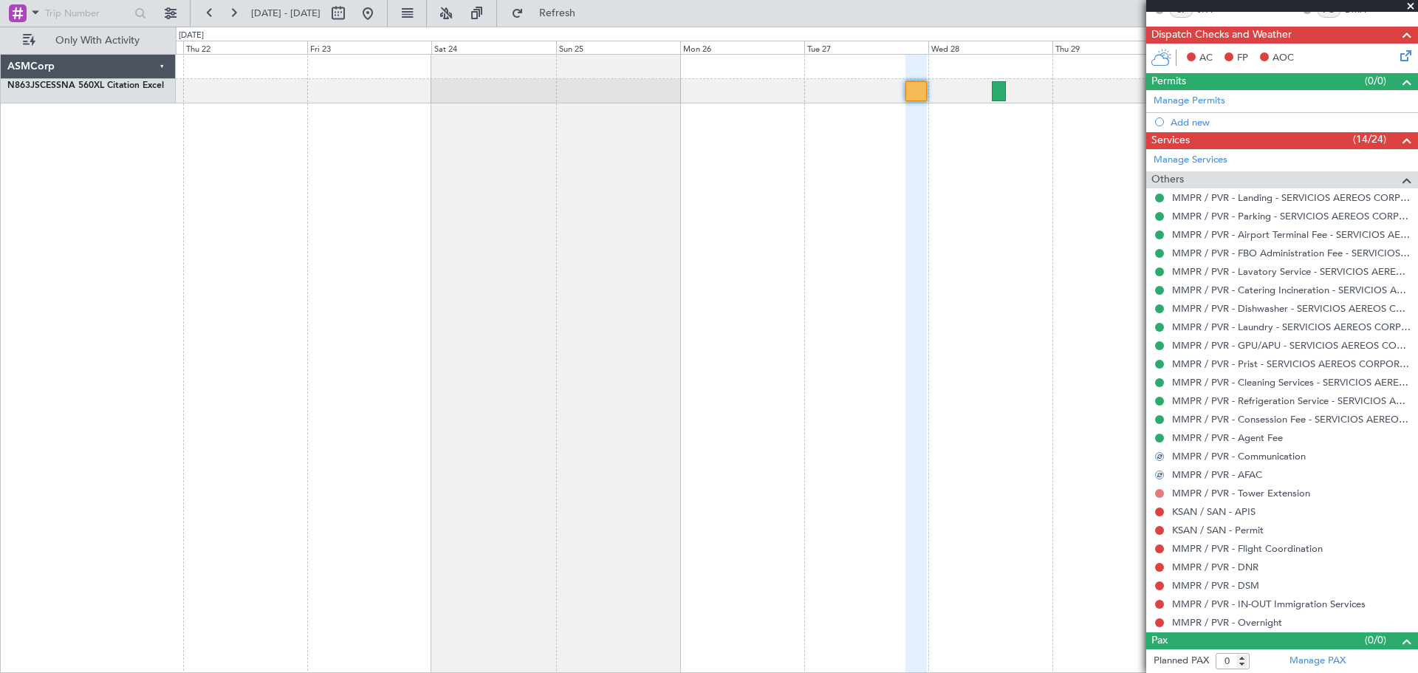
click at [1159, 493] on button at bounding box center [1159, 493] width 9 height 9
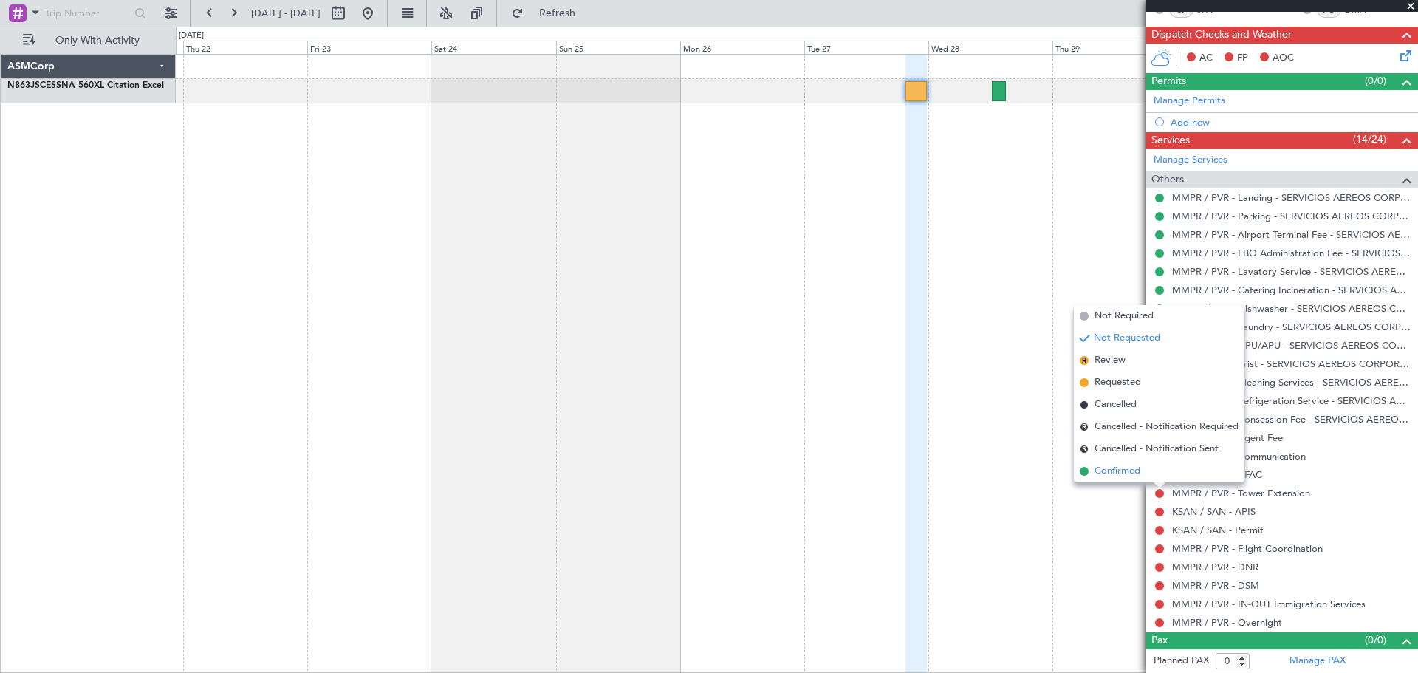
click at [1136, 471] on span "Confirmed" at bounding box center [1117, 471] width 46 height 15
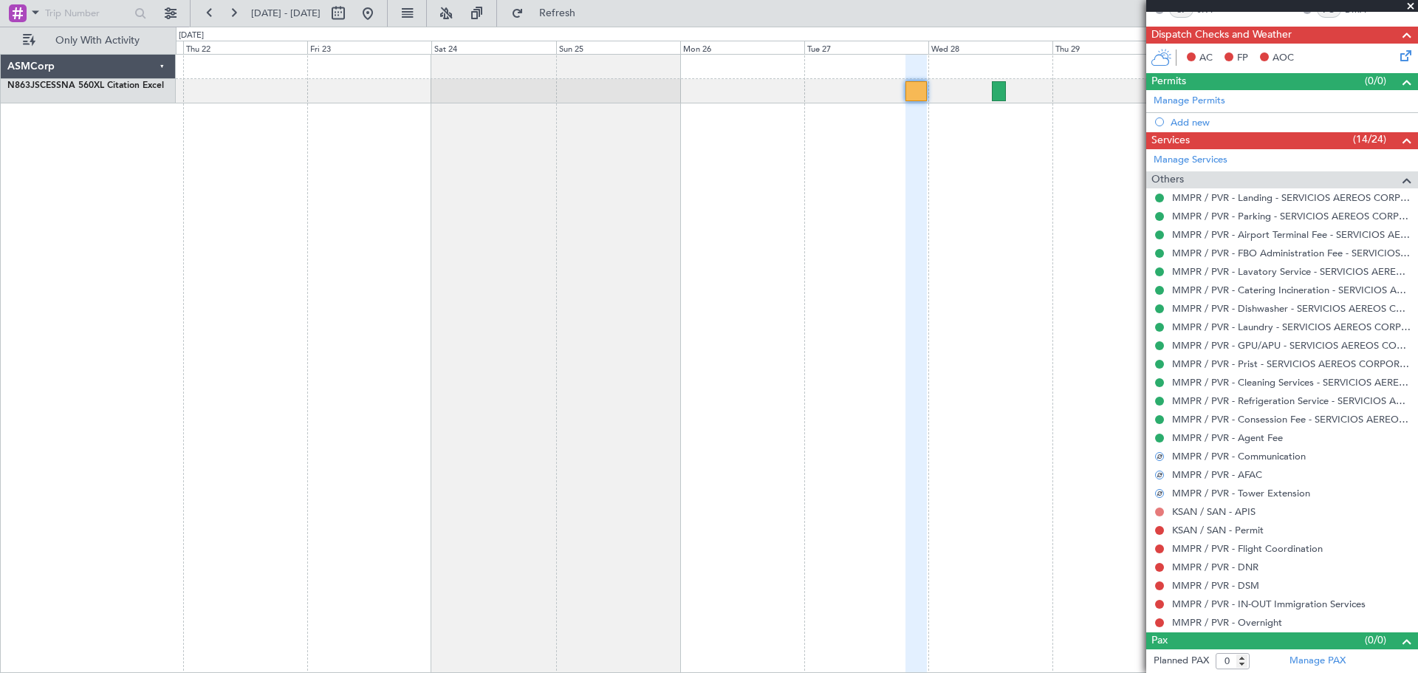
click at [1156, 515] on body "[DATE] - [DATE] Refresh Quick Links Only With Activity ASMCorp N863JS CESSNA 56…" at bounding box center [709, 336] width 1418 height 673
click at [1160, 513] on button at bounding box center [1159, 511] width 9 height 9
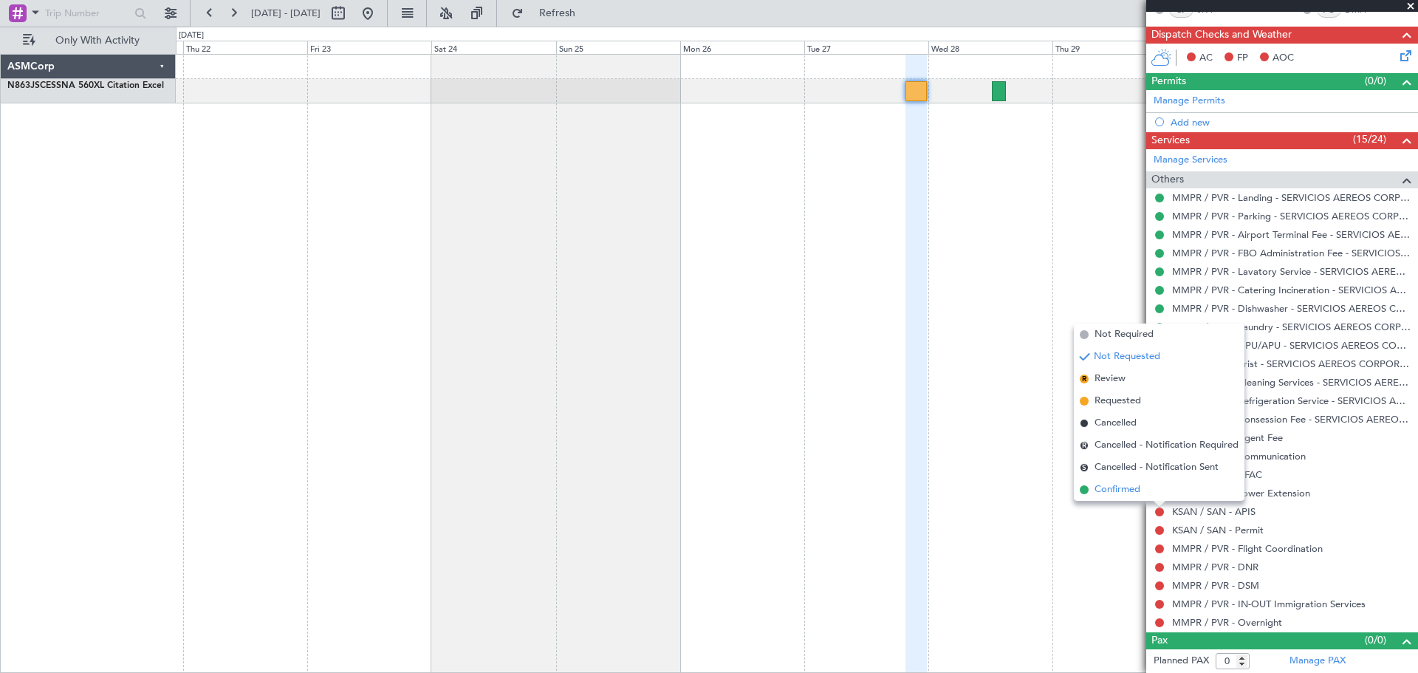
click at [1124, 494] on span "Confirmed" at bounding box center [1117, 489] width 46 height 15
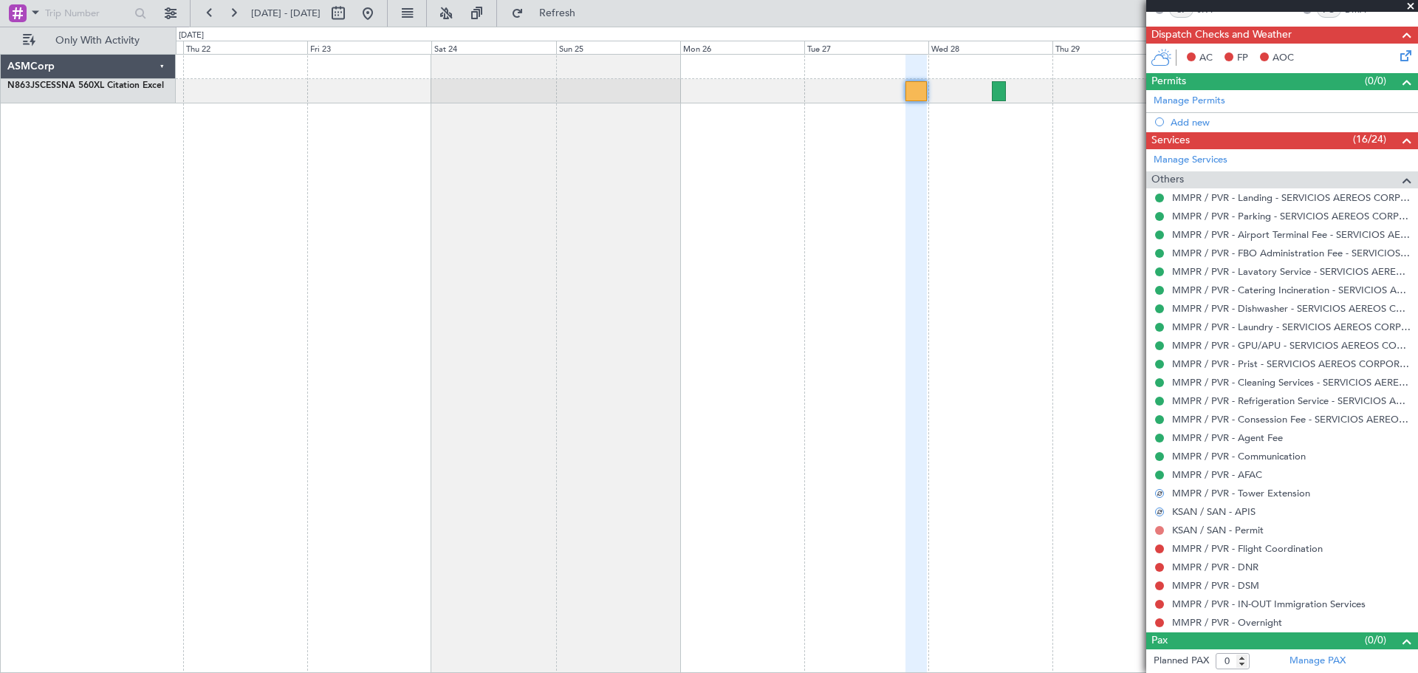
click at [1162, 527] on button at bounding box center [1159, 530] width 9 height 9
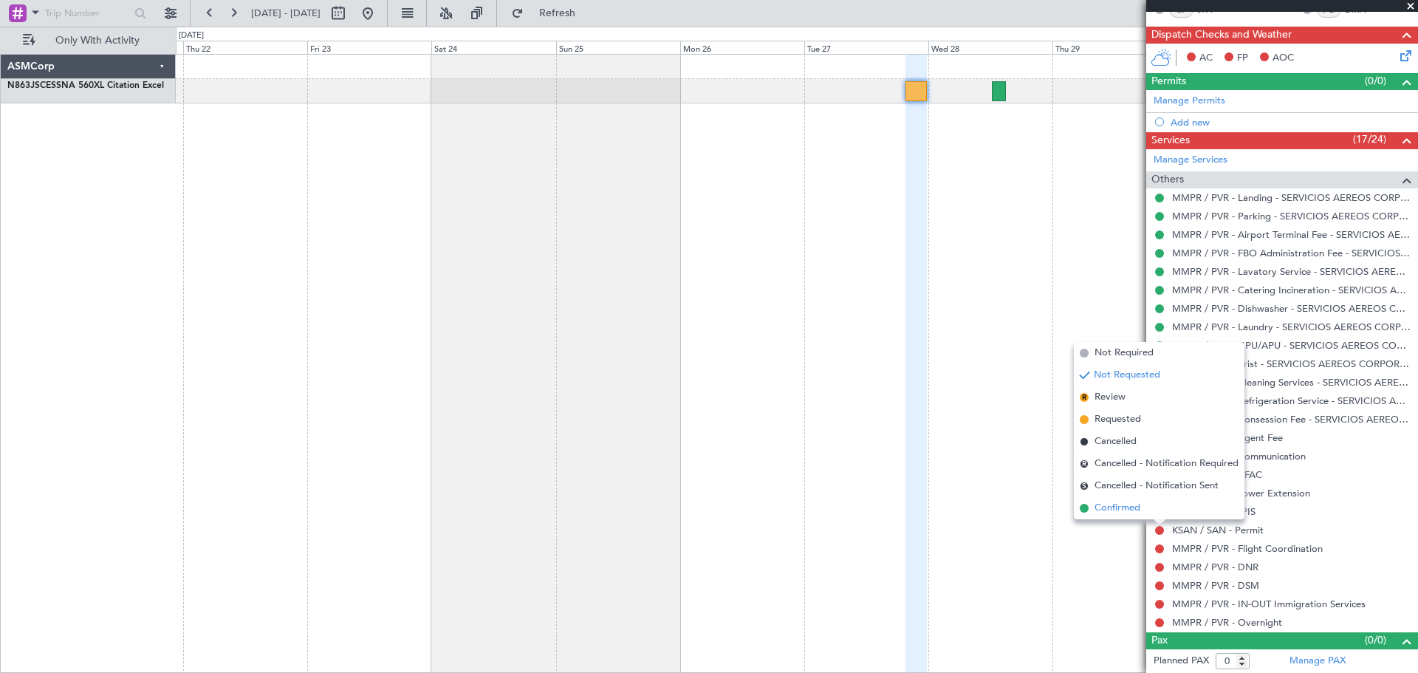
click at [1108, 504] on span "Confirmed" at bounding box center [1117, 508] width 46 height 15
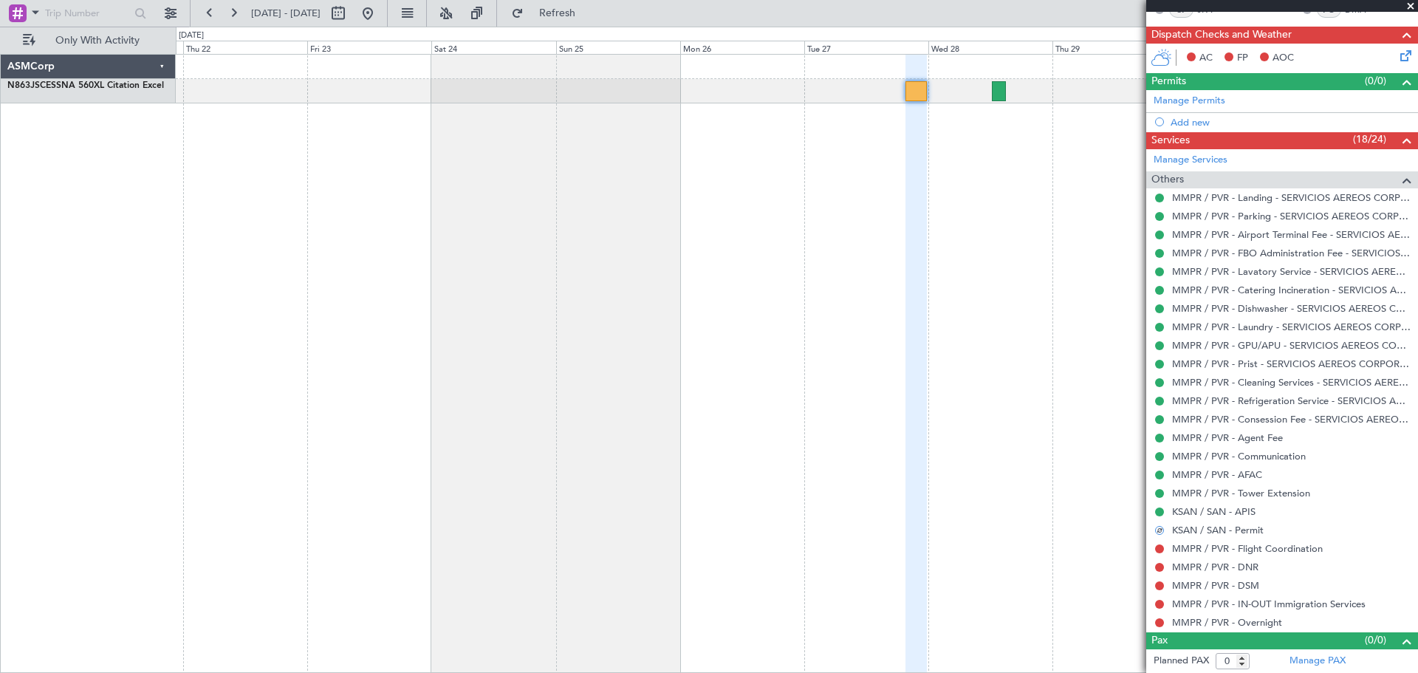
click at [1162, 548] on button at bounding box center [1159, 548] width 9 height 9
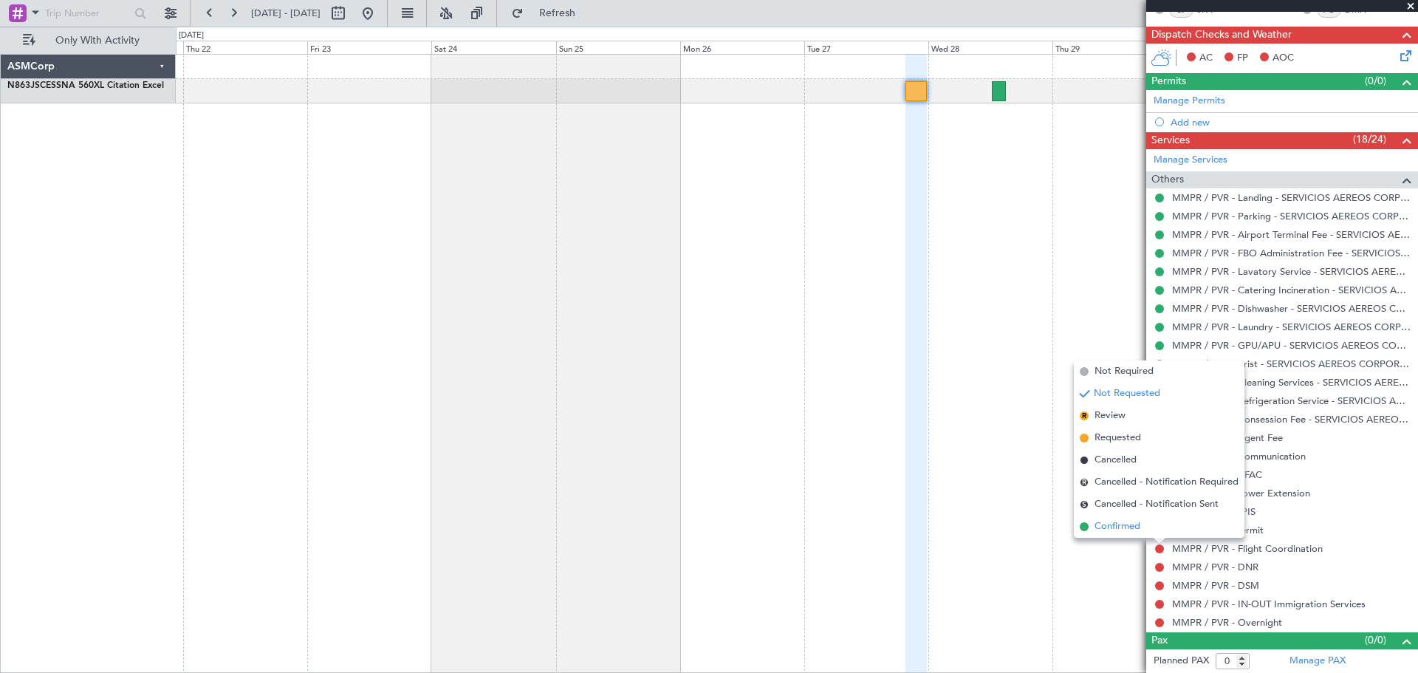
click at [1161, 528] on li "Confirmed" at bounding box center [1158, 526] width 171 height 22
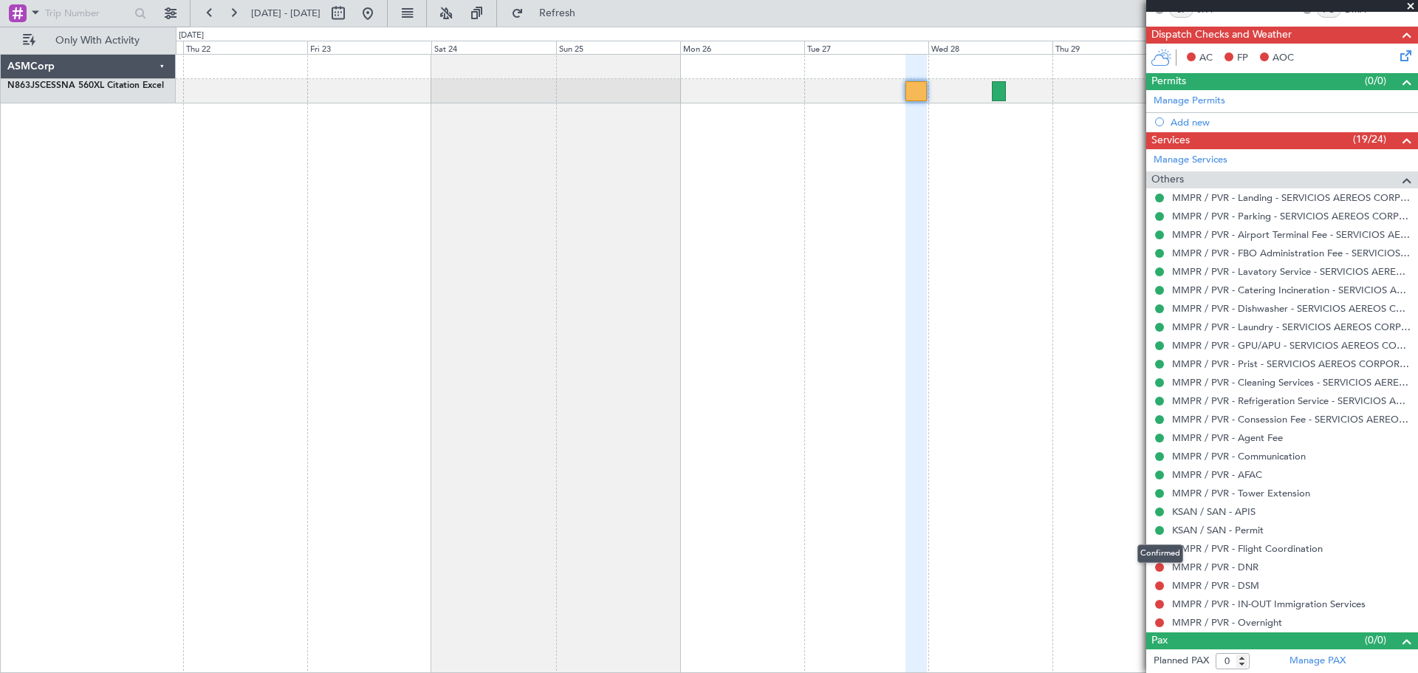
click at [1161, 568] on mat-tooltip-component "Confirmed" at bounding box center [1160, 553] width 66 height 39
click at [1161, 567] on button at bounding box center [1159, 567] width 9 height 9
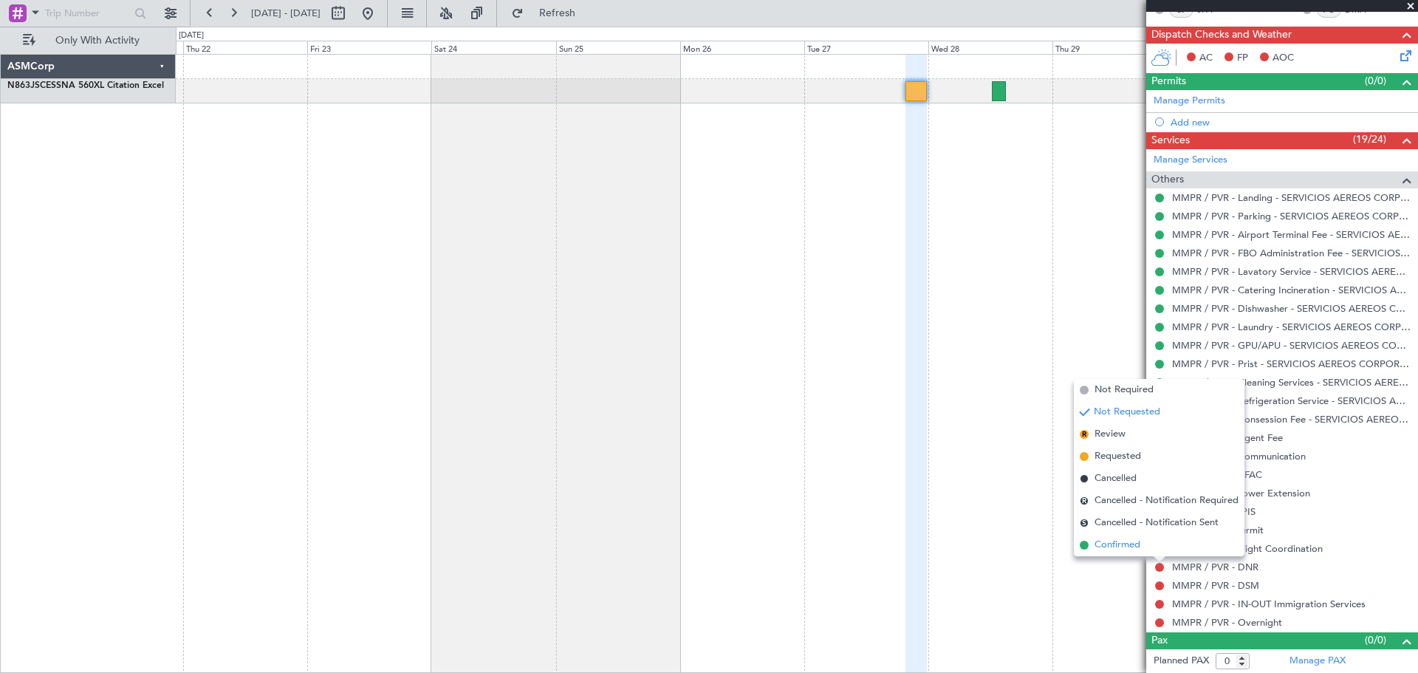
click at [1142, 540] on li "Confirmed" at bounding box center [1158, 545] width 171 height 22
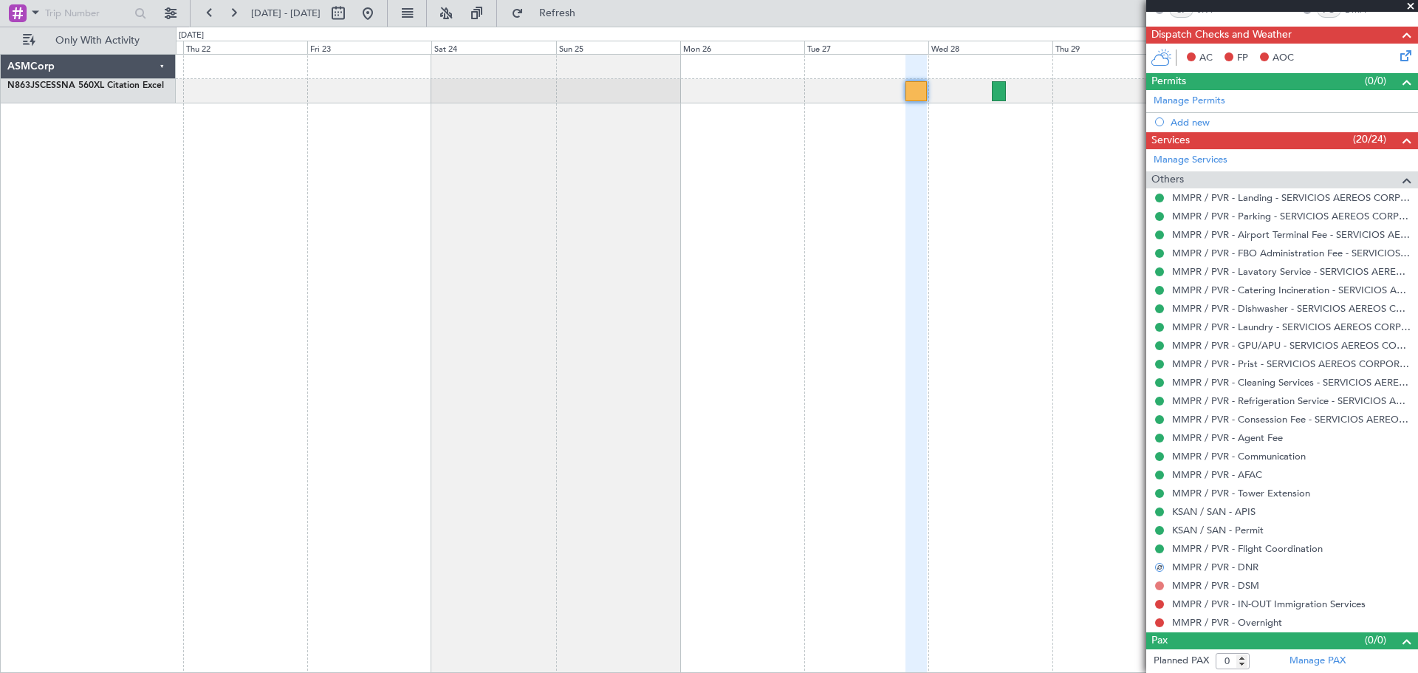
click at [1158, 585] on button at bounding box center [1159, 585] width 9 height 9
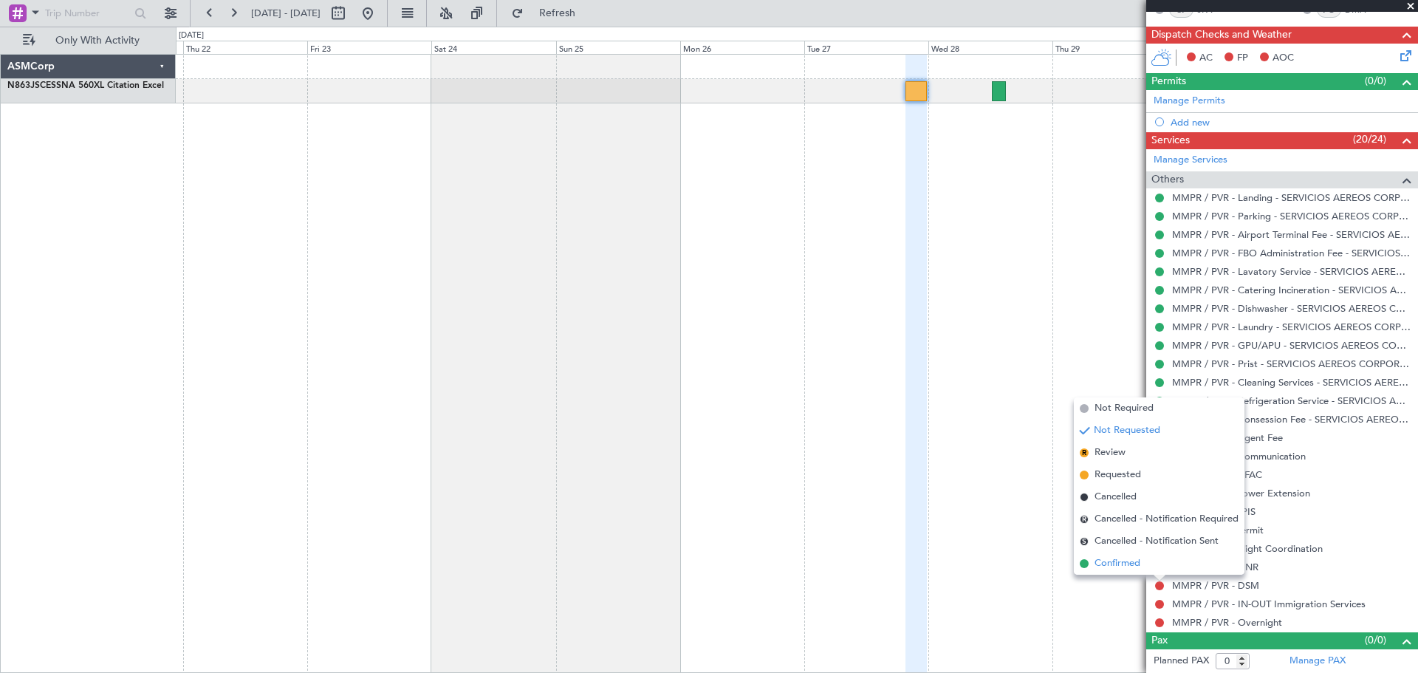
click at [1133, 564] on span "Confirmed" at bounding box center [1117, 563] width 46 height 15
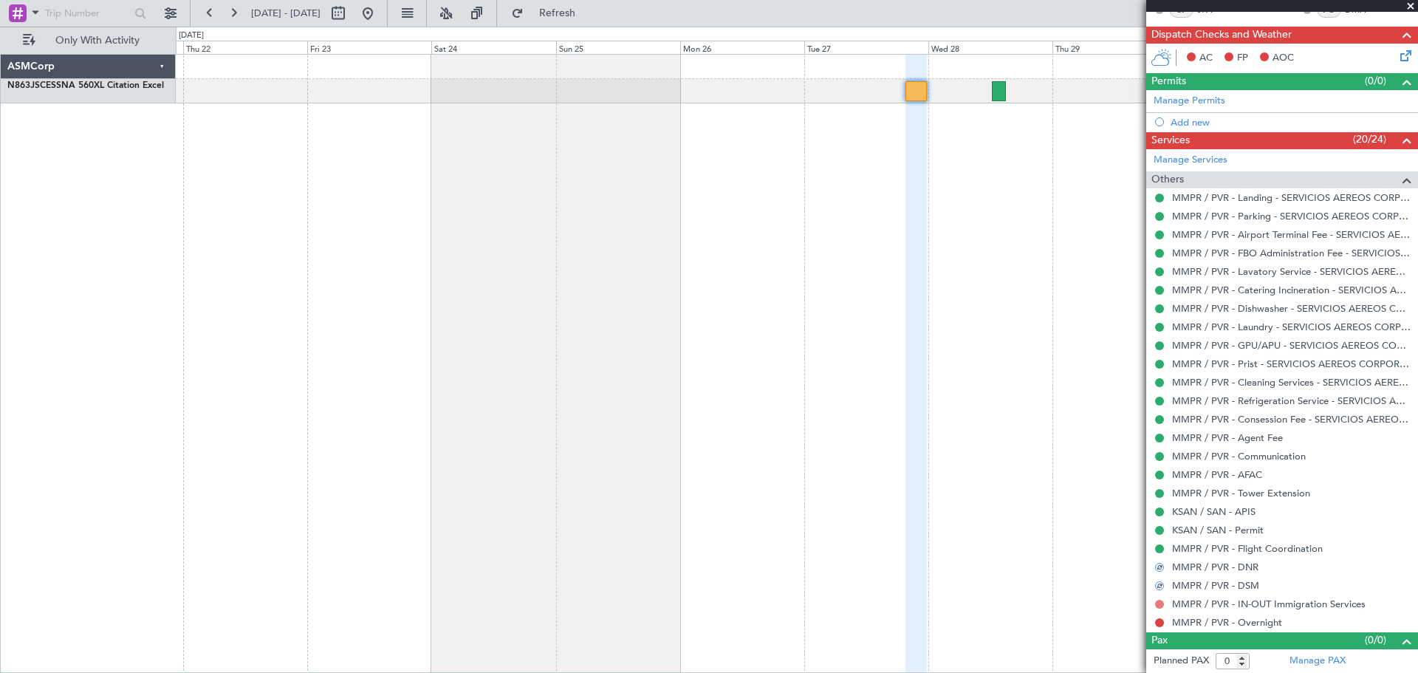
click at [1160, 603] on button at bounding box center [1159, 603] width 9 height 9
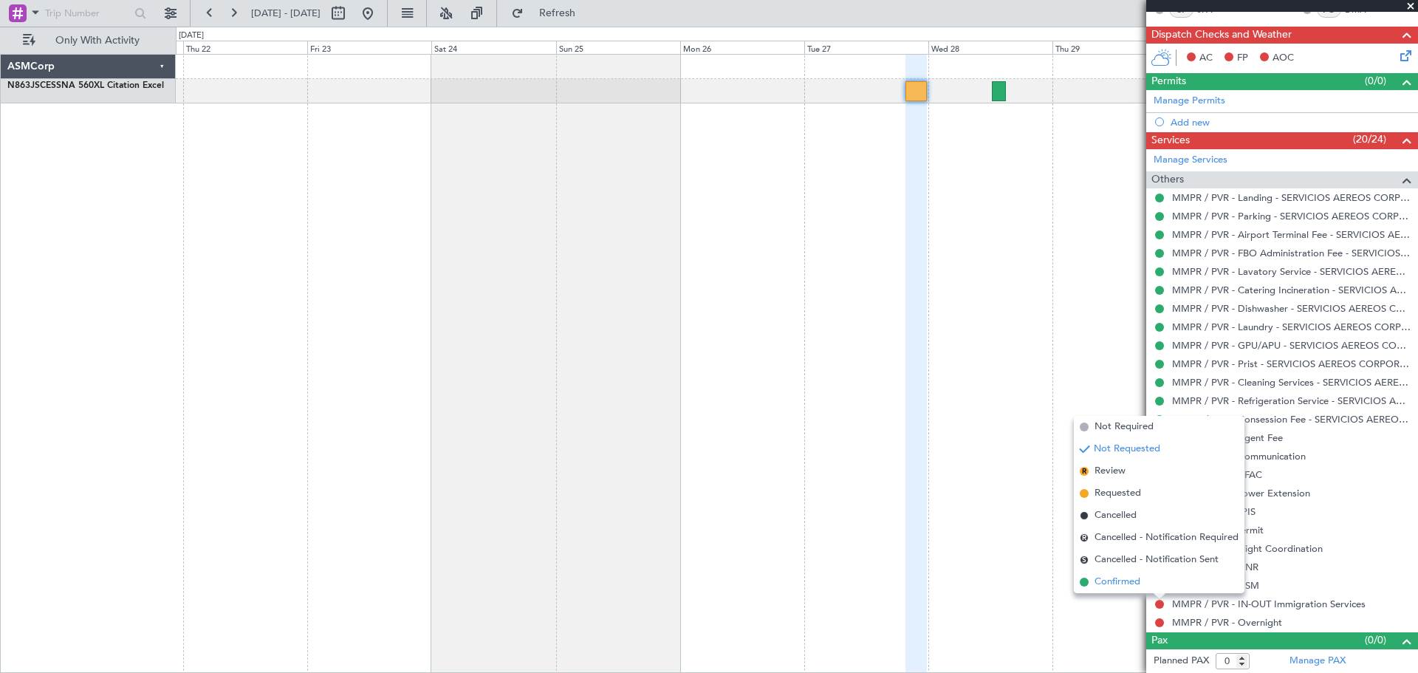
click at [1135, 582] on span "Confirmed" at bounding box center [1117, 581] width 46 height 15
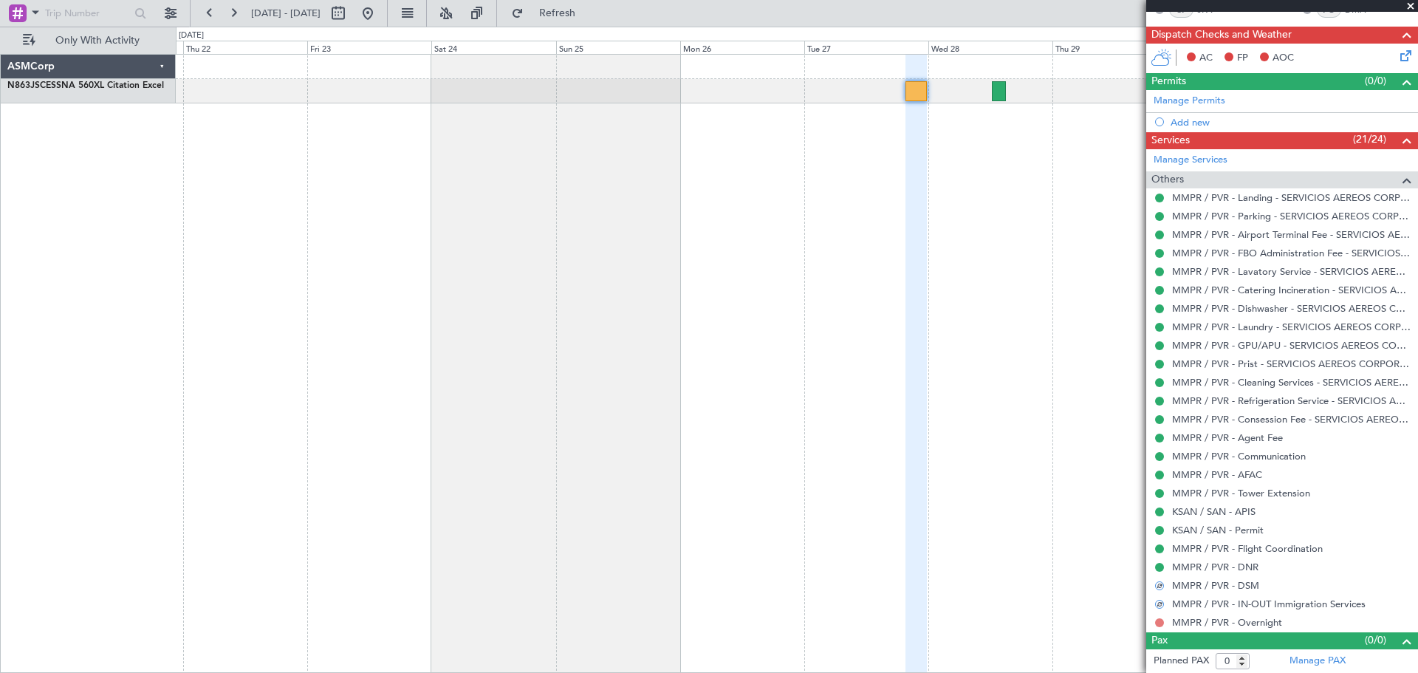
click at [1161, 621] on button at bounding box center [1159, 622] width 9 height 9
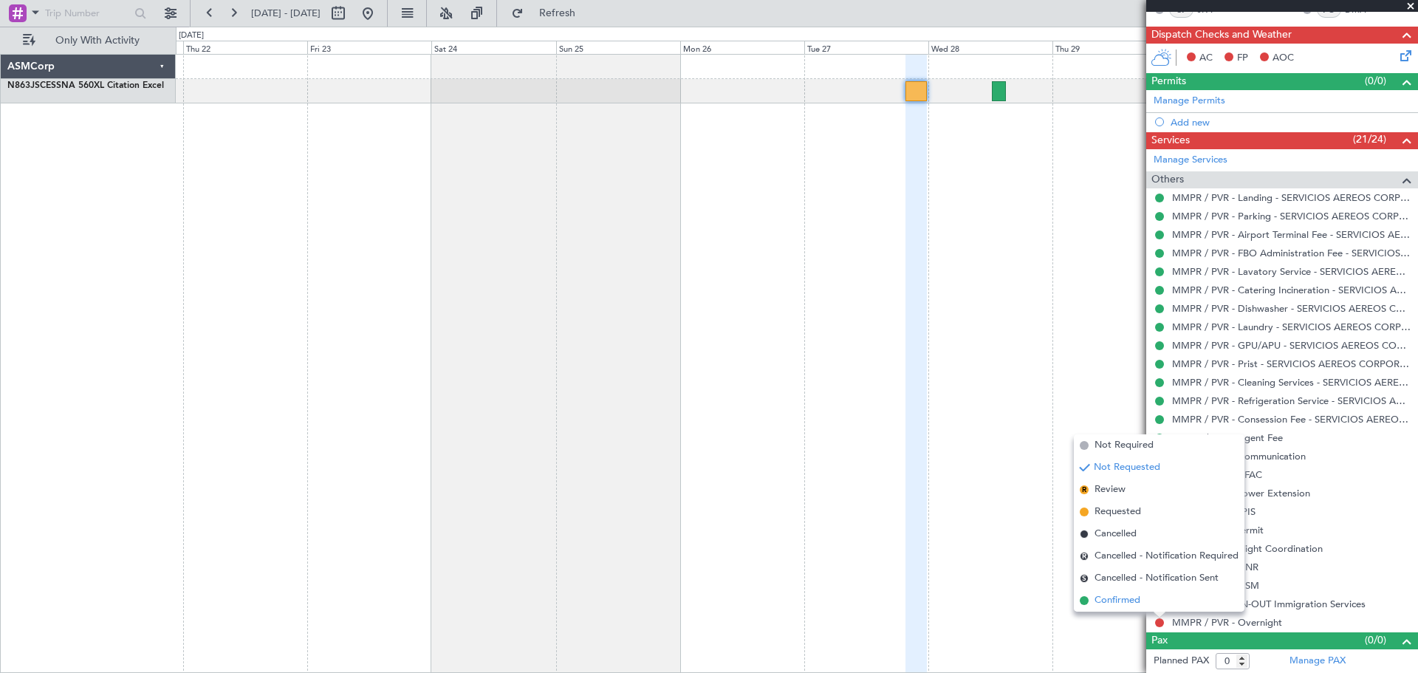
click at [1112, 599] on span "Confirmed" at bounding box center [1117, 600] width 46 height 15
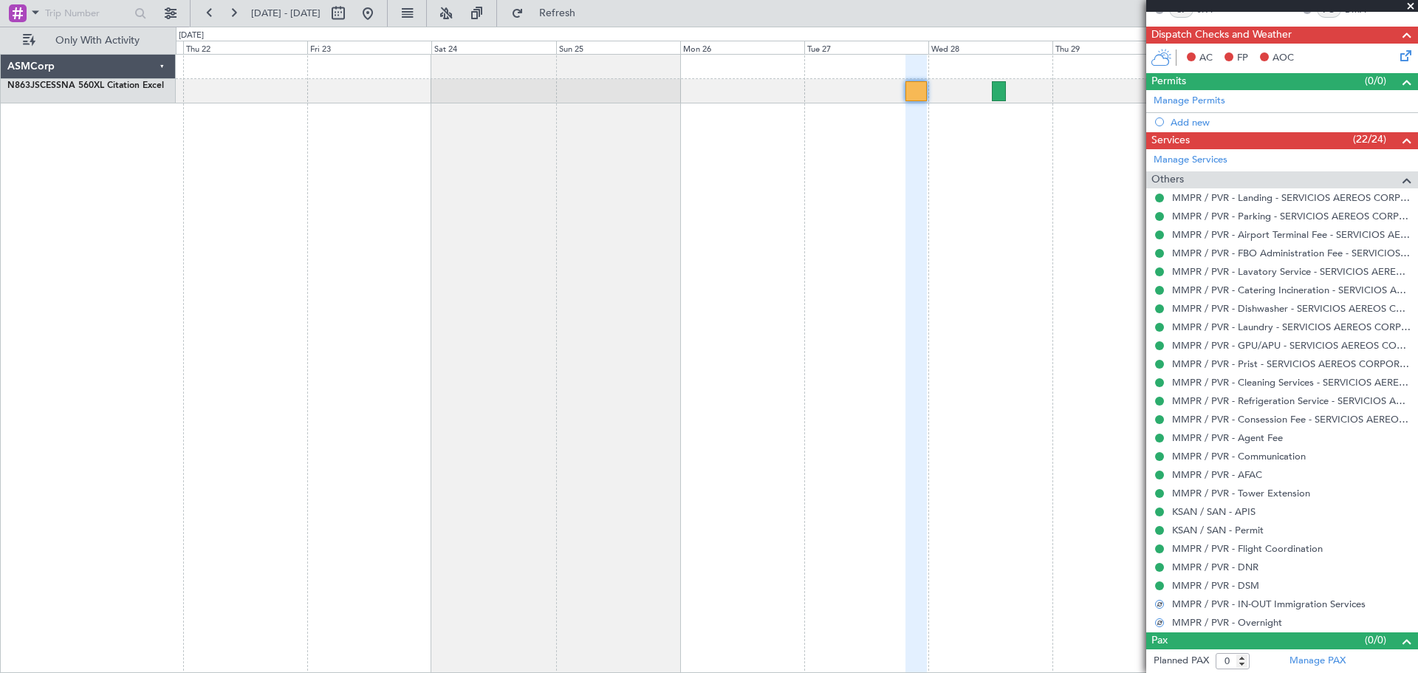
click at [1386, 178] on div at bounding box center [1401, 180] width 30 height 18
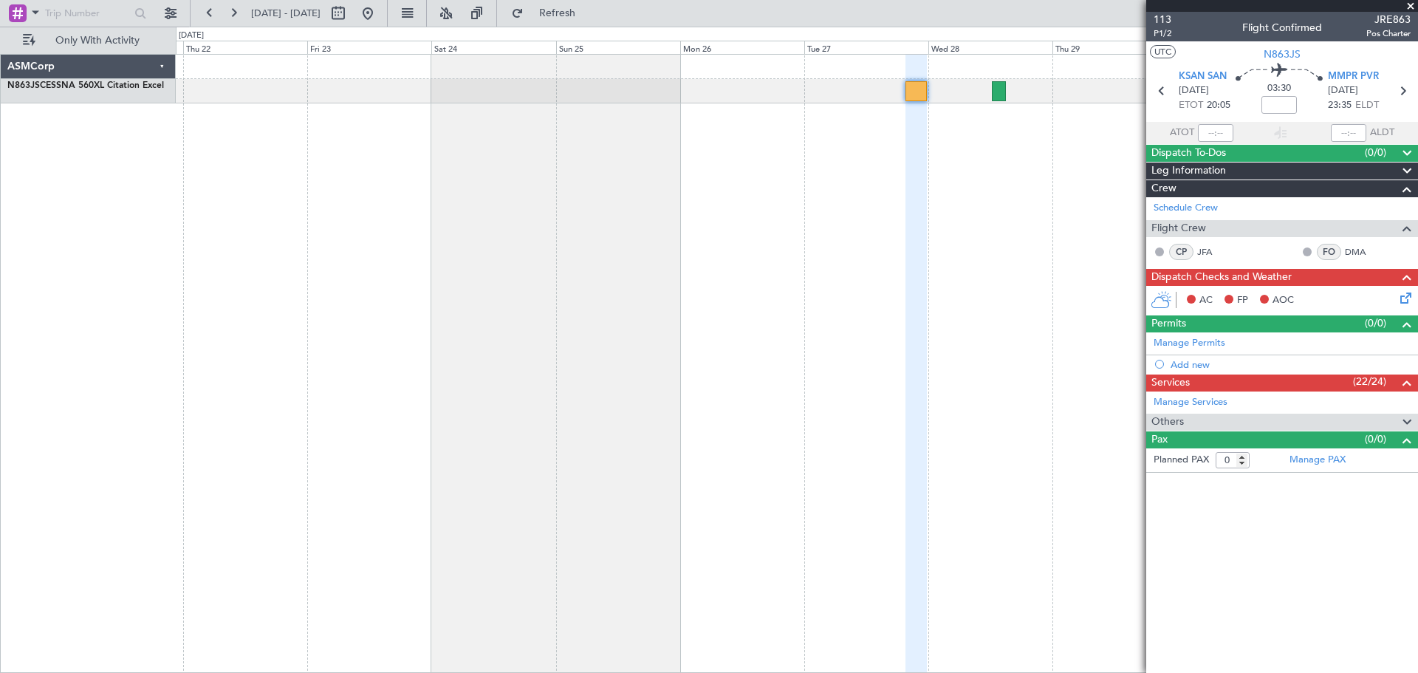
scroll to position [0, 0]
click at [1225, 382] on div "Services (23/24)" at bounding box center [1282, 382] width 272 height 17
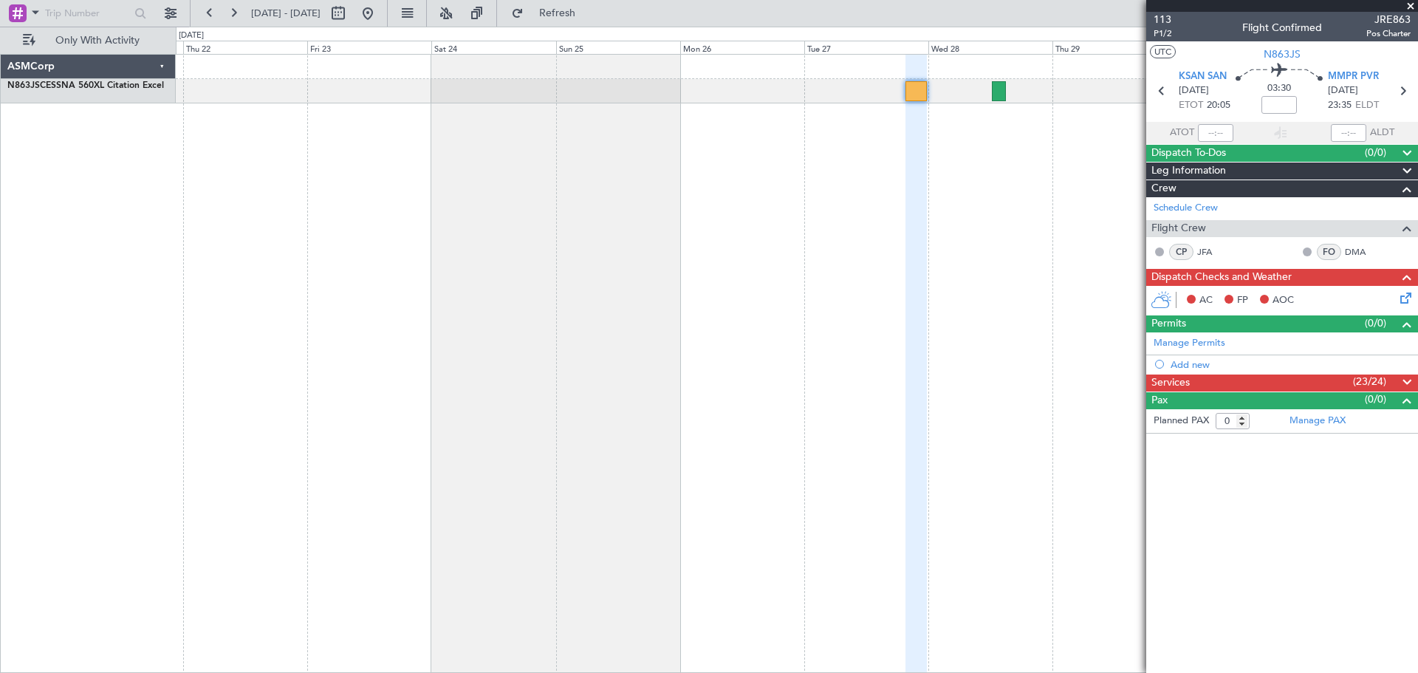
click at [1210, 379] on div "Services (23/24)" at bounding box center [1282, 382] width 272 height 17
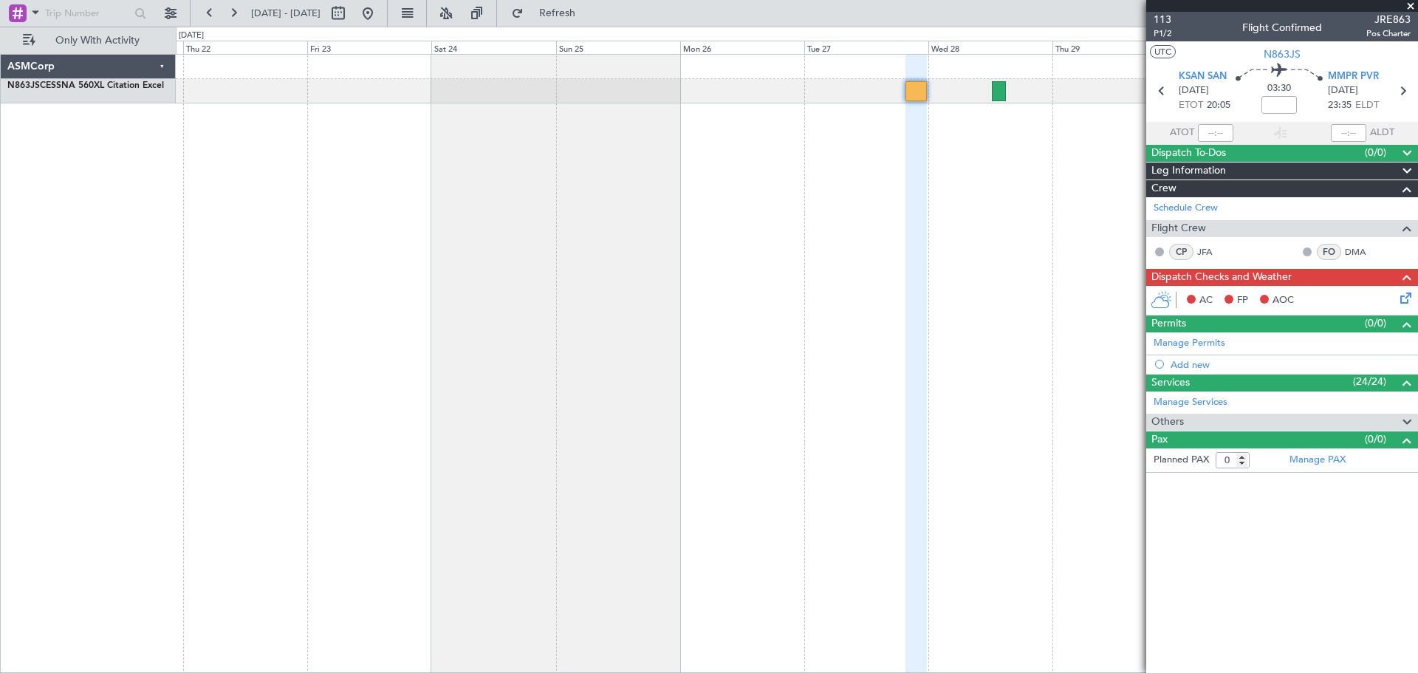
click at [1198, 418] on div "Others" at bounding box center [1282, 421] width 272 height 17
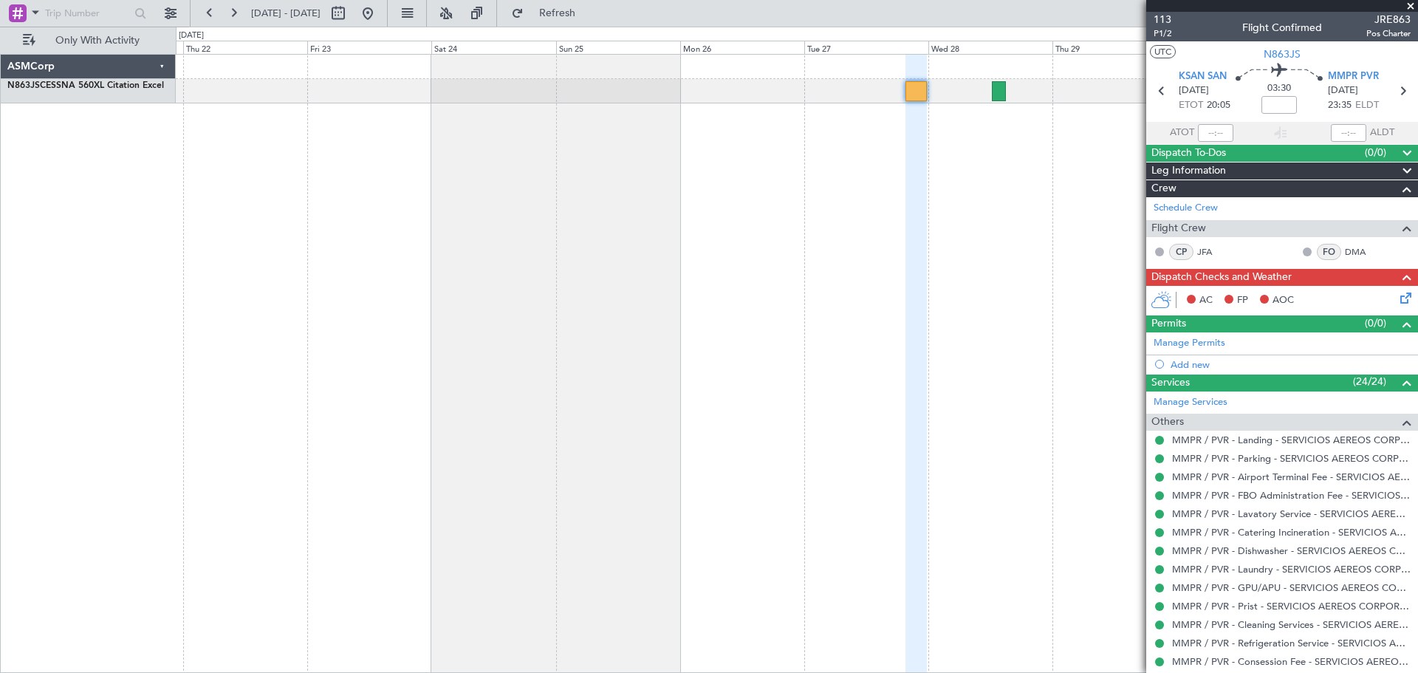
click at [1203, 382] on div "Services (24/24)" at bounding box center [1282, 382] width 272 height 17
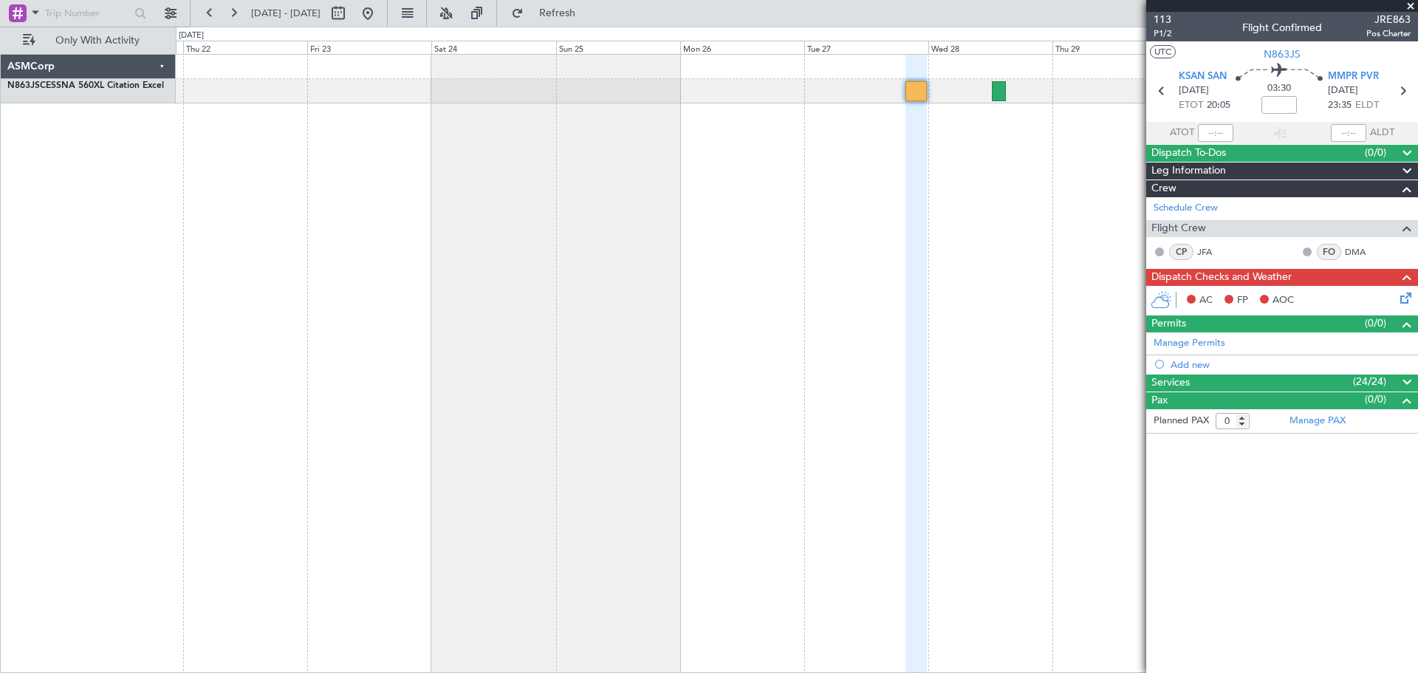
click at [1196, 275] on span "Dispatch Checks and Weather" at bounding box center [1221, 277] width 140 height 17
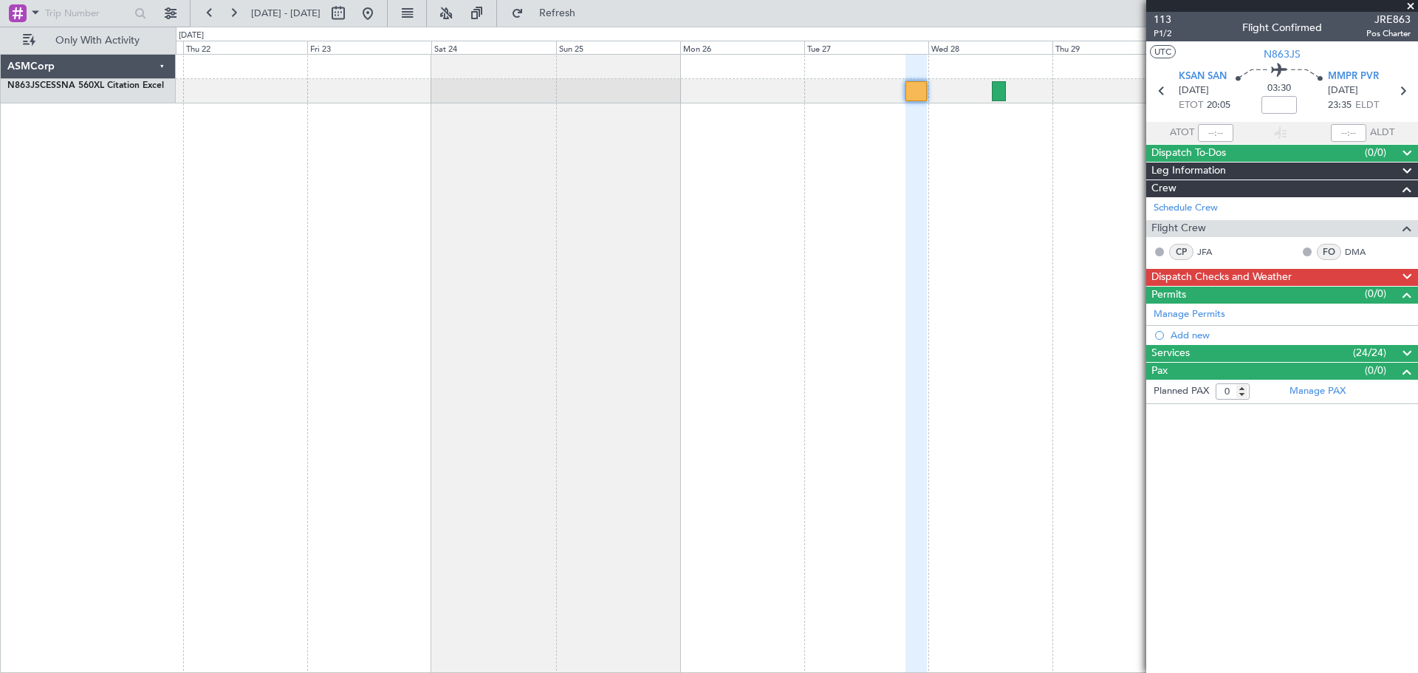
click at [1203, 224] on span "Flight Crew" at bounding box center [1178, 228] width 55 height 17
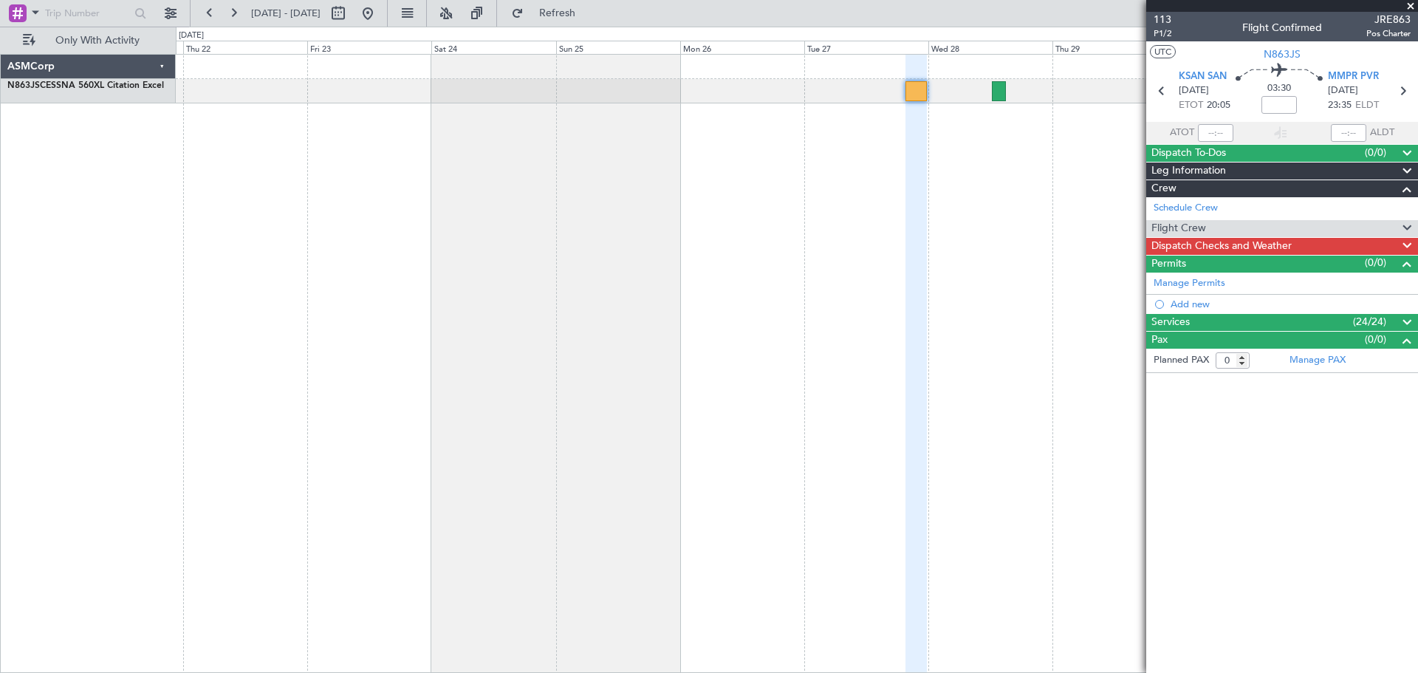
click at [1273, 188] on div "Crew" at bounding box center [1282, 188] width 272 height 17
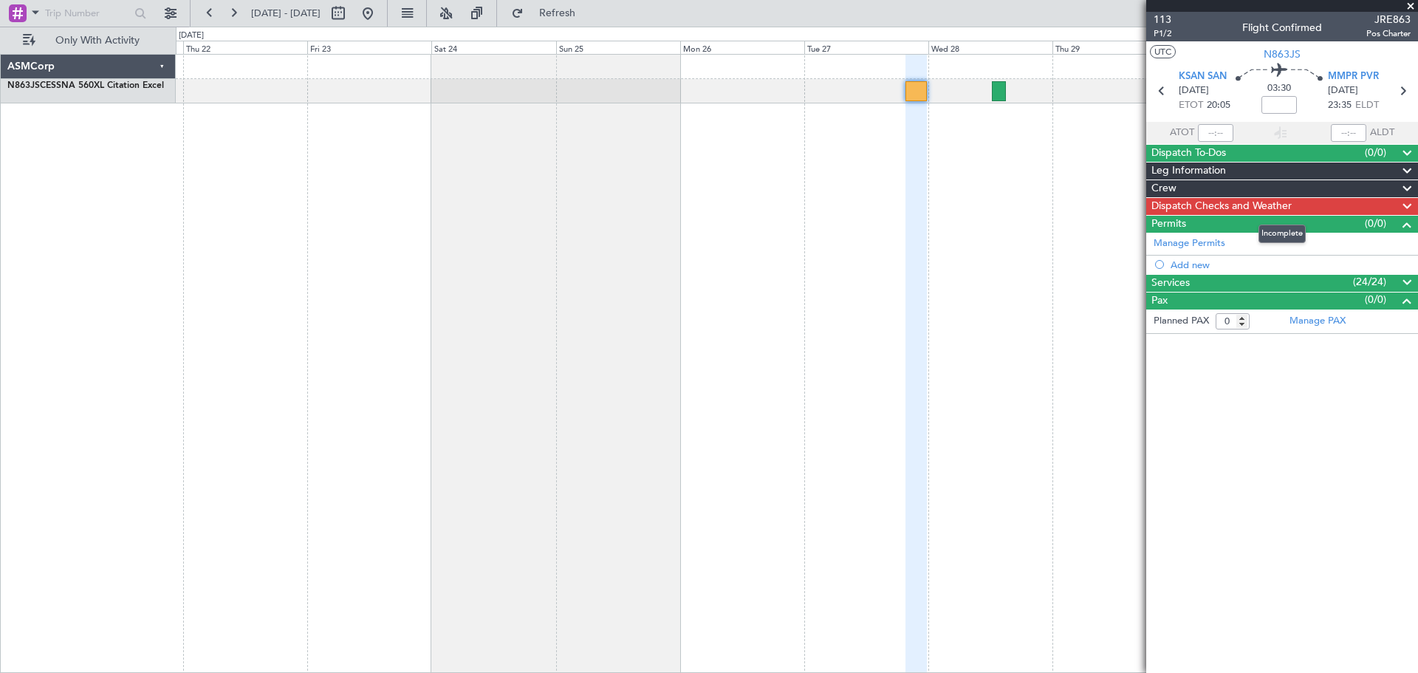
click at [1274, 199] on span "Dispatch Checks and Weather" at bounding box center [1221, 206] width 140 height 17
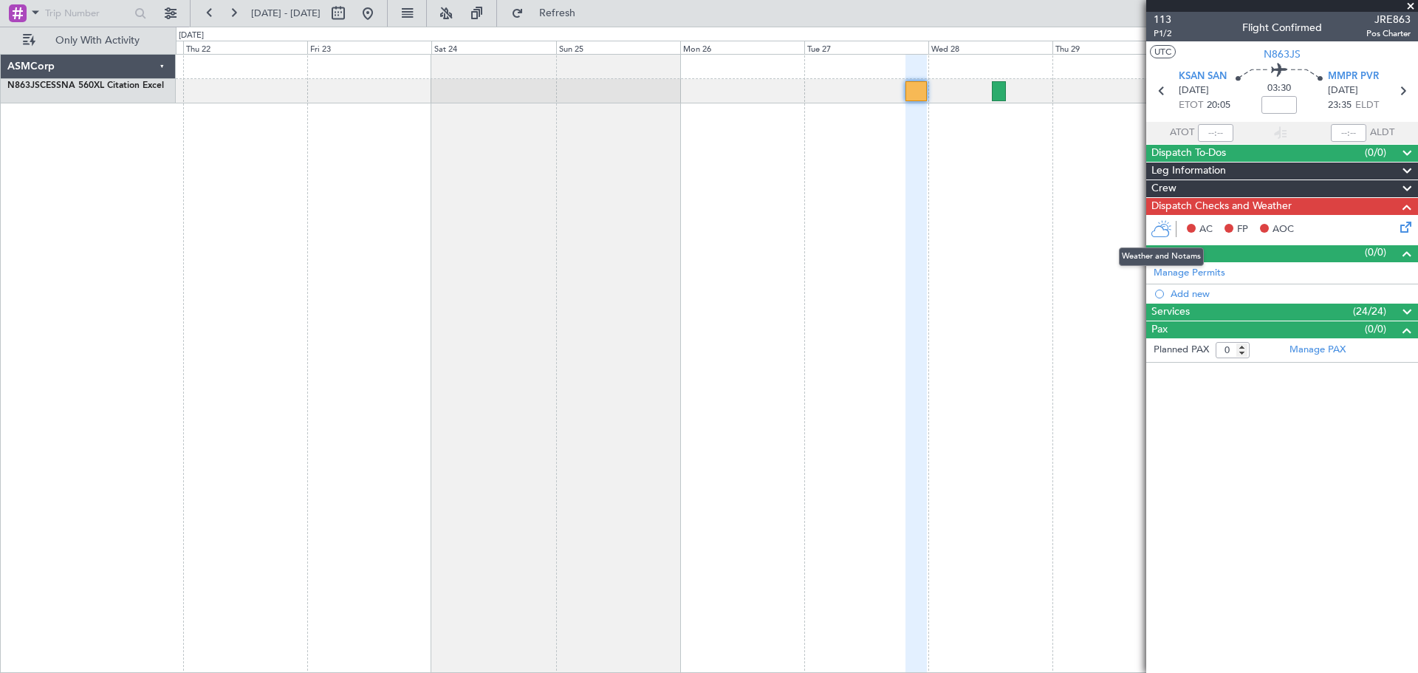
click at [1160, 231] on icon at bounding box center [1160, 229] width 21 height 18
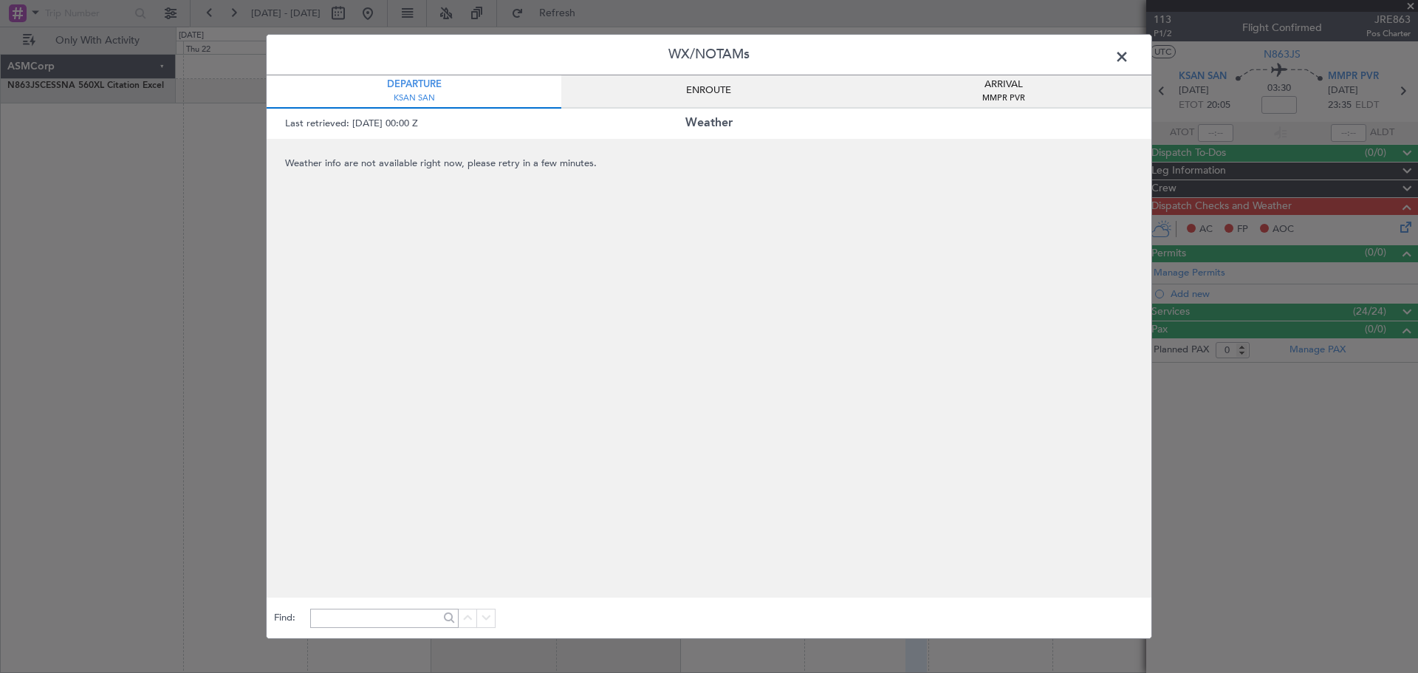
click at [734, 88] on div "ENROUTE" at bounding box center [708, 91] width 295 height 33
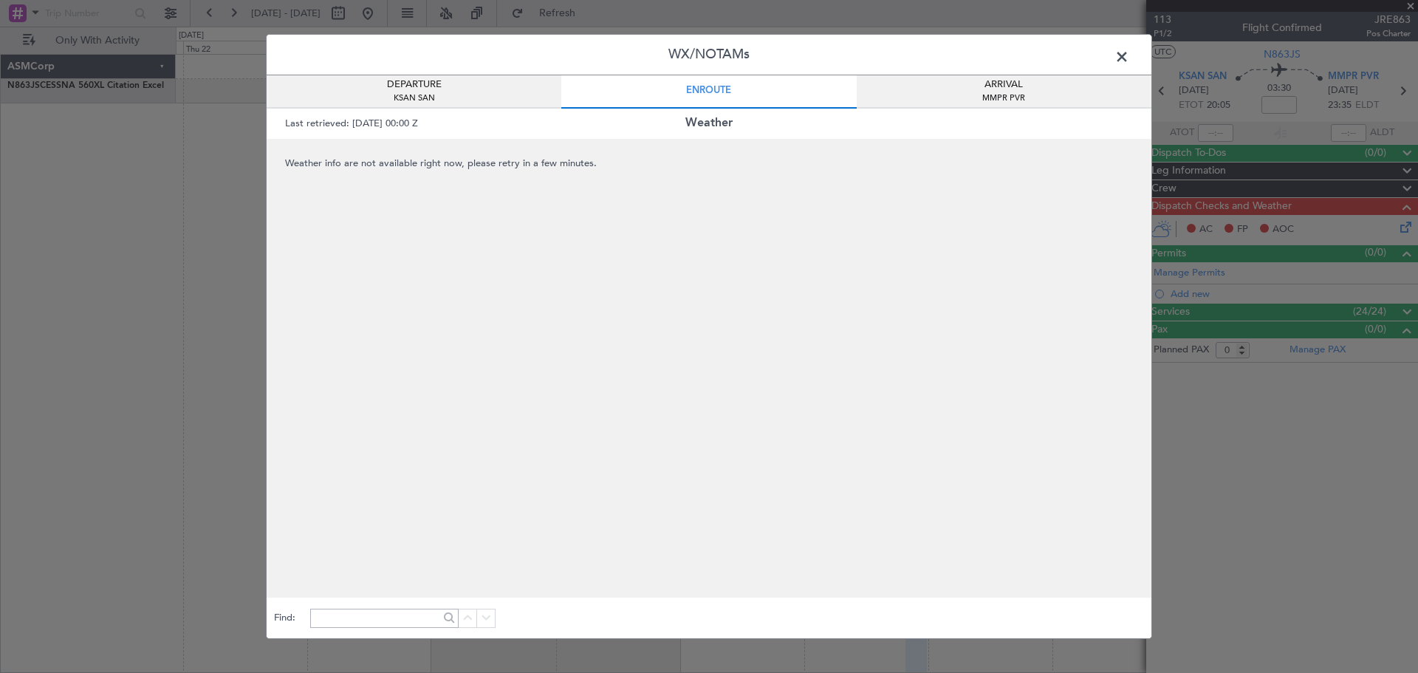
click at [1040, 87] on div "ARRIVAL MMPR PVR" at bounding box center [1003, 91] width 295 height 33
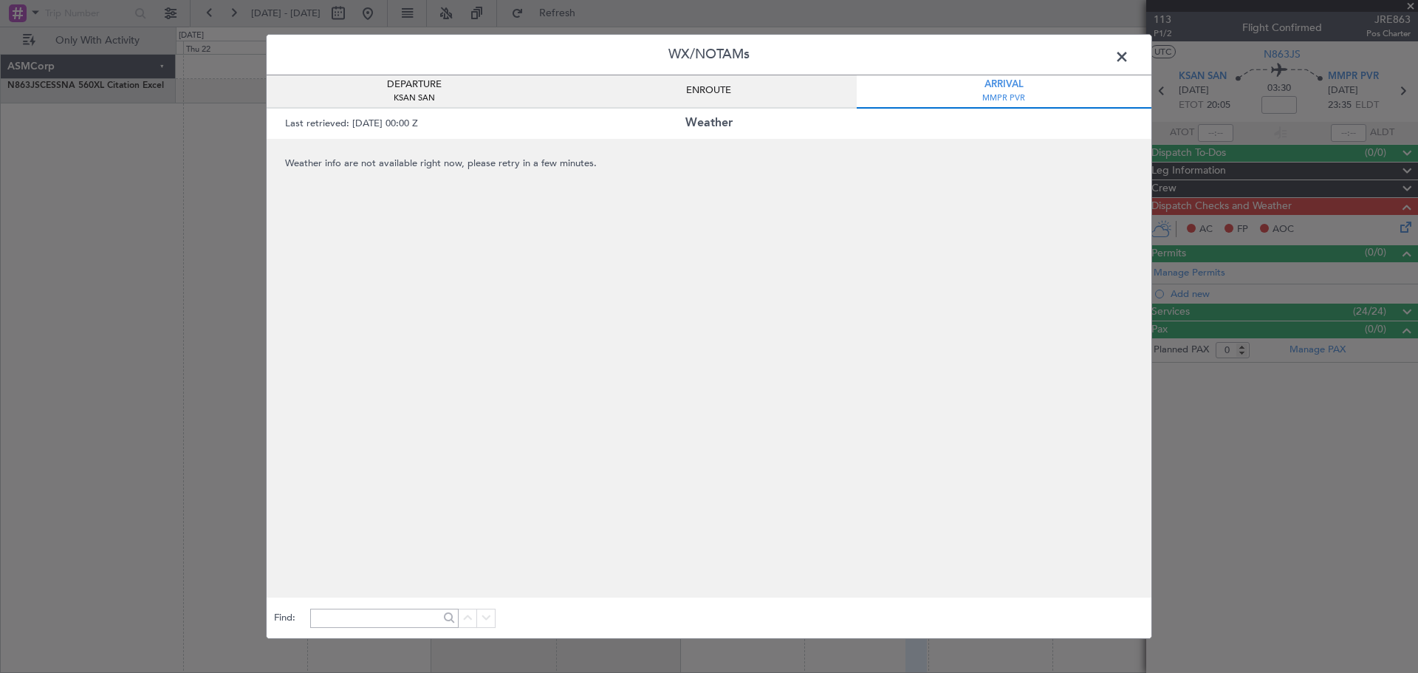
click at [627, 263] on span "Weather info are not available right now, please retry in a few minutes." at bounding box center [709, 368] width 884 height 458
click at [536, 181] on span "Weather info are not available right now, please retry in a few minutes." at bounding box center [709, 368] width 884 height 458
drag, startPoint x: 374, startPoint y: 166, endPoint x: 360, endPoint y: 151, distance: 19.9
click at [402, 242] on span "Weather info are not available right now, please retry in a few minutes." at bounding box center [709, 368] width 884 height 458
click at [418, 120] on span "Last retrieved: [DATE] 00:00 Z" at bounding box center [351, 123] width 133 height 13
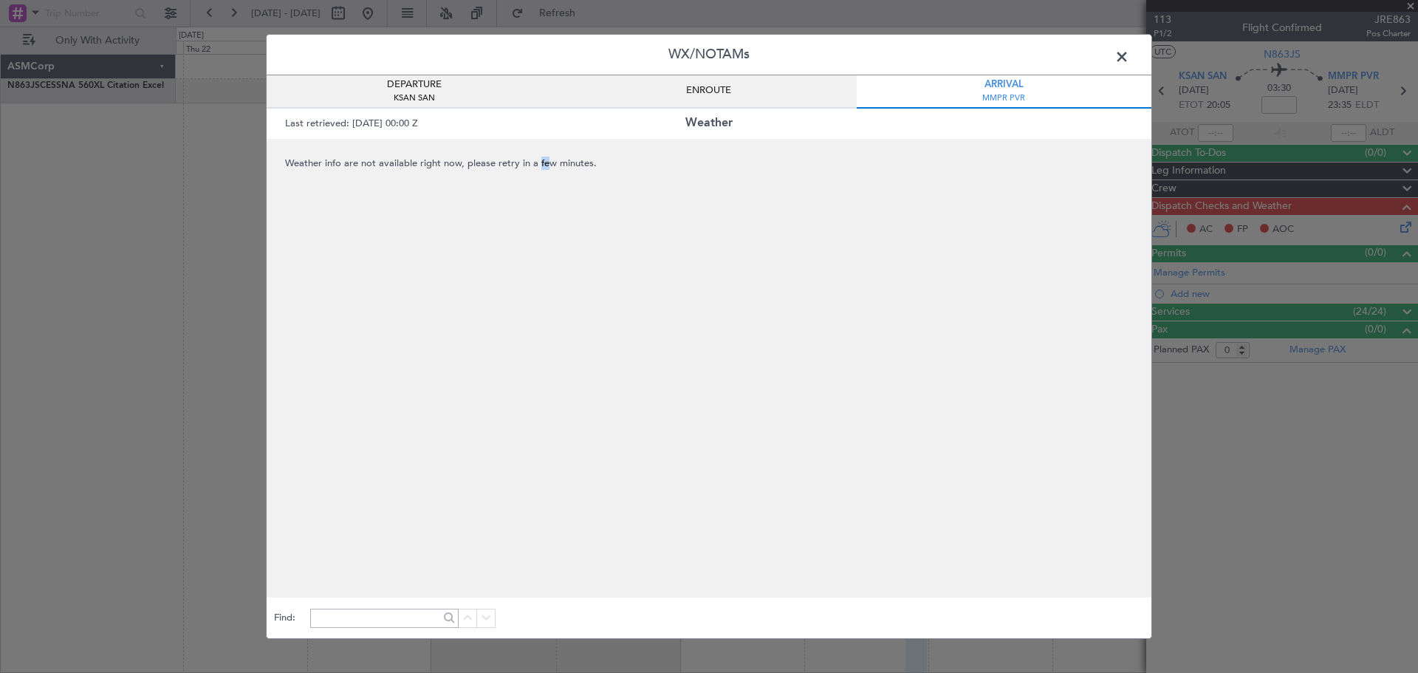
drag, startPoint x: 543, startPoint y: 289, endPoint x: 540, endPoint y: 310, distance: 20.9
click at [543, 297] on span "Weather info are not available right now, please retry in a few minutes." at bounding box center [709, 368] width 884 height 458
click at [1129, 47] on span at bounding box center [1129, 61] width 0 height 30
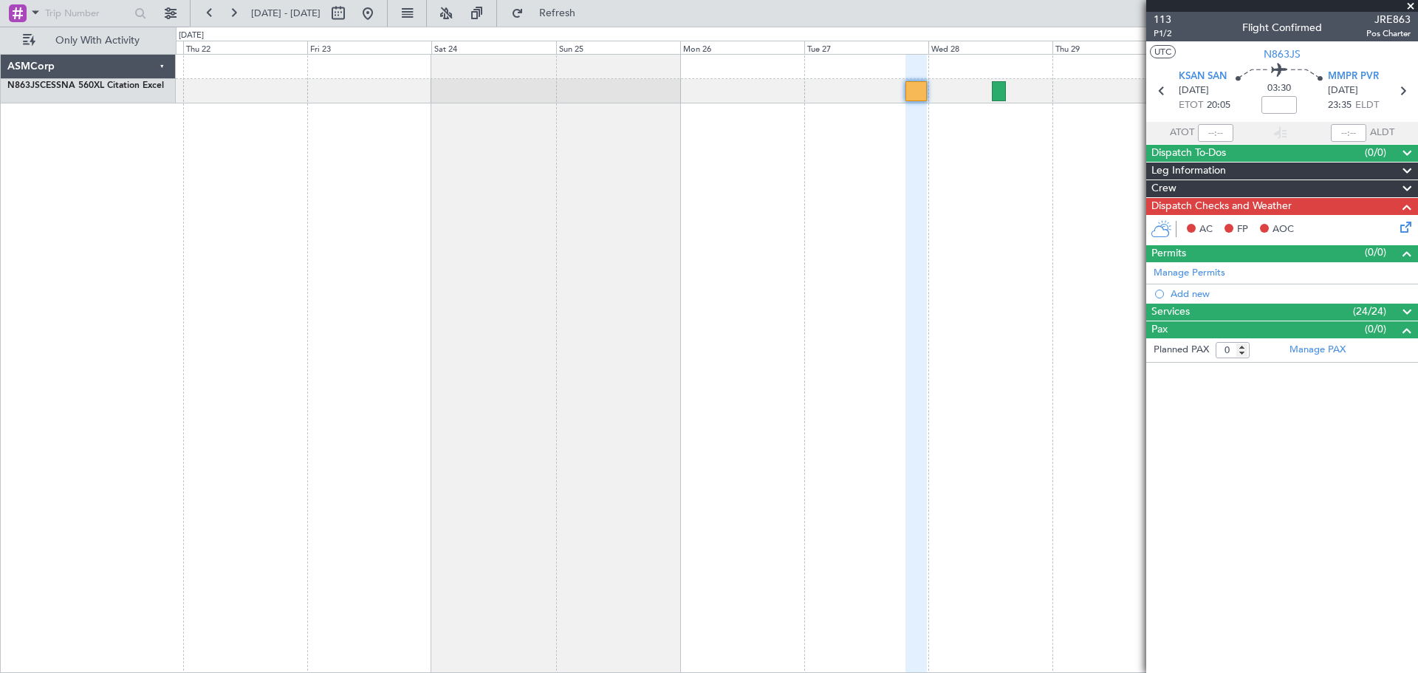
click at [1340, 202] on div "Dispatch Checks and Weather" at bounding box center [1282, 206] width 272 height 17
